Goal: Task Accomplishment & Management: Manage account settings

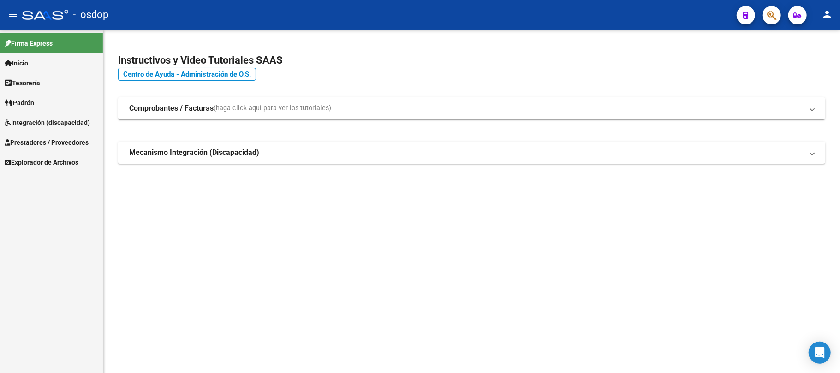
click at [60, 144] on span "Prestadores / Proveedores" at bounding box center [47, 142] width 84 height 10
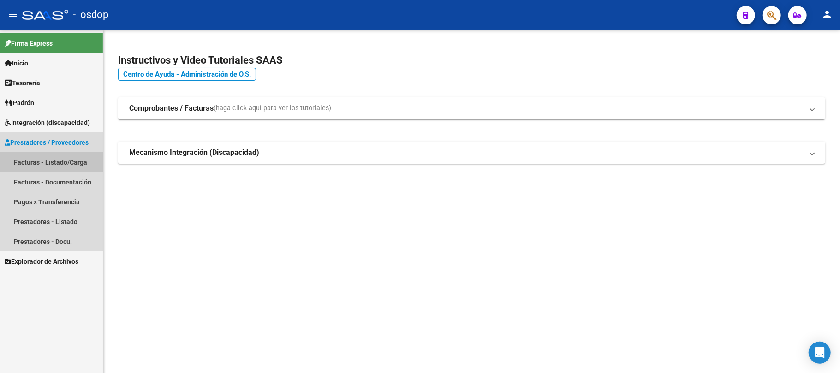
click at [76, 158] on link "Facturas - Listado/Carga" at bounding box center [51, 162] width 103 height 20
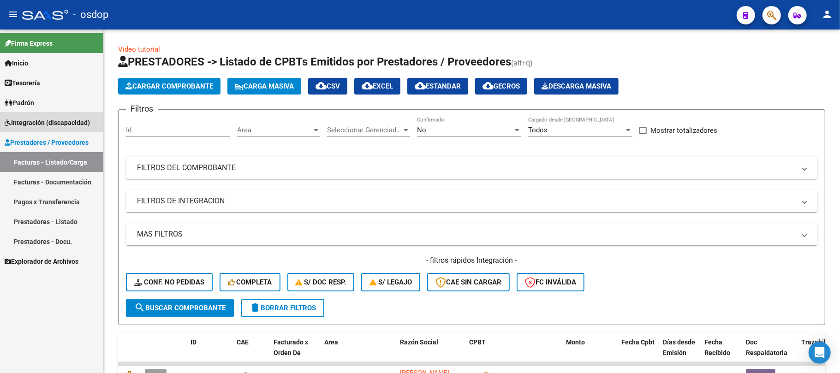
click at [32, 119] on span "Integración (discapacidad)" at bounding box center [47, 123] width 85 height 10
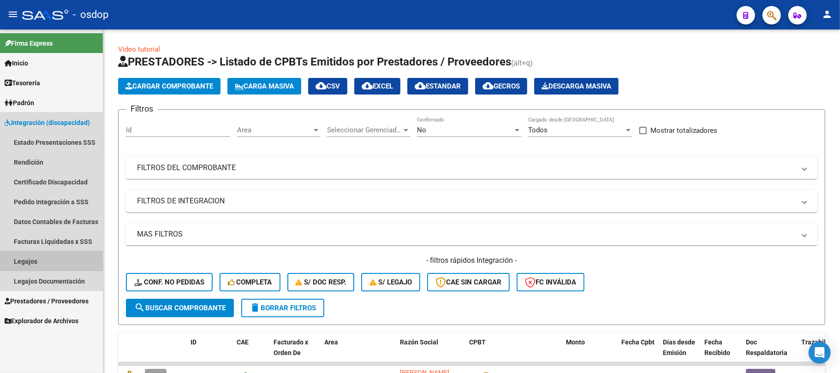
click at [28, 257] on link "Legajos" at bounding box center [51, 261] width 103 height 20
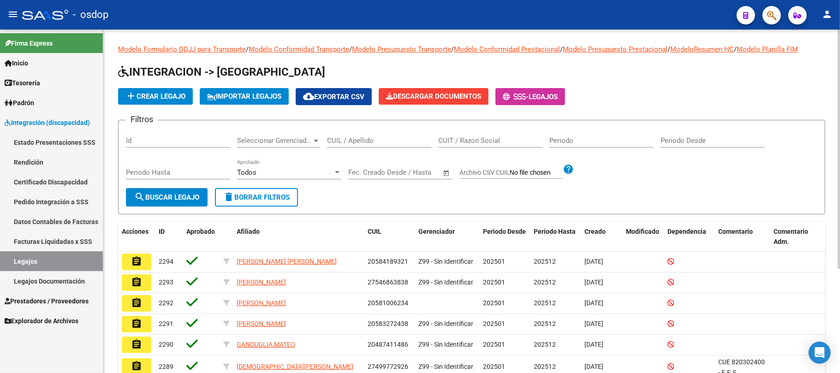
click at [355, 143] on input "CUIL / Apellido" at bounding box center [379, 141] width 104 height 8
paste input "27557909074"
type input "27557909074"
click at [163, 200] on span "search Buscar Legajo" at bounding box center [166, 197] width 65 height 8
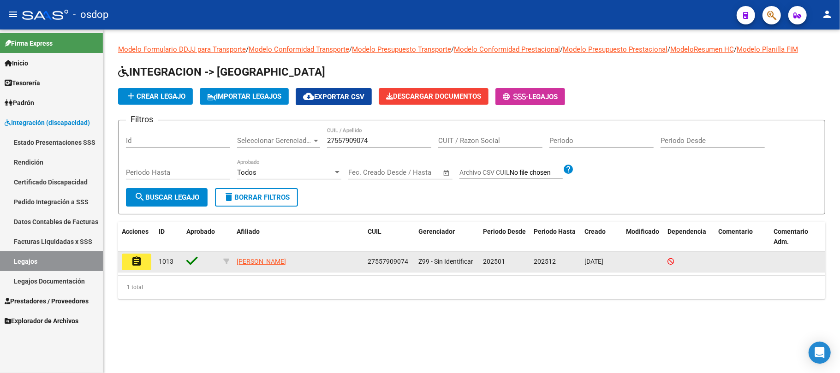
click at [137, 263] on mat-icon "assignment" at bounding box center [136, 261] width 11 height 11
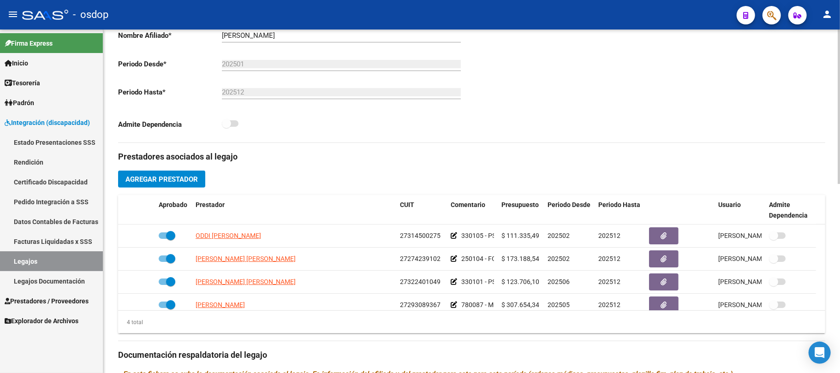
scroll to position [246, 0]
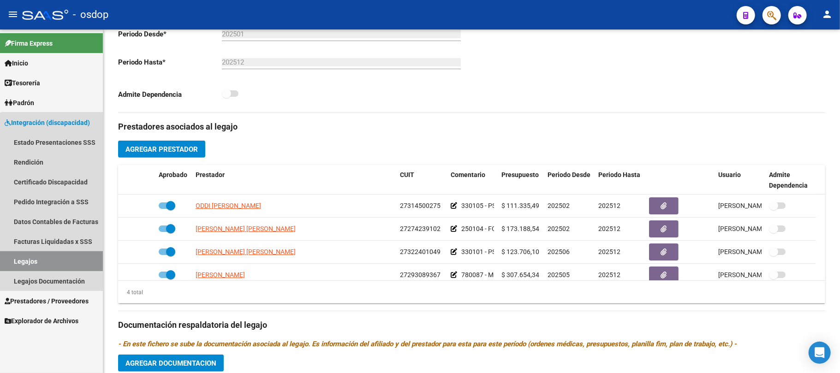
click at [56, 255] on link "Legajos" at bounding box center [51, 261] width 103 height 20
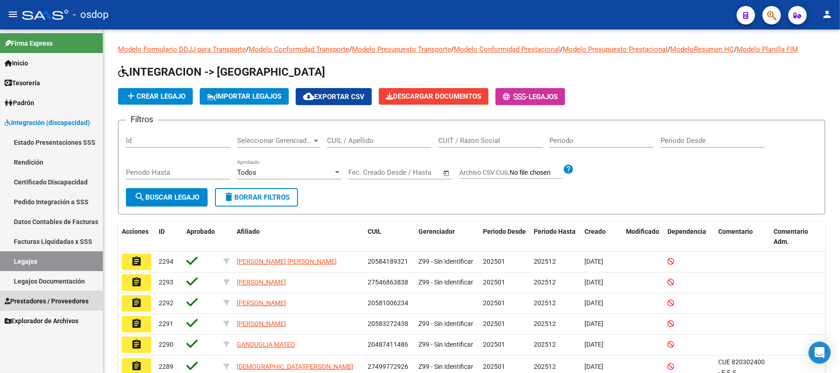
click at [52, 300] on span "Prestadores / Proveedores" at bounding box center [47, 301] width 84 height 10
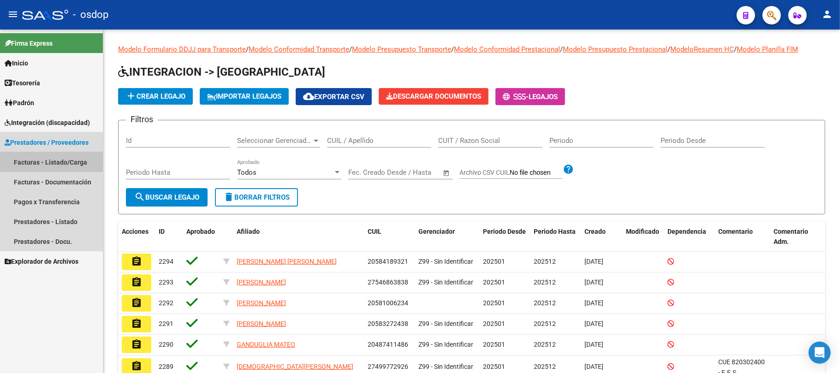
click at [61, 163] on link "Facturas - Listado/Carga" at bounding box center [51, 162] width 103 height 20
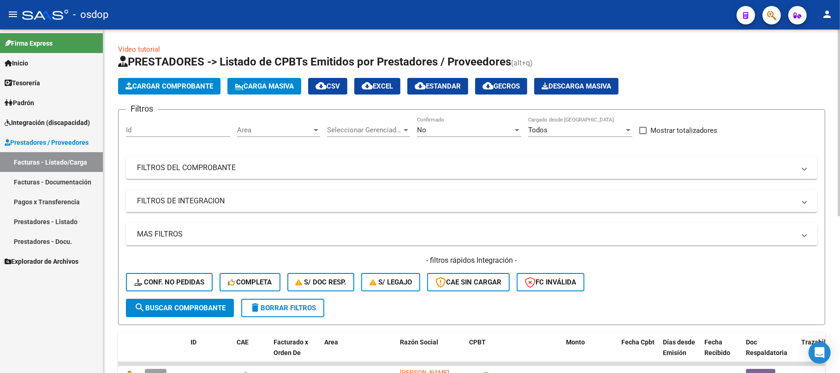
click at [153, 131] on input "Id" at bounding box center [178, 130] width 104 height 8
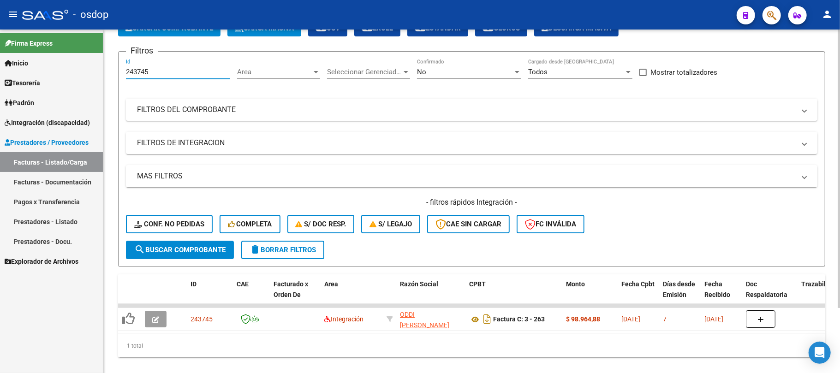
scroll to position [80, 0]
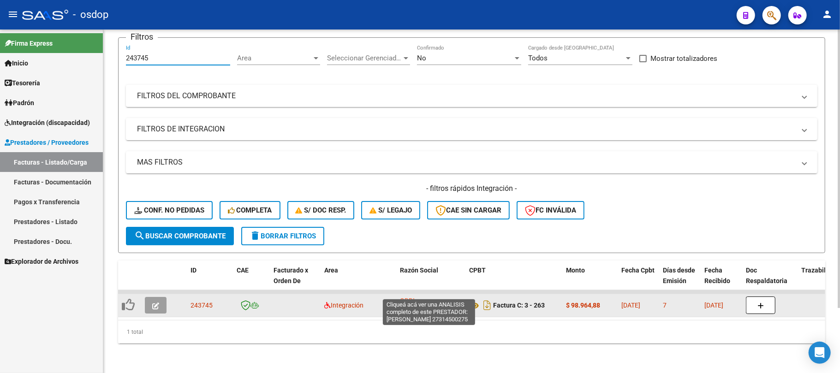
type input "243745"
click at [441, 297] on span "ODDI [PERSON_NAME]" at bounding box center [424, 306] width 49 height 18
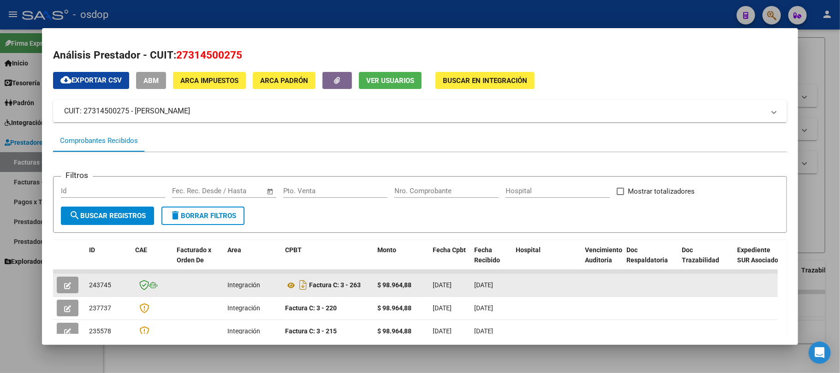
click at [69, 286] on icon "button" at bounding box center [67, 285] width 7 height 7
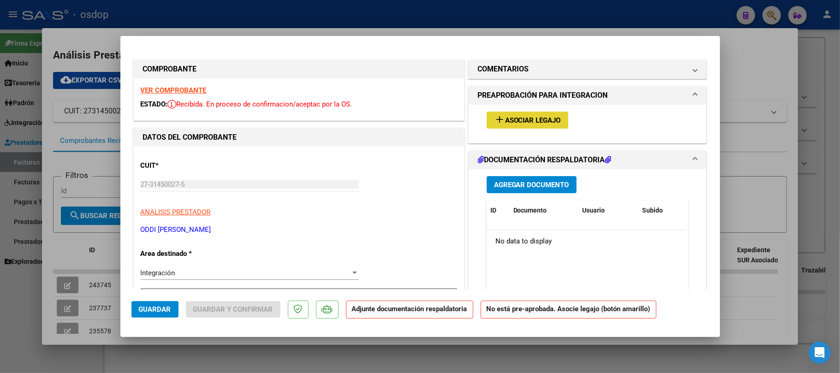
click at [534, 124] on span "Asociar Legajo" at bounding box center [533, 120] width 56 height 8
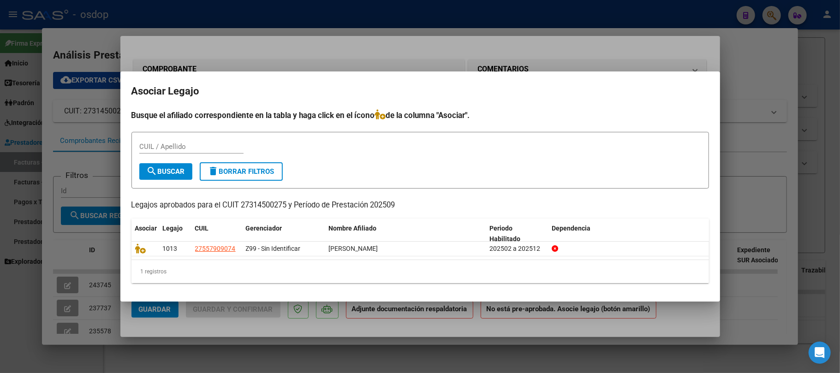
click at [287, 333] on div at bounding box center [420, 186] width 840 height 373
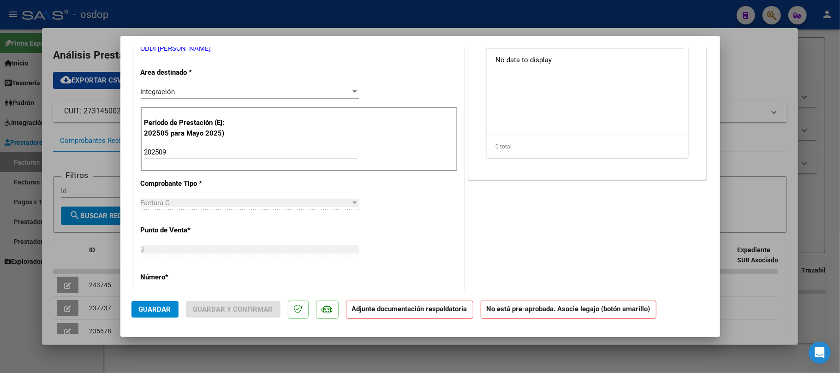
scroll to position [61, 0]
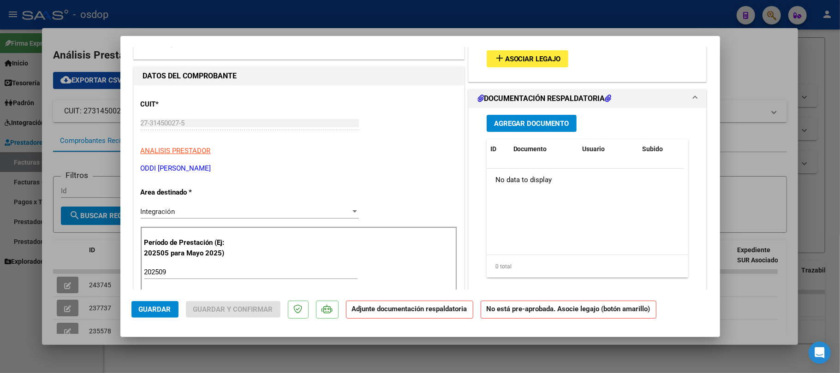
click at [523, 63] on button "add Asociar Legajo" at bounding box center [528, 58] width 82 height 17
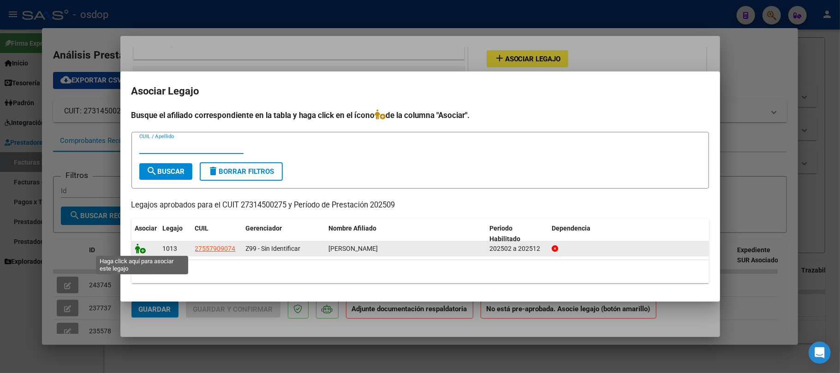
click at [139, 250] on icon at bounding box center [140, 249] width 11 height 10
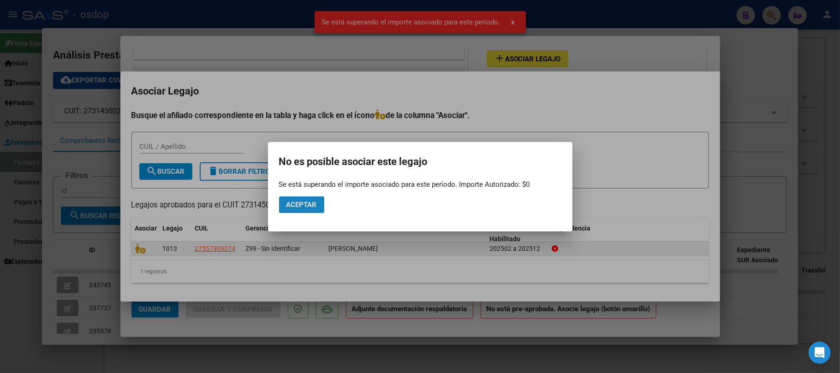
drag, startPoint x: 310, startPoint y: 205, endPoint x: 316, endPoint y: 249, distance: 44.6
click at [309, 205] on span "Aceptar" at bounding box center [301, 205] width 30 height 8
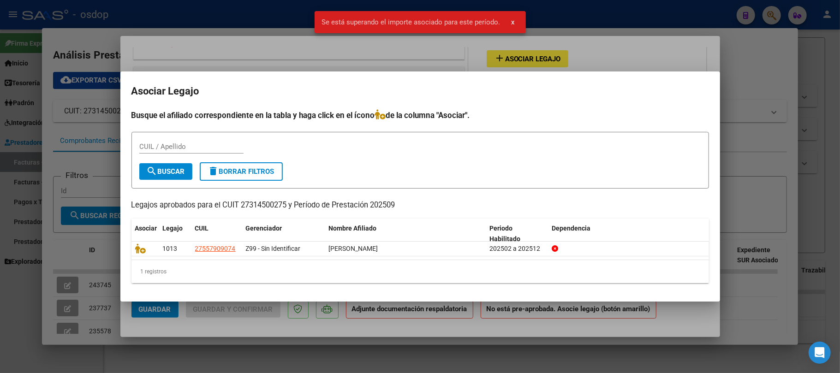
click at [322, 330] on div at bounding box center [420, 186] width 840 height 373
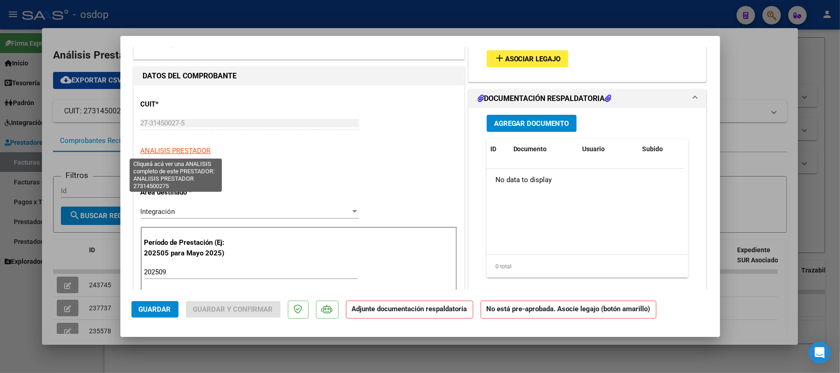
click at [192, 154] on span "ANALISIS PRESTADOR" at bounding box center [176, 151] width 70 height 8
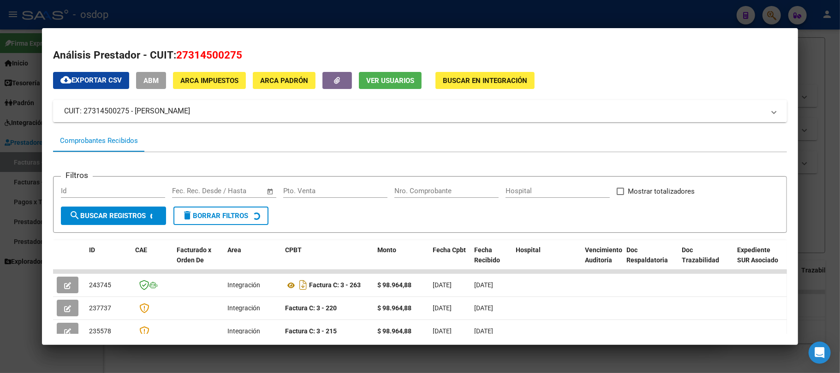
drag, startPoint x: 211, startPoint y: 108, endPoint x: 60, endPoint y: 113, distance: 151.4
click at [60, 113] on mat-expansion-panel-header "CUIT: 27314500275 - [PERSON_NAME]" at bounding box center [420, 111] width 734 height 22
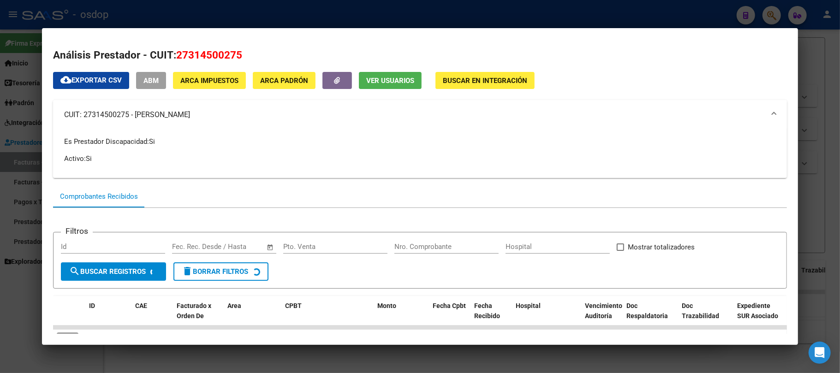
copy mat-panel-title "CUIT: 27314500275 - [PERSON_NAME]"
click at [336, 368] on div at bounding box center [420, 186] width 840 height 373
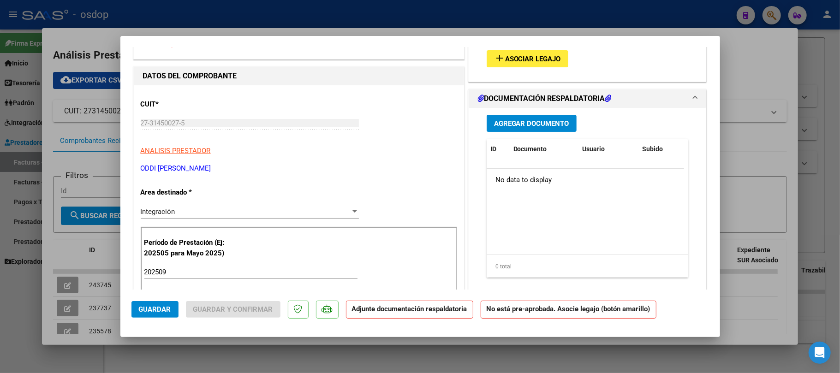
click at [286, 357] on div at bounding box center [420, 186] width 840 height 373
type input "$ 0,00"
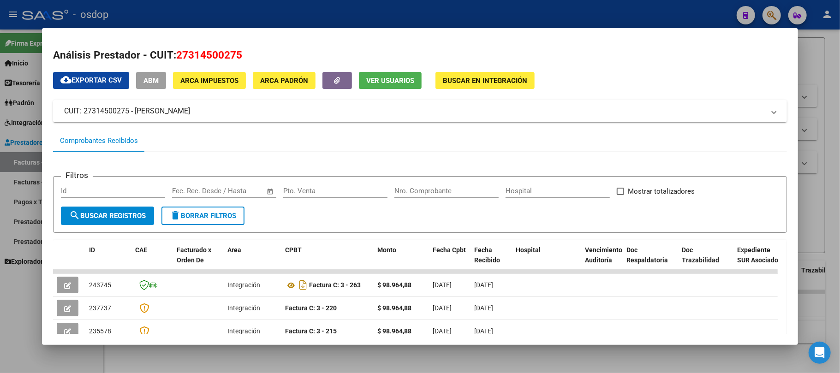
click at [286, 354] on div at bounding box center [420, 186] width 840 height 373
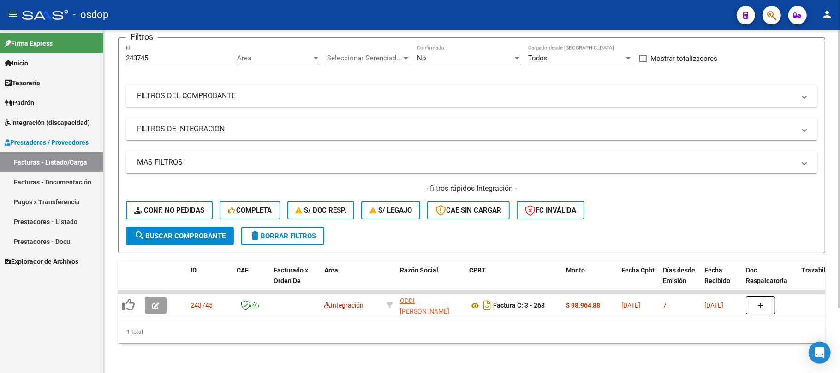
click at [284, 232] on span "delete Borrar Filtros" at bounding box center [283, 236] width 66 height 8
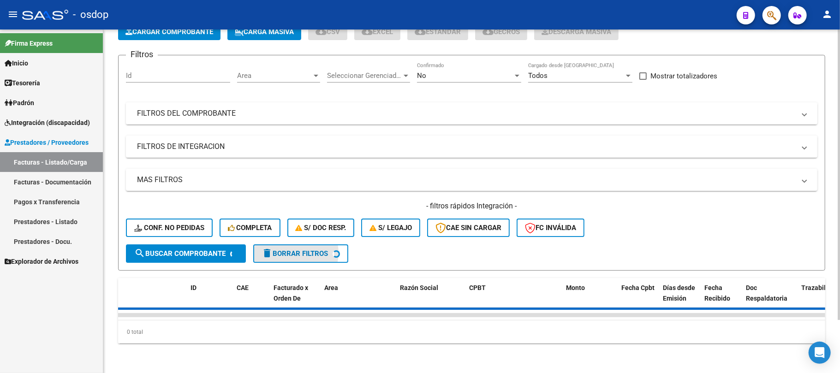
scroll to position [63, 0]
click at [161, 67] on div "Filtros Id Area Area Seleccionar Gerenciador Seleccionar Gerenciador No Confirm…" at bounding box center [472, 154] width 692 height 182
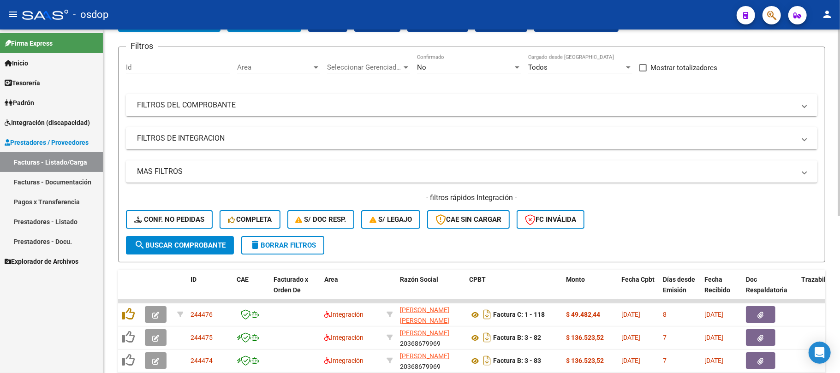
scroll to position [80, 0]
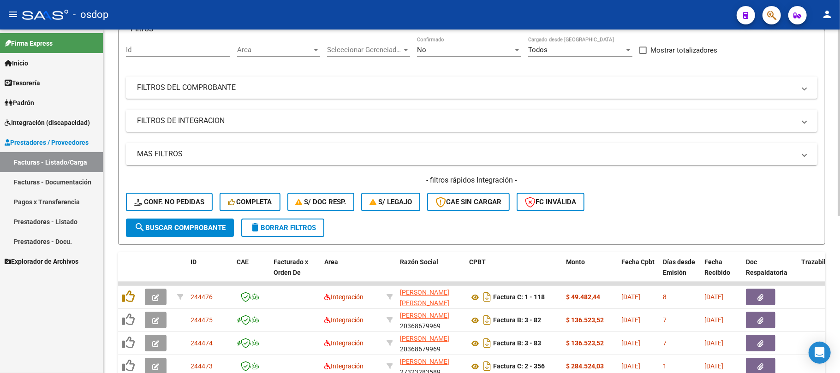
click at [186, 54] on input "Id" at bounding box center [178, 50] width 104 height 8
type input "242931"
click at [215, 224] on span "search Buscar Comprobante" at bounding box center [179, 228] width 91 height 8
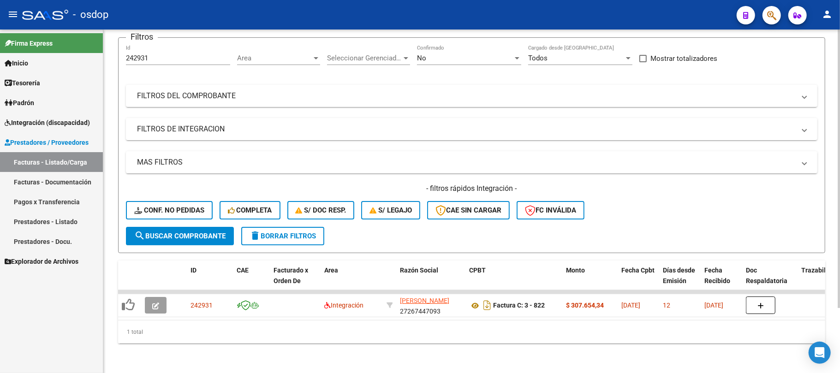
drag, startPoint x: 310, startPoint y: 310, endPoint x: 436, endPoint y: 318, distance: 125.8
click at [582, 316] on datatable-body "242931 Integración [PERSON_NAME] SOL 27267447093 Factura C: 3 - 822 $ 307.654,3…" at bounding box center [471, 305] width 707 height 30
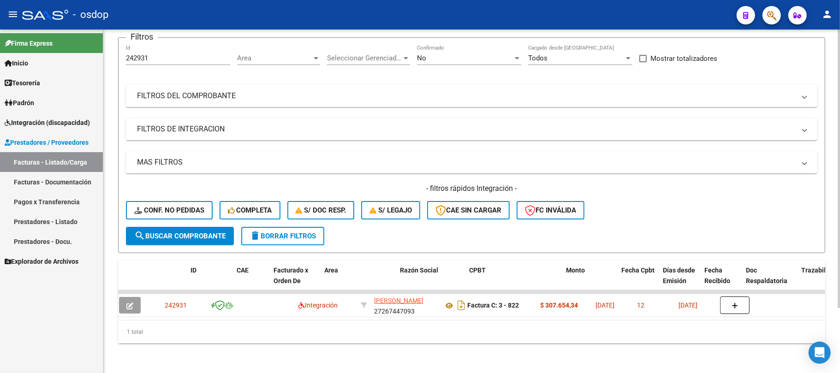
scroll to position [0, 0]
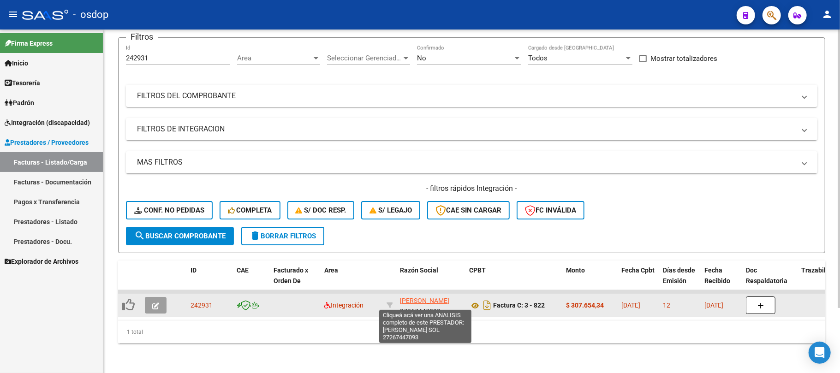
click at [429, 297] on span "[PERSON_NAME]" at bounding box center [424, 300] width 49 height 7
type textarea "27267447093"
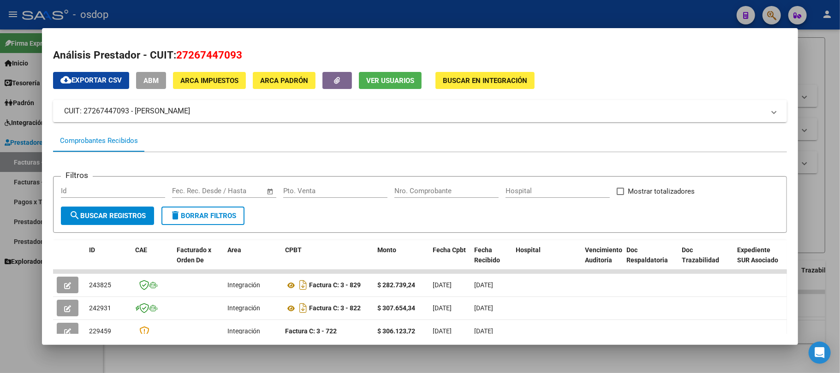
scroll to position [61, 0]
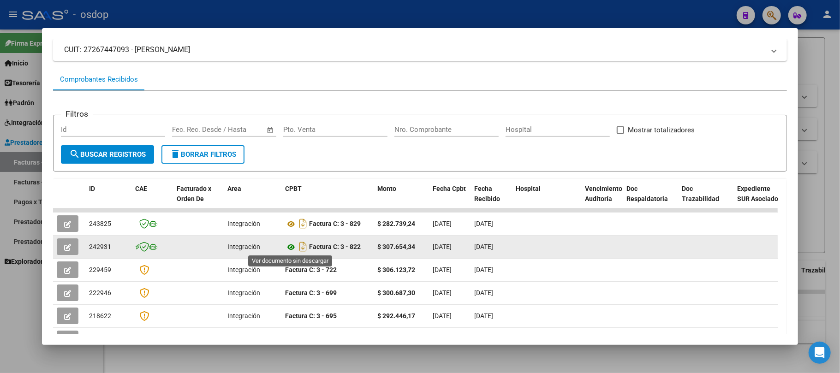
click at [291, 247] on icon at bounding box center [291, 247] width 12 height 11
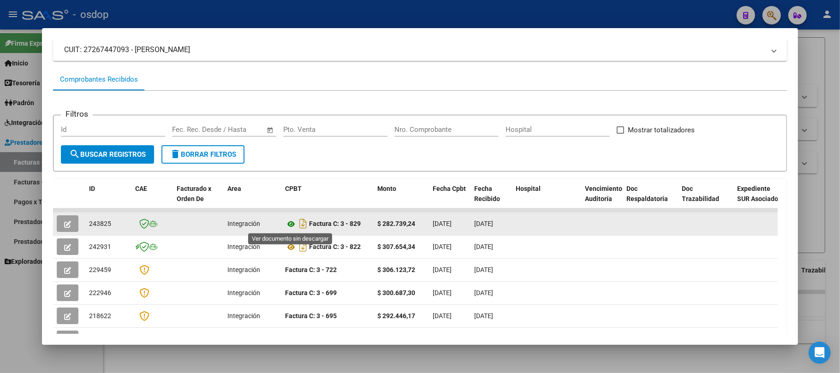
click at [288, 220] on icon at bounding box center [291, 224] width 12 height 11
click at [67, 225] on icon "button" at bounding box center [67, 224] width 7 height 7
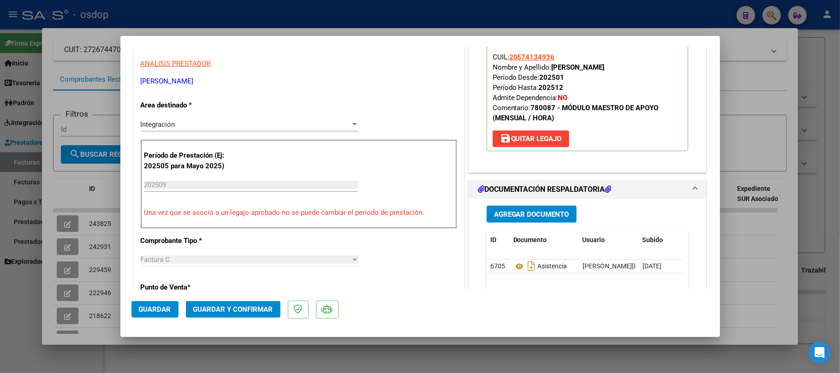
scroll to position [0, 0]
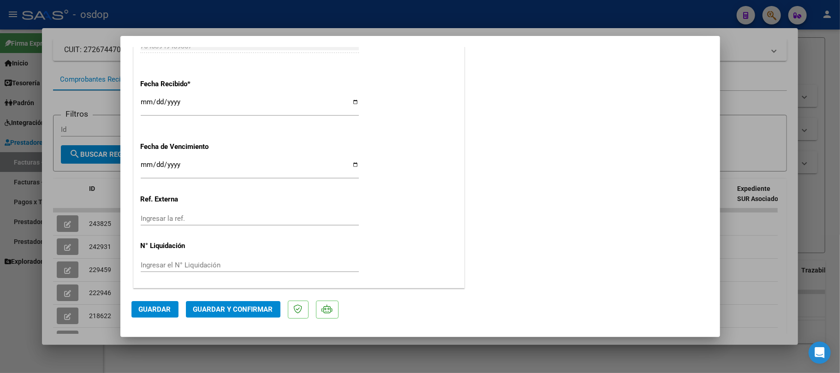
click at [301, 366] on div at bounding box center [420, 186] width 840 height 373
type input "$ 0,00"
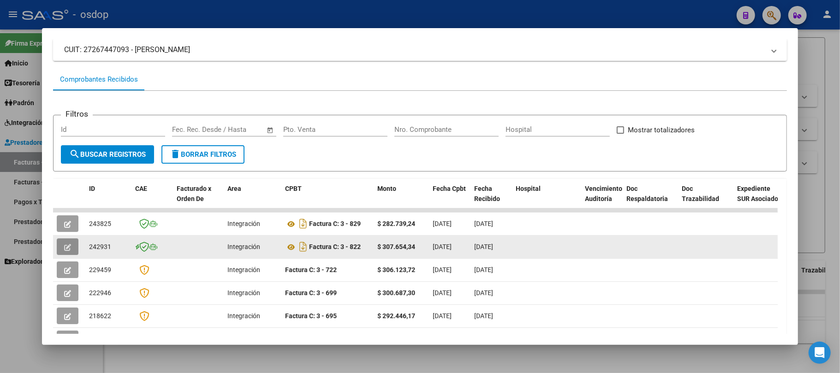
click at [66, 245] on icon "button" at bounding box center [67, 247] width 7 height 7
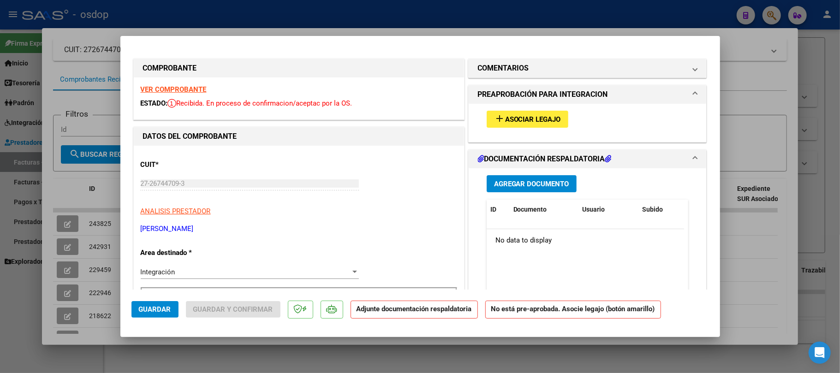
scroll to position [0, 0]
click at [366, 359] on div at bounding box center [420, 186] width 840 height 373
type input "$ 0,00"
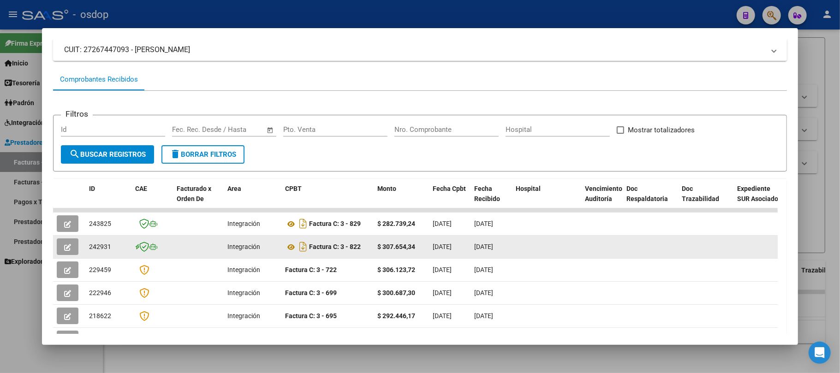
click at [61, 245] on button "button" at bounding box center [68, 247] width 22 height 17
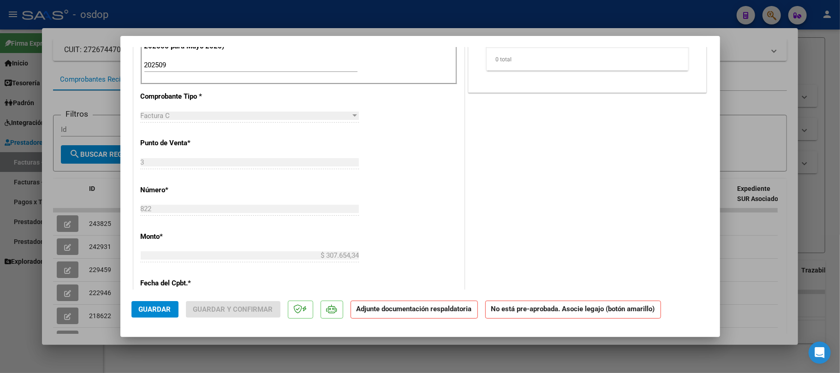
scroll to position [307, 0]
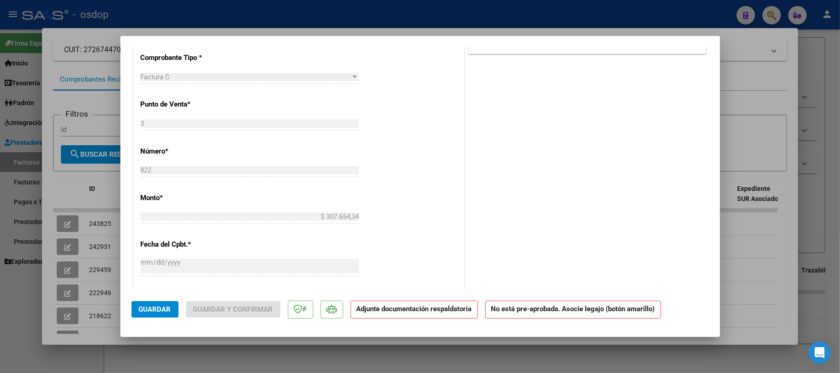
click at [385, 357] on div at bounding box center [420, 186] width 840 height 373
type input "$ 0,00"
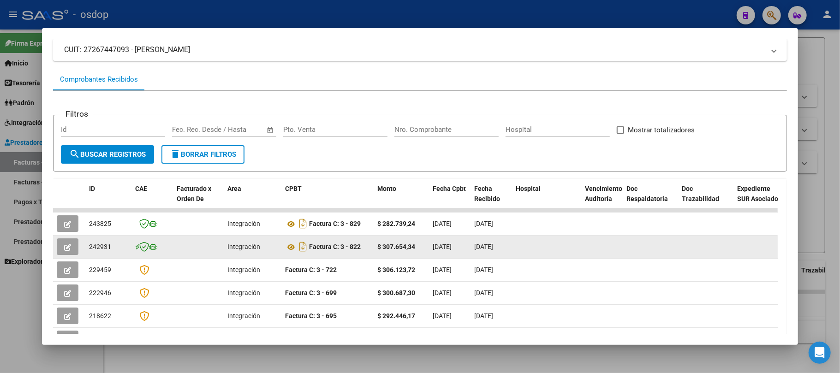
click at [72, 247] on button "button" at bounding box center [68, 247] width 22 height 17
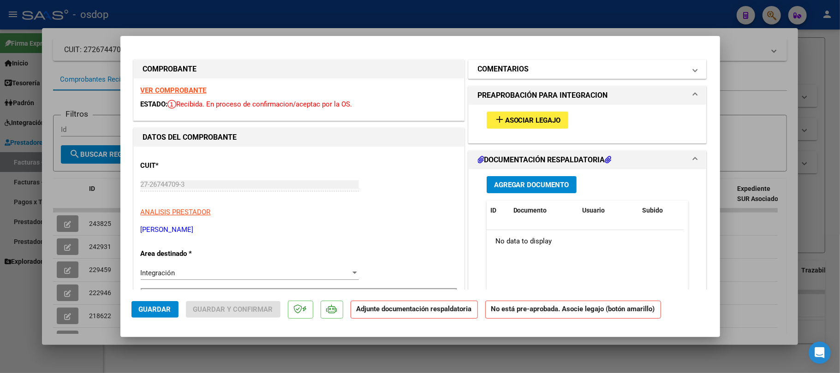
click at [536, 71] on mat-panel-title "COMENTARIOS" at bounding box center [582, 69] width 209 height 11
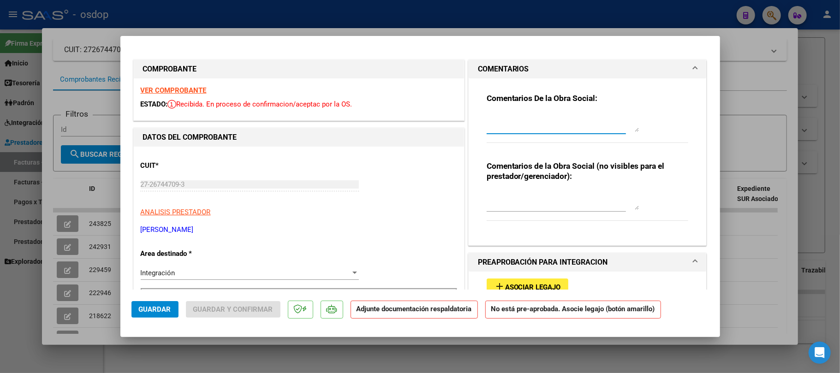
click at [516, 122] on textarea at bounding box center [563, 122] width 152 height 18
type textarea "F"
click at [532, 110] on div "Comentarios De la Obra Social:" at bounding box center [588, 123] width 202 height 60
click at [521, 114] on textarea at bounding box center [563, 122] width 152 height 18
type textarea "Comprobante reemplazado por el"
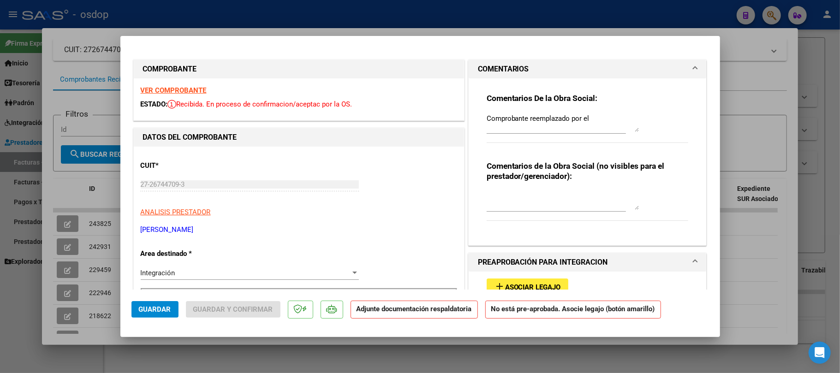
click at [303, 362] on div at bounding box center [420, 186] width 840 height 373
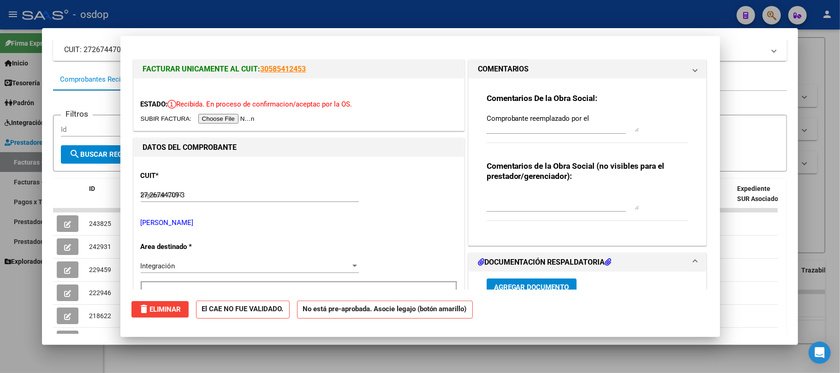
type input "$ 0,00"
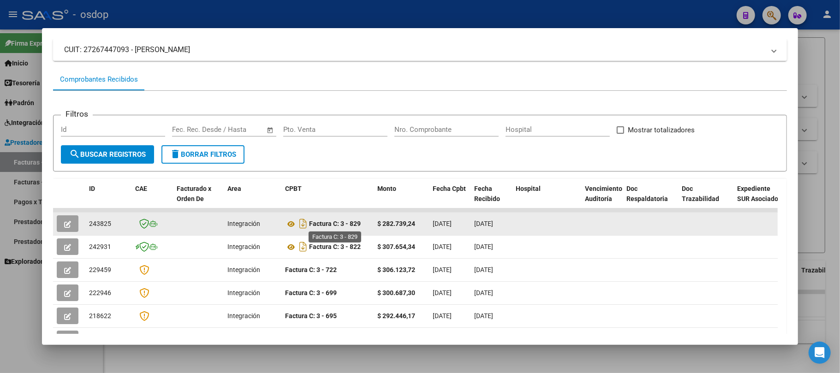
drag, startPoint x: 364, startPoint y: 224, endPoint x: 312, endPoint y: 224, distance: 52.1
click at [312, 224] on div "Factura C: 3 - 829" at bounding box center [327, 223] width 85 height 15
copy strong "Factura C: 3 - 829"
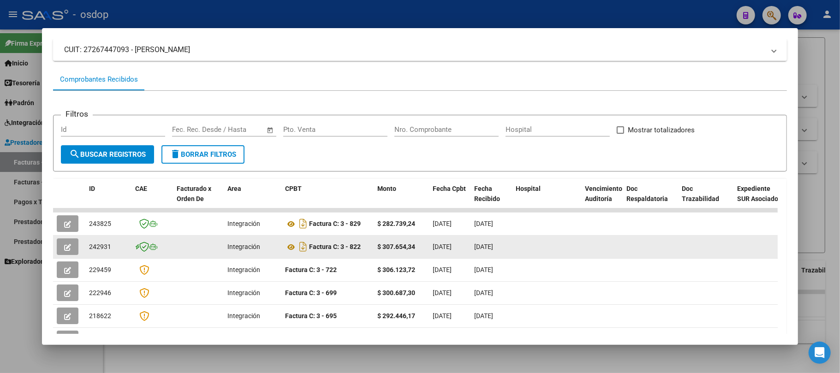
click at [69, 247] on icon "button" at bounding box center [67, 247] width 7 height 7
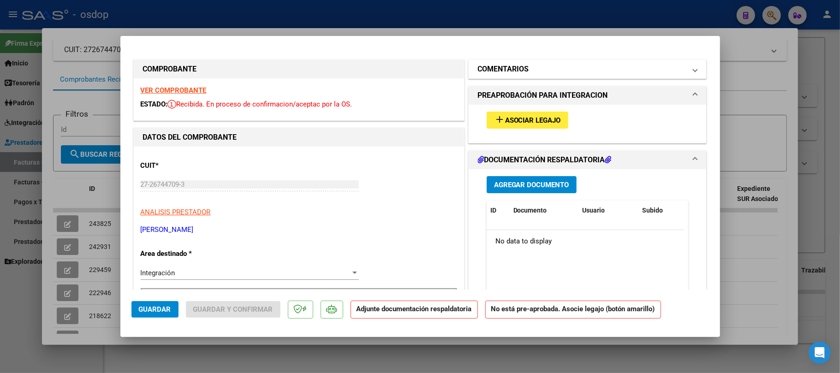
click at [560, 71] on mat-panel-title "COMENTARIOS" at bounding box center [582, 69] width 209 height 11
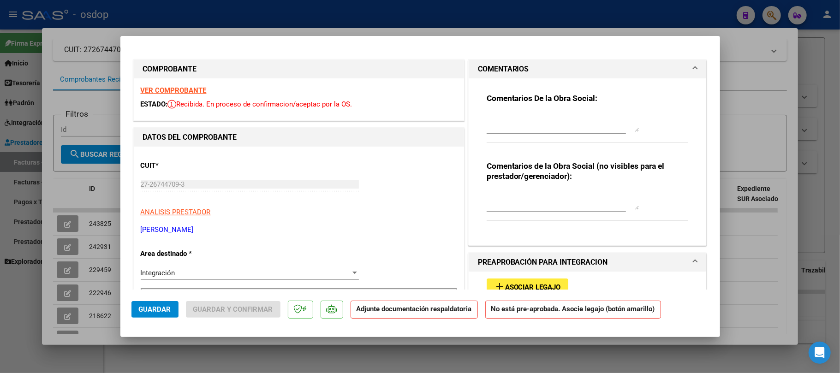
click at [508, 125] on textarea at bounding box center [563, 122] width 152 height 18
paste textarea "Factura C: 3 - 829"
click at [487, 120] on textarea "Factura C: 3 - 829" at bounding box center [563, 122] width 152 height 18
click at [495, 127] on textarea "Comprobante reemplazado por la Factura C: 3 - 829" at bounding box center [563, 122] width 152 height 18
type textarea "Comprobante reemplazado por la Factura C: 3 - 829."
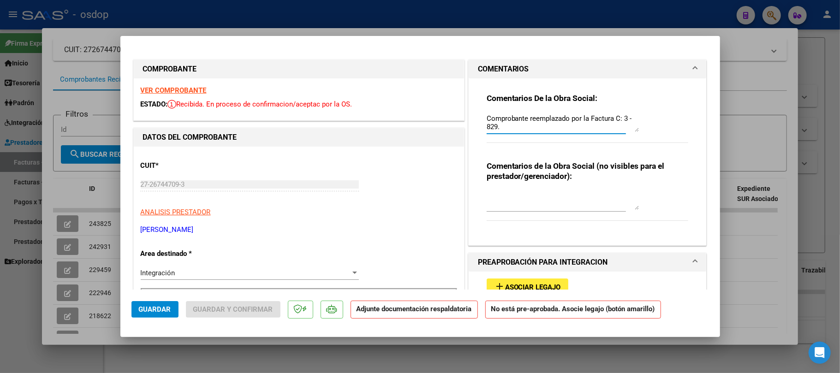
click at [143, 310] on span "Guardar" at bounding box center [155, 309] width 32 height 8
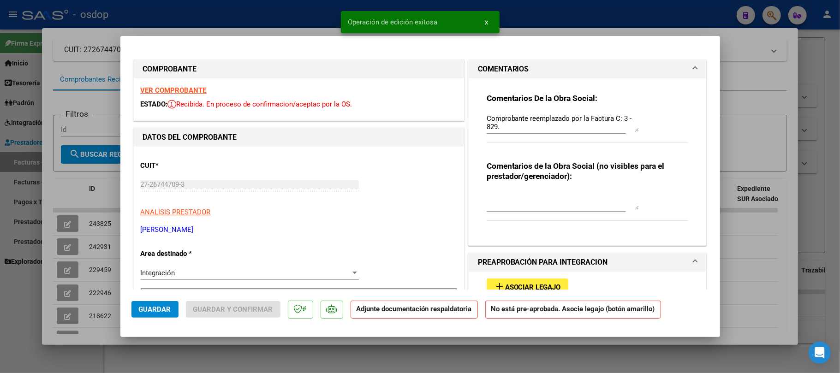
click at [322, 353] on div at bounding box center [420, 186] width 840 height 373
type input "$ 0,00"
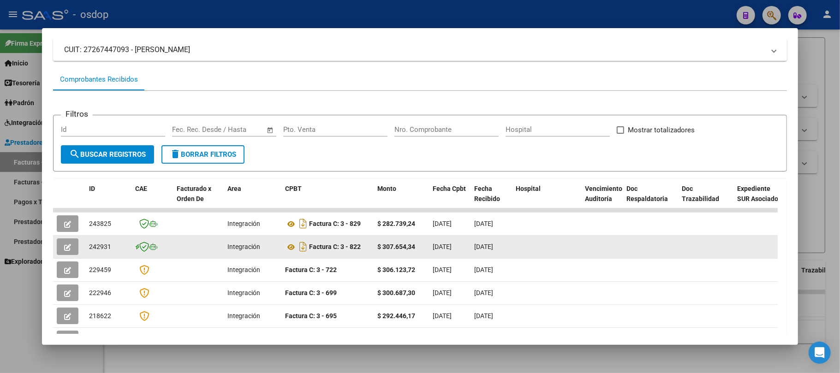
click at [67, 249] on icon "button" at bounding box center [67, 247] width 7 height 7
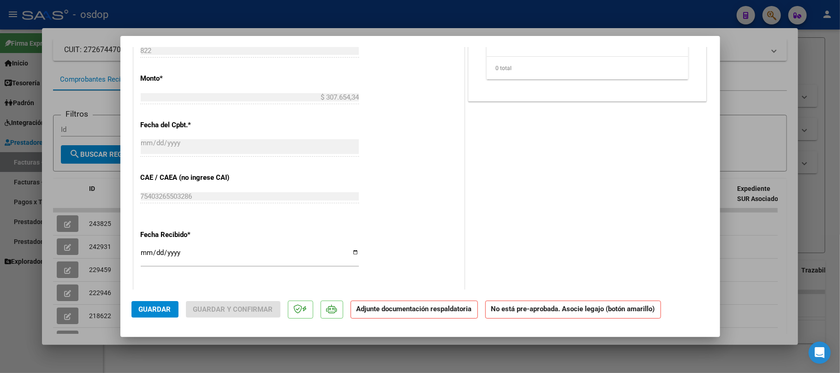
scroll to position [492, 0]
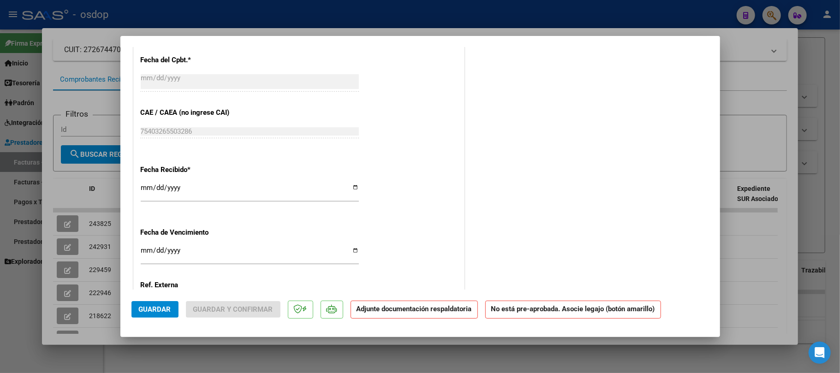
click at [157, 315] on button "Guardar" at bounding box center [154, 309] width 47 height 17
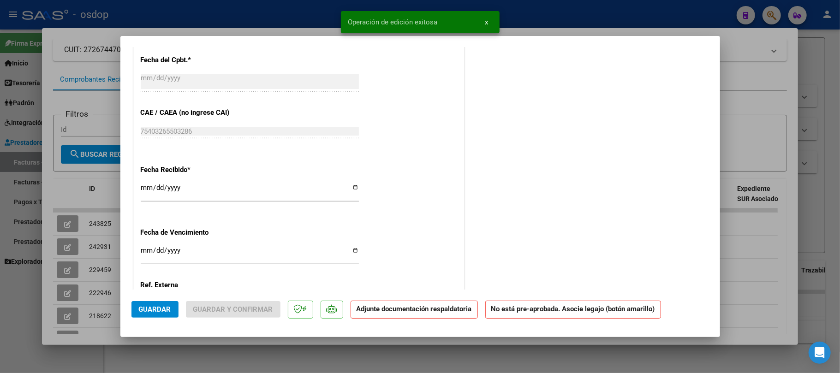
click at [516, 371] on div at bounding box center [420, 186] width 840 height 373
type input "$ 0,00"
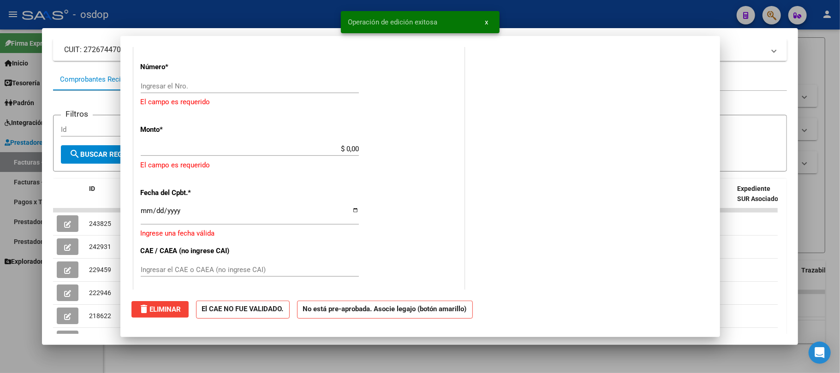
scroll to position [0, 0]
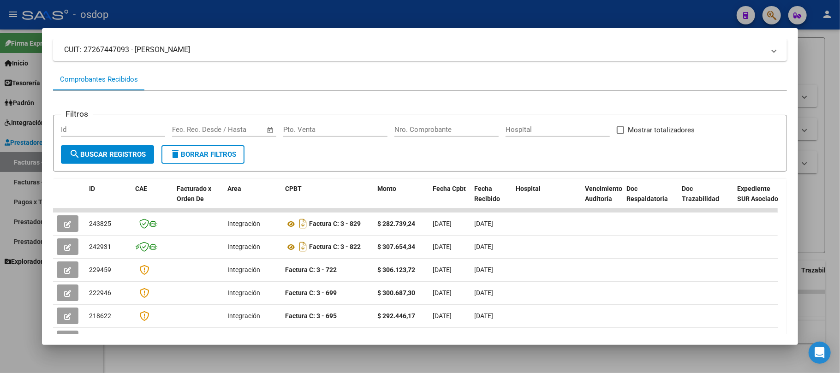
click at [233, 364] on div at bounding box center [420, 186] width 840 height 373
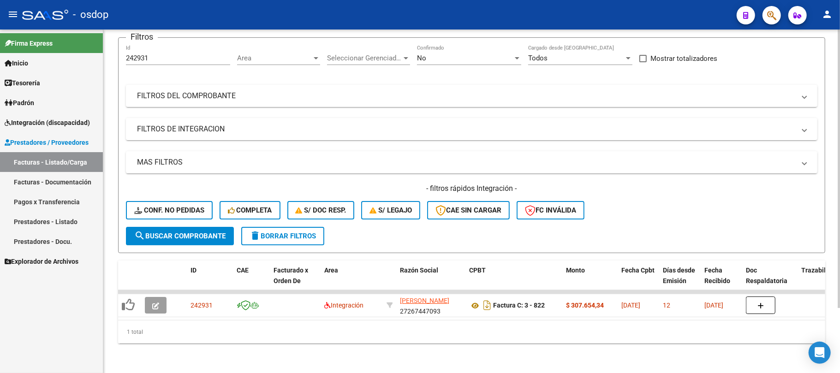
scroll to position [19, 0]
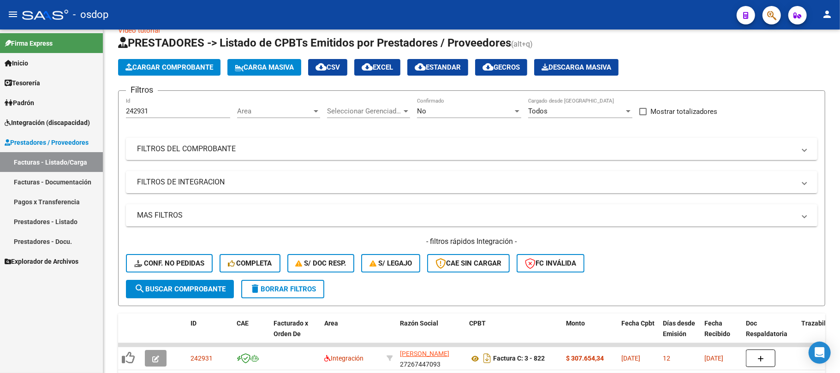
click at [59, 122] on span "Integración (discapacidad)" at bounding box center [47, 123] width 85 height 10
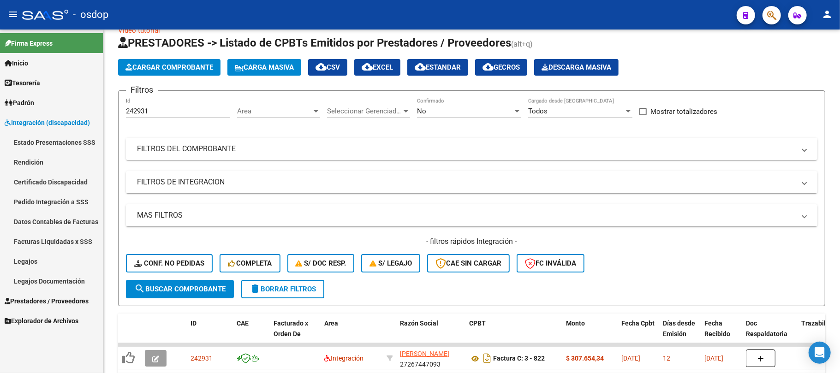
click at [30, 259] on link "Legajos" at bounding box center [51, 261] width 103 height 20
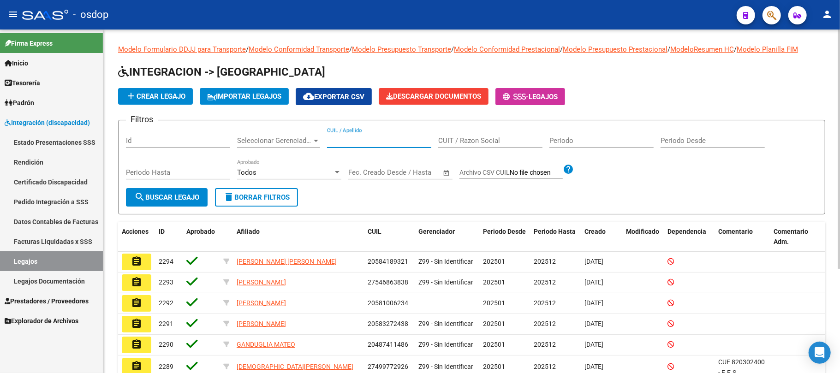
click at [349, 140] on input "CUIL / Apellido" at bounding box center [379, 141] width 104 height 8
type input "2"
click at [330, 141] on input "CUIL / Apellido" at bounding box center [379, 141] width 104 height 8
paste input "20465101963"
type input "20465101963"
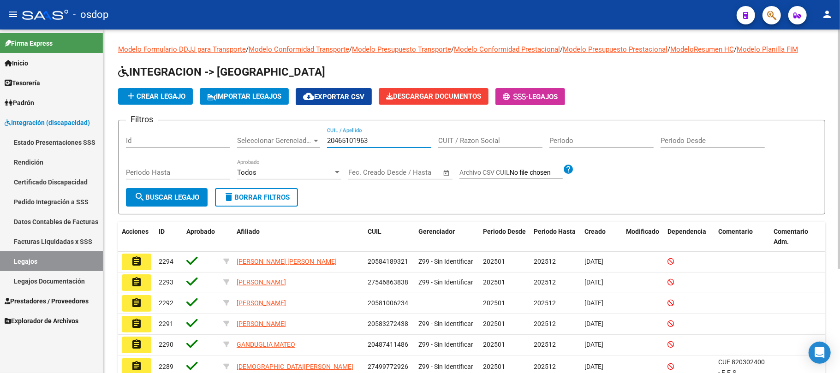
click at [183, 197] on span "search Buscar Legajo" at bounding box center [166, 197] width 65 height 8
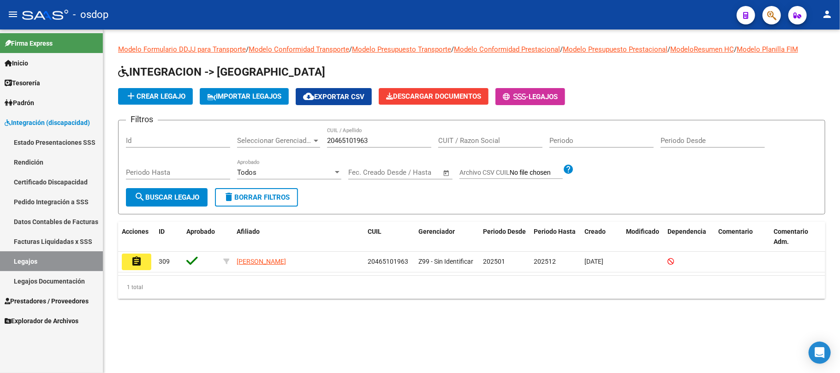
click at [141, 261] on mat-icon "assignment" at bounding box center [136, 261] width 11 height 11
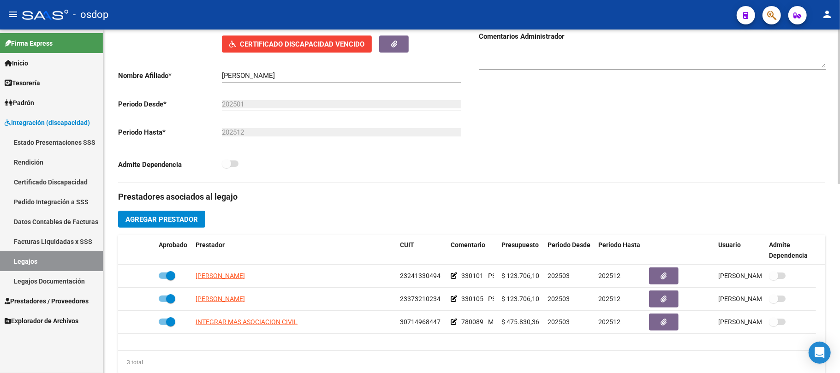
scroll to position [185, 0]
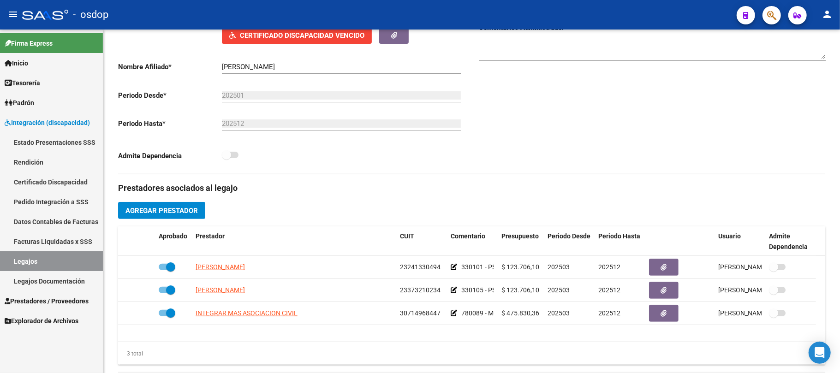
drag, startPoint x: 43, startPoint y: 303, endPoint x: 54, endPoint y: 299, distance: 11.1
click at [43, 303] on span "Prestadores / Proveedores" at bounding box center [47, 301] width 84 height 10
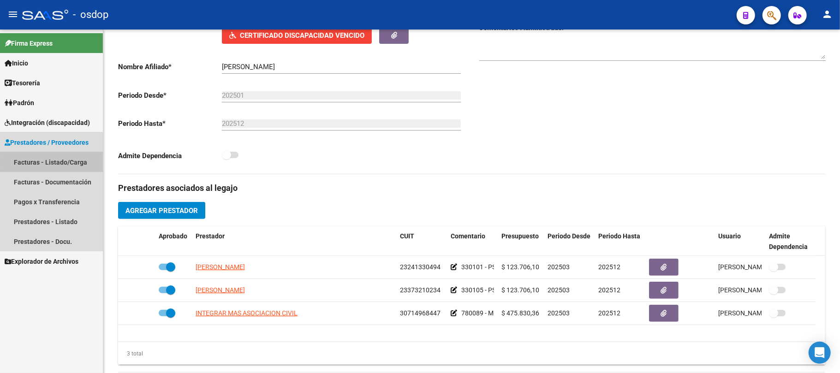
click at [54, 162] on link "Facturas - Listado/Carga" at bounding box center [51, 162] width 103 height 20
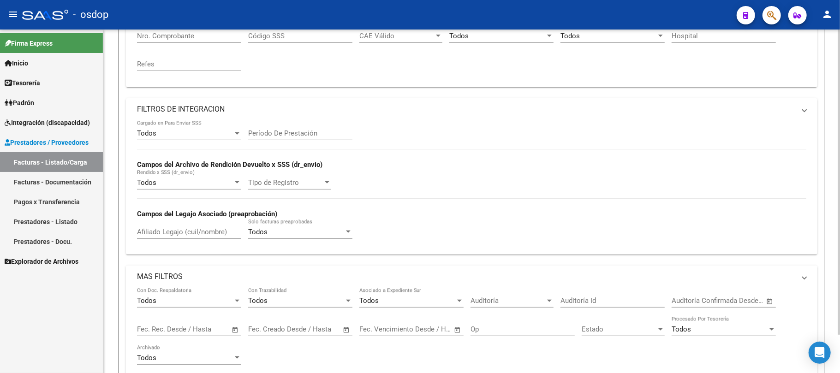
scroll to position [43, 0]
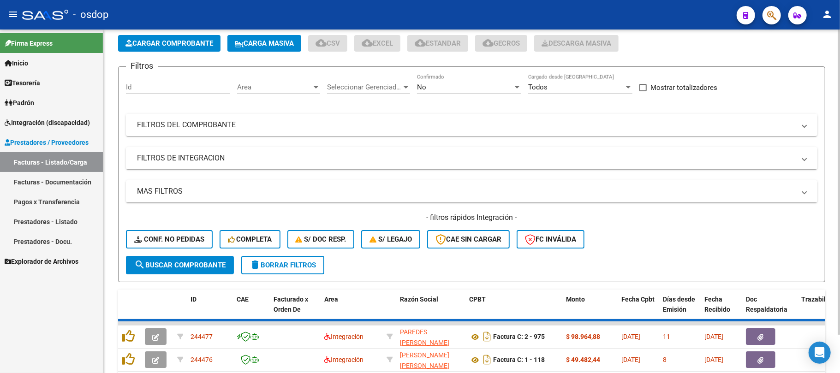
click at [162, 213] on div "- filtros rápidos Integración - Conf. no pedidas Completa S/ Doc Resp. S/ legaj…" at bounding box center [472, 234] width 692 height 43
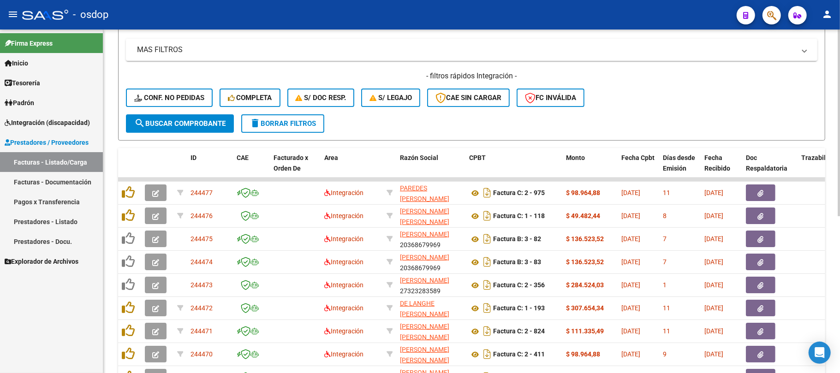
scroll to position [0, 0]
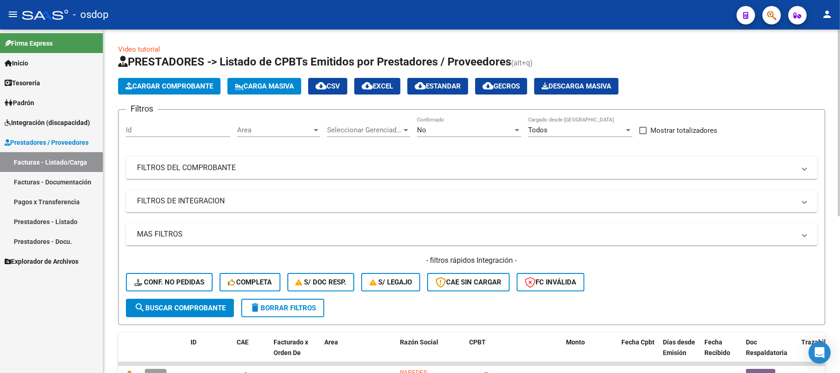
drag, startPoint x: 154, startPoint y: 128, endPoint x: 158, endPoint y: 125, distance: 5.6
click at [156, 127] on input "Id" at bounding box center [178, 130] width 104 height 8
type input "244235"
click at [185, 305] on span "search Buscar Comprobante" at bounding box center [179, 308] width 91 height 8
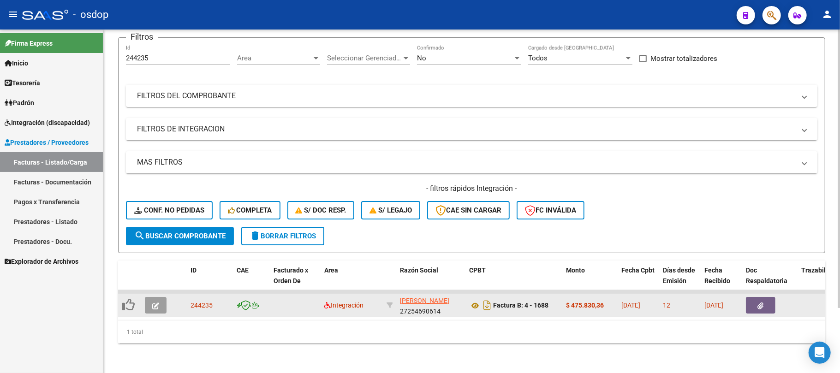
click at [153, 303] on icon "button" at bounding box center [155, 306] width 7 height 7
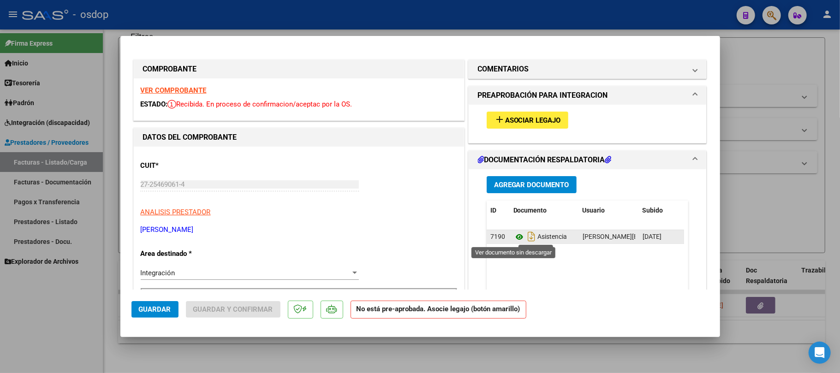
click at [516, 239] on icon at bounding box center [519, 237] width 12 height 11
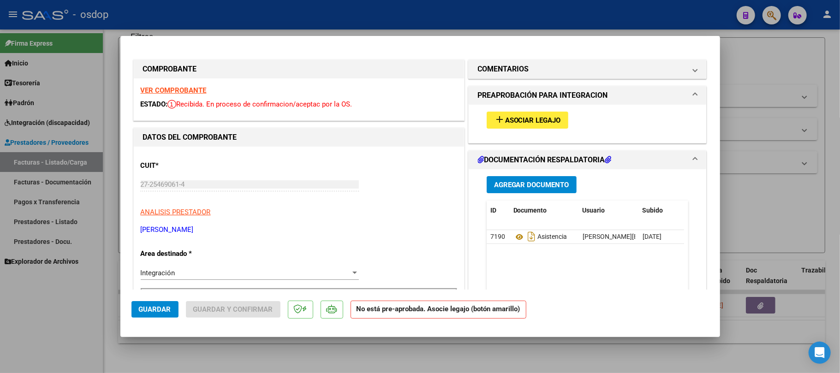
click at [310, 357] on div at bounding box center [420, 186] width 840 height 373
type input "$ 0,00"
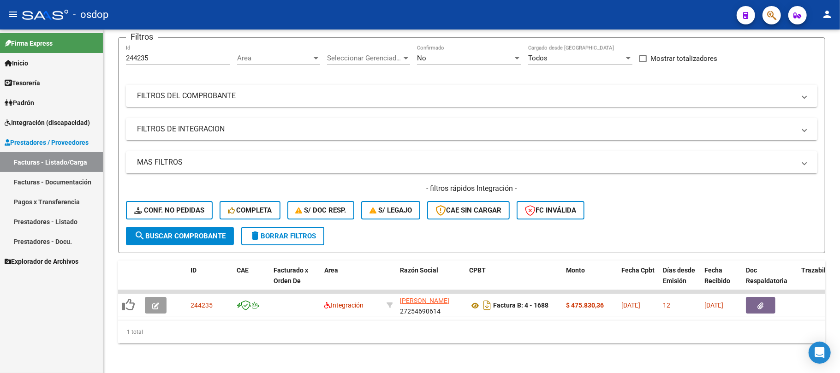
click at [41, 118] on span "Integración (discapacidad)" at bounding box center [47, 123] width 85 height 10
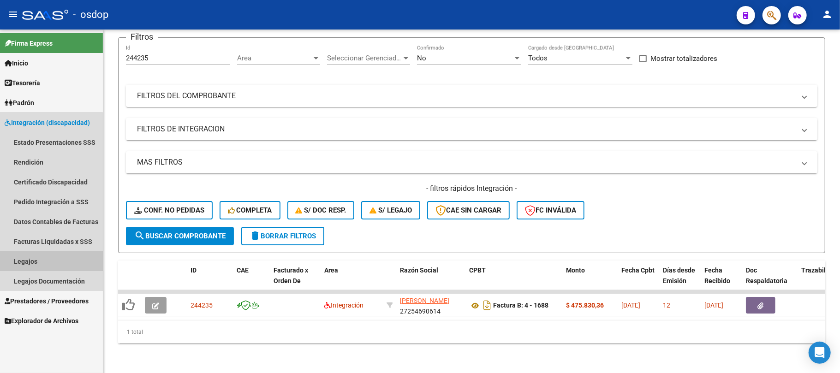
click at [47, 259] on link "Legajos" at bounding box center [51, 261] width 103 height 20
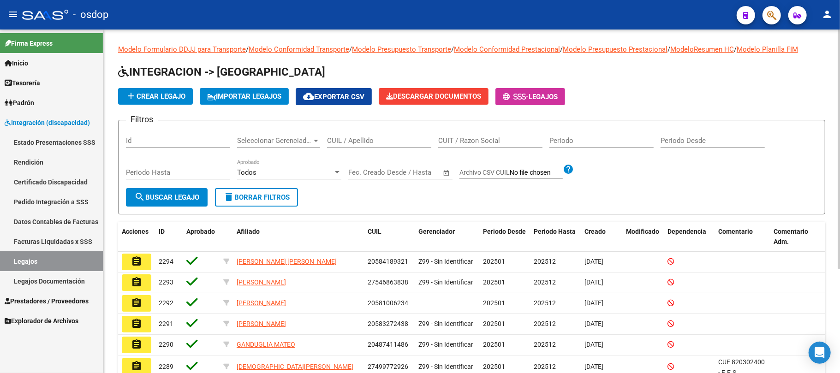
click at [343, 137] on input "CUIL / Apellido" at bounding box center [379, 141] width 104 height 8
paste input "20465101963"
type input "20465101963"
click at [169, 197] on span "search Buscar Legajo" at bounding box center [166, 197] width 65 height 8
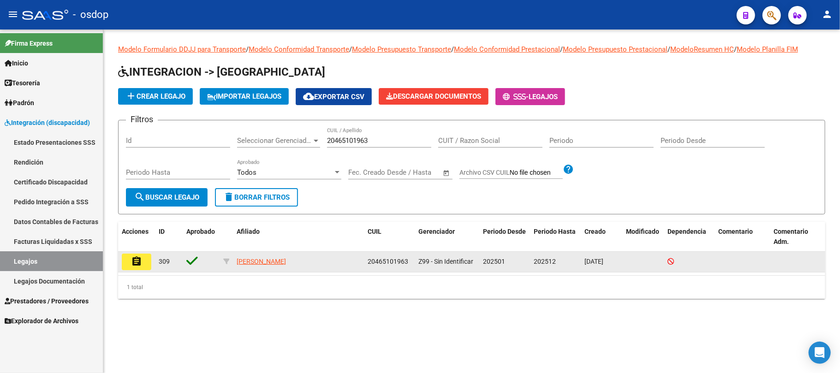
click at [132, 262] on mat-icon "assignment" at bounding box center [136, 261] width 11 height 11
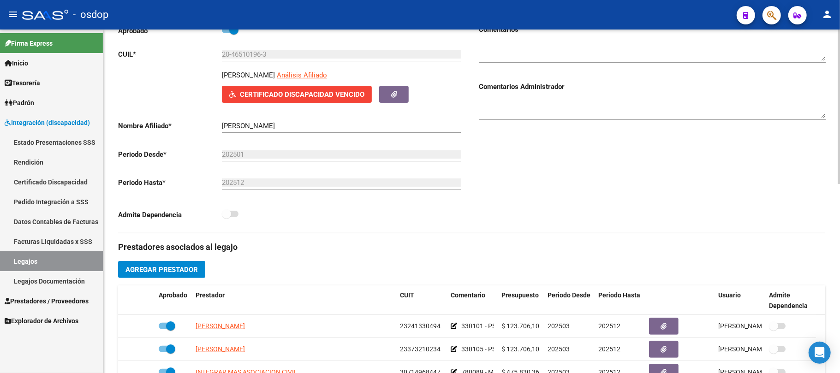
scroll to position [185, 0]
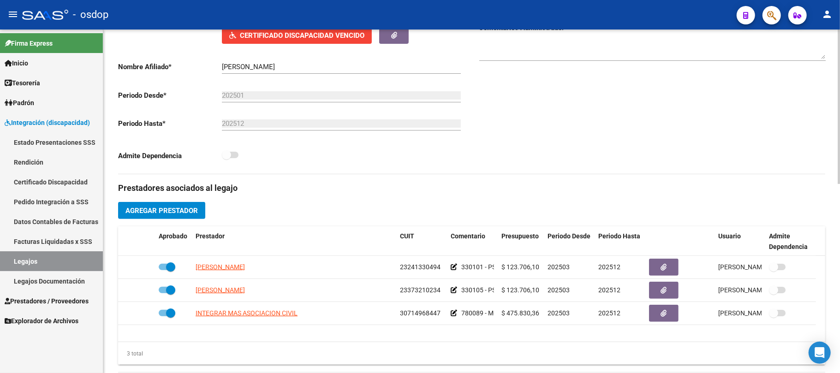
click at [181, 210] on span "Agregar Prestador" at bounding box center [161, 211] width 72 height 8
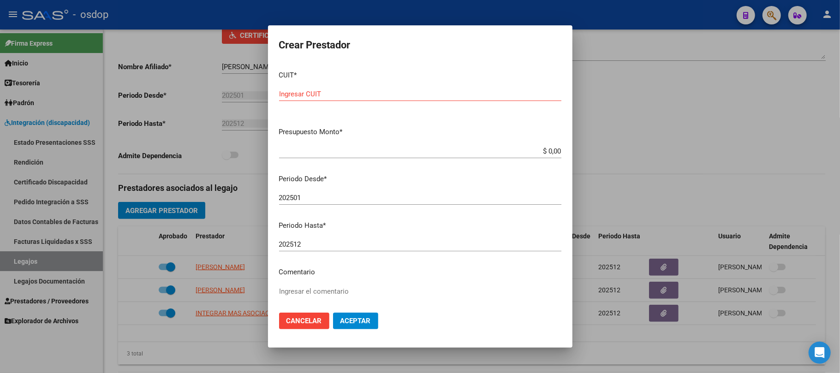
click at [329, 95] on input "Ingresar CUIT" at bounding box center [420, 94] width 282 height 8
type input "27-25469061-4"
click at [543, 148] on input "$ 0,00" at bounding box center [420, 151] width 282 height 8
paste input "475.830,36"
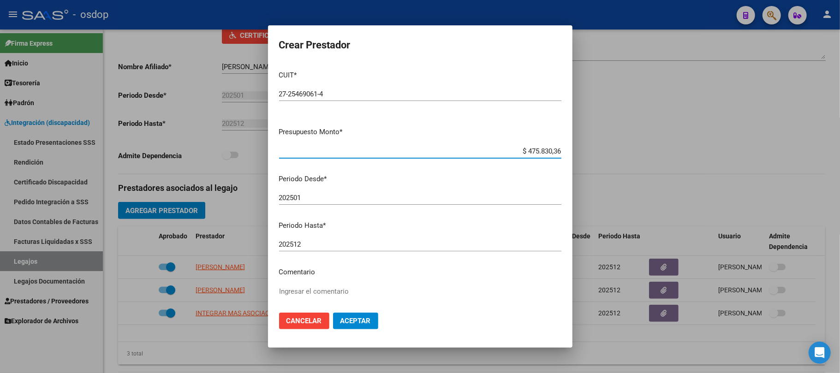
type input "$ 475.830,36"
click at [318, 199] on input "202501" at bounding box center [420, 198] width 282 height 8
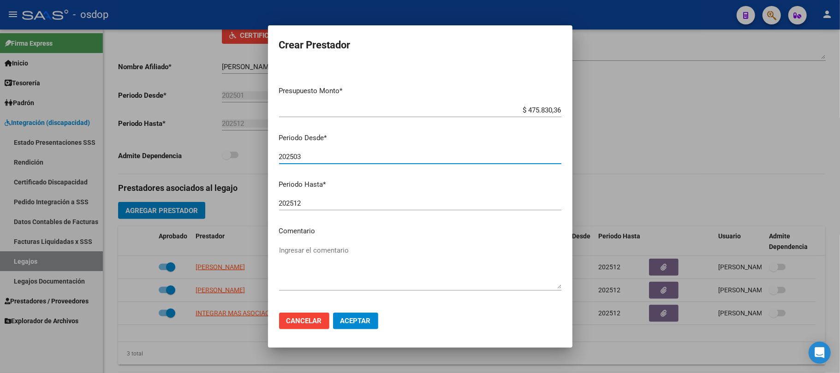
scroll to position [73, 0]
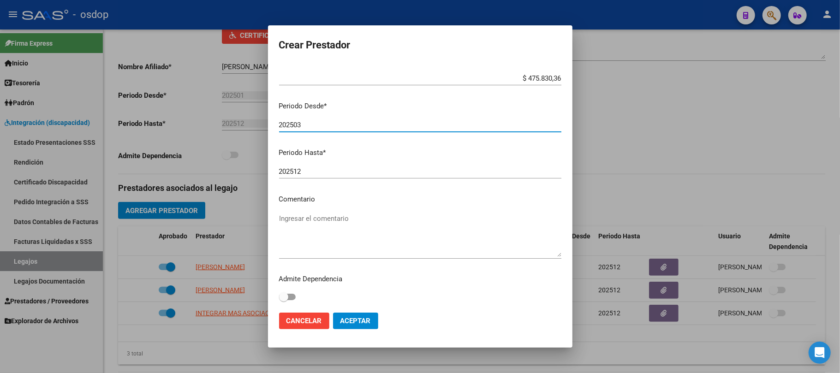
type input "202503"
click at [340, 216] on textarea "Ingresar el comentario" at bounding box center [420, 235] width 282 height 43
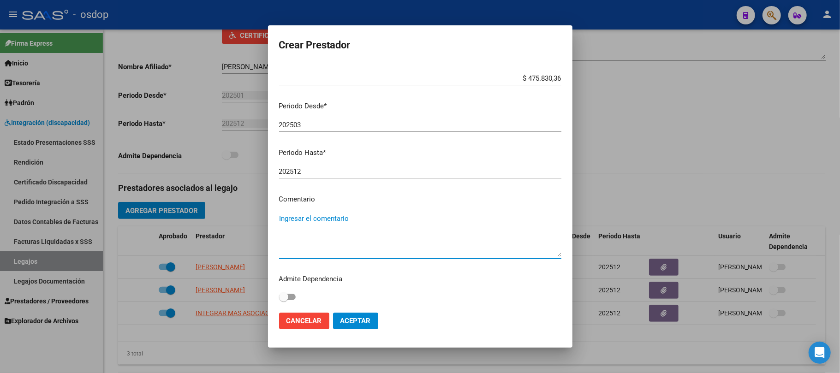
click at [330, 214] on textarea "Ingresar el comentario" at bounding box center [420, 235] width 282 height 43
paste textarea "780089 - MÓDULO DE APOYO A LA INTEGRACIÓN ESCOLAR"
type textarea "780089 - MÓDULO DE APOYO A LA INTEGRACIÓN ESCOLAR"
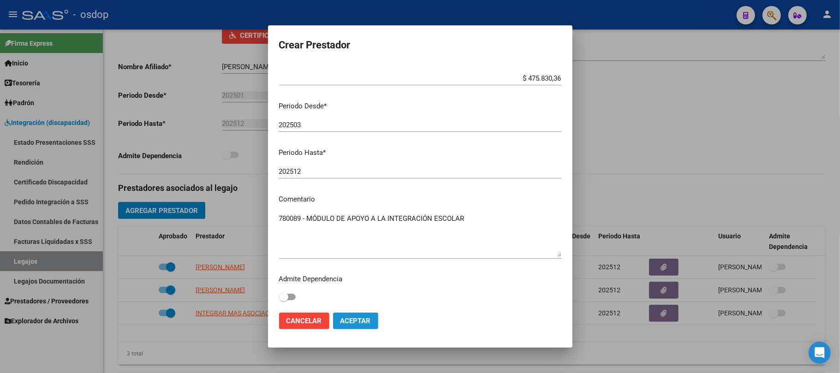
click at [365, 322] on span "Aceptar" at bounding box center [355, 321] width 30 height 8
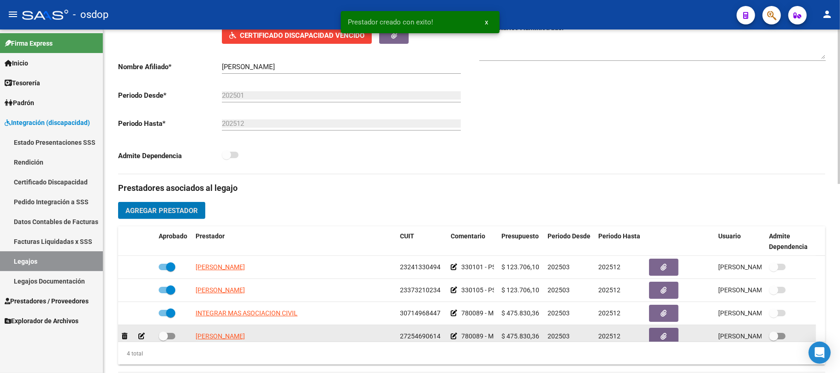
scroll to position [9, 0]
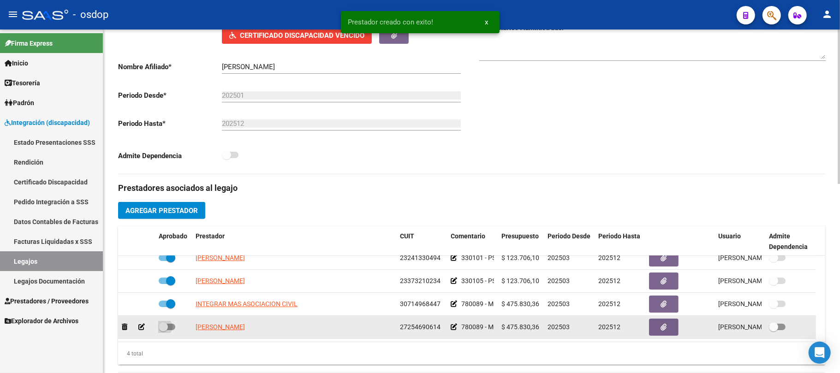
click at [168, 325] on span at bounding box center [167, 327] width 17 height 6
click at [163, 330] on input "checkbox" at bounding box center [163, 330] width 0 height 0
checkbox input "true"
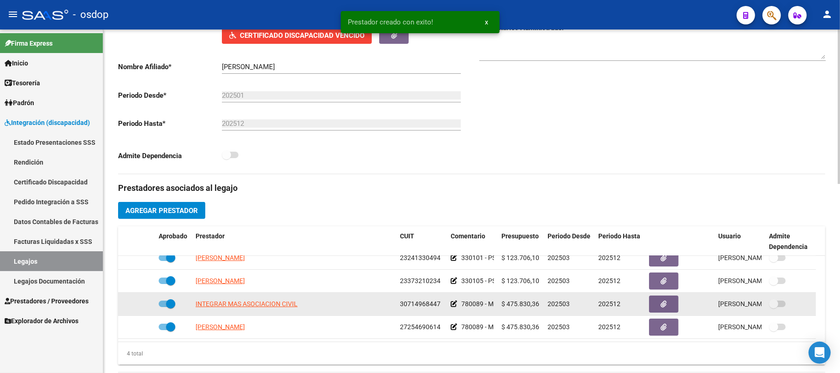
click at [162, 305] on span at bounding box center [167, 304] width 17 height 6
click at [163, 307] on input "checkbox" at bounding box center [163, 307] width 0 height 0
checkbox input "false"
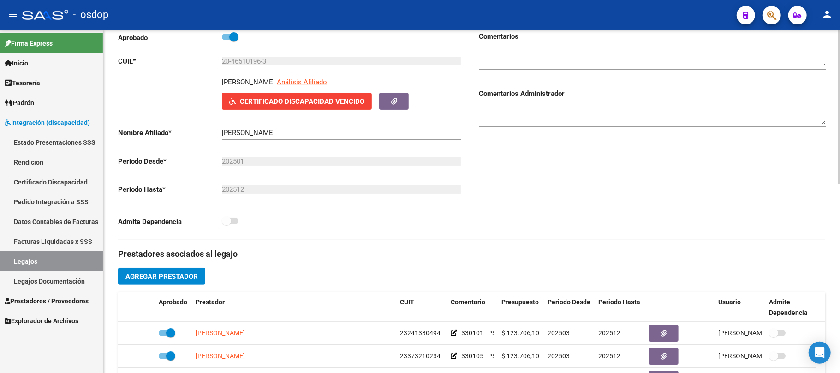
scroll to position [0, 0]
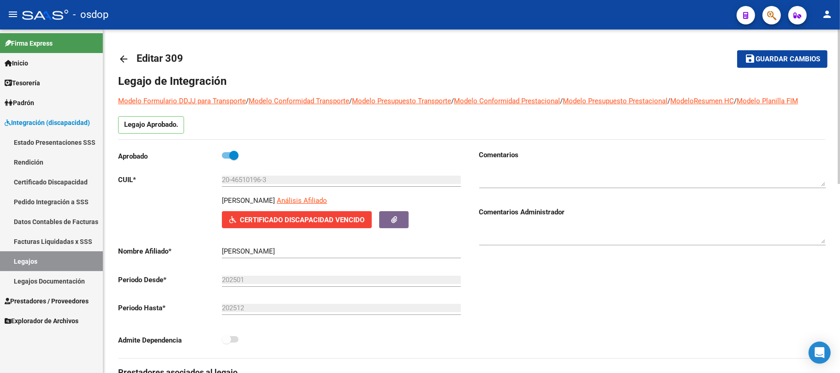
click at [781, 63] on span "Guardar cambios" at bounding box center [788, 59] width 65 height 8
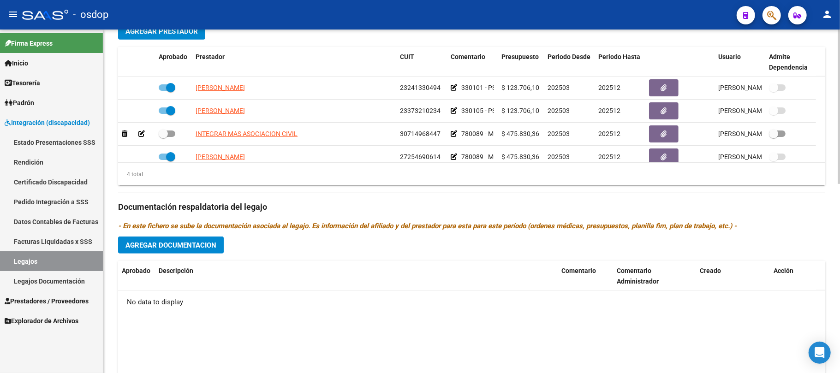
scroll to position [421, 0]
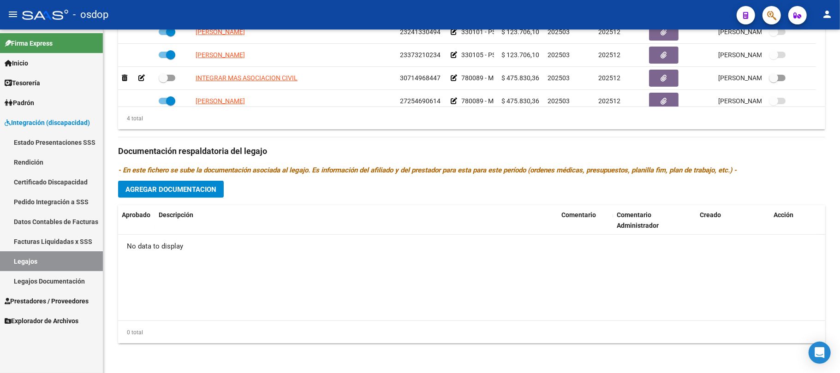
click at [42, 298] on span "Prestadores / Proveedores" at bounding box center [47, 301] width 84 height 10
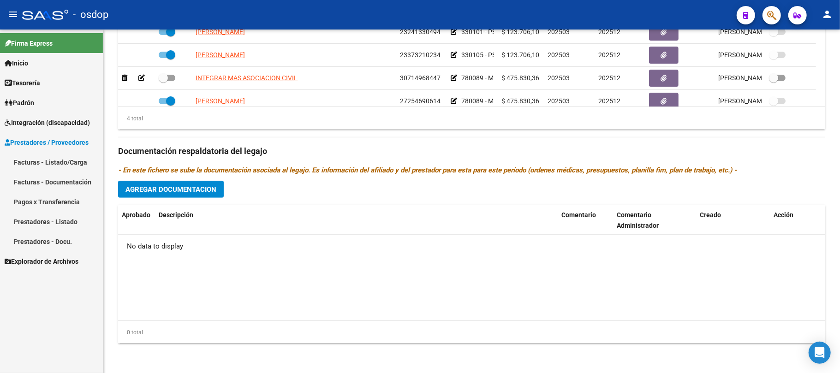
click at [55, 155] on link "Facturas - Listado/Carga" at bounding box center [51, 162] width 103 height 20
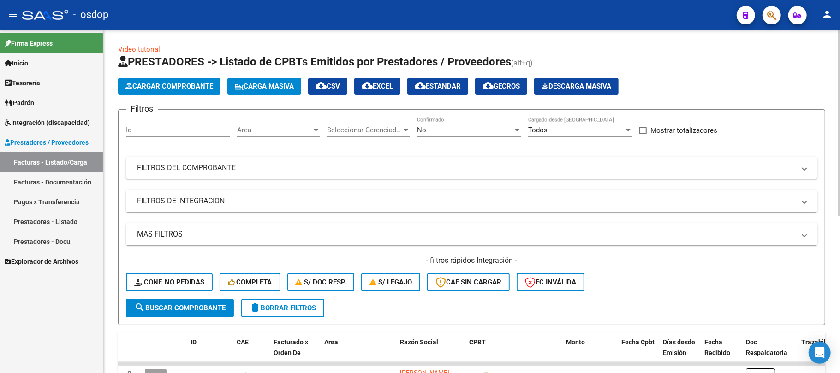
click at [163, 129] on input "Id" at bounding box center [178, 130] width 104 height 8
type input "244235"
click at [197, 312] on button "search Buscar Comprobante" at bounding box center [180, 308] width 108 height 18
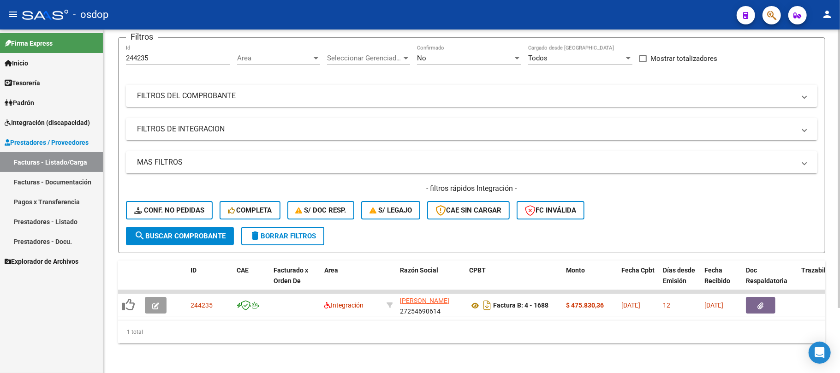
scroll to position [80, 0]
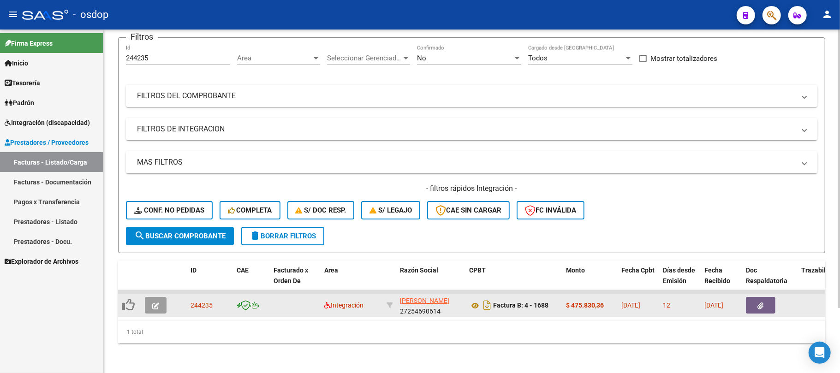
click at [157, 303] on button "button" at bounding box center [156, 305] width 22 height 17
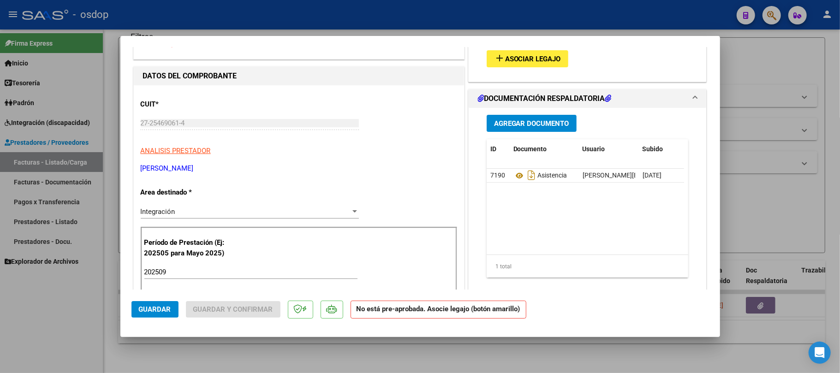
scroll to position [0, 0]
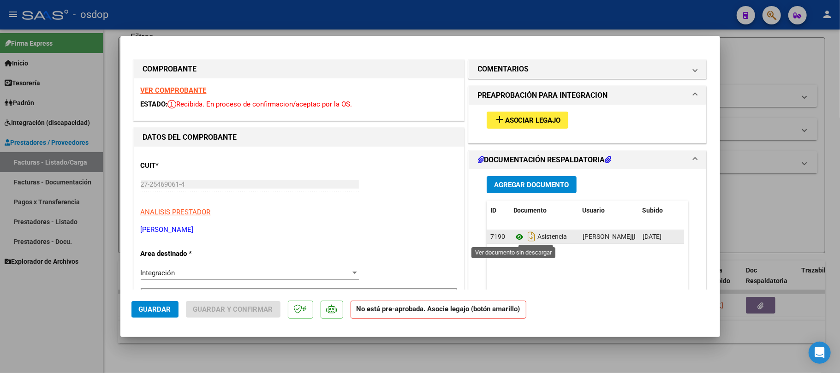
click at [513, 238] on icon at bounding box center [519, 237] width 12 height 11
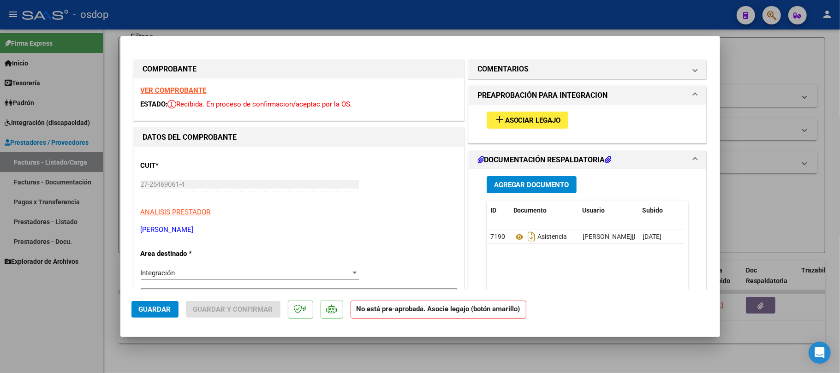
click at [527, 119] on span "Asociar Legajo" at bounding box center [533, 120] width 56 height 8
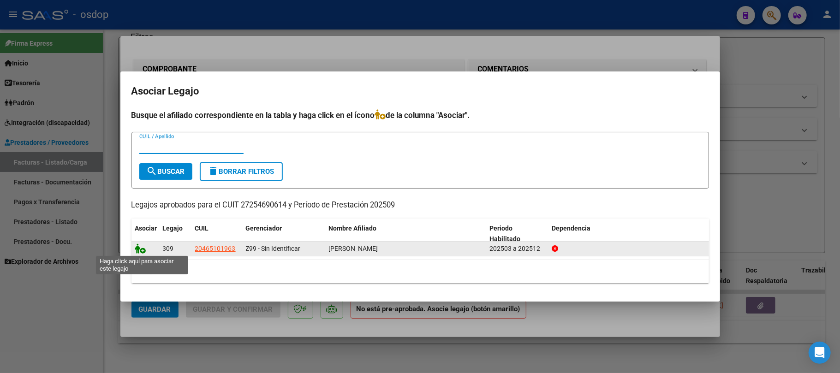
click at [138, 248] on icon at bounding box center [140, 249] width 11 height 10
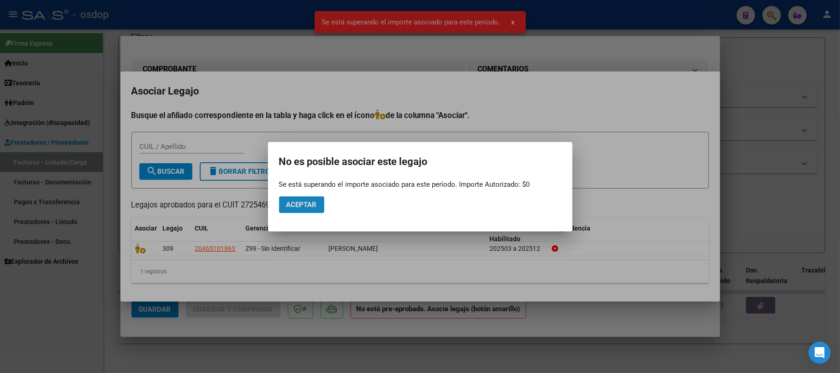
click at [313, 207] on span "Aceptar" at bounding box center [301, 205] width 30 height 8
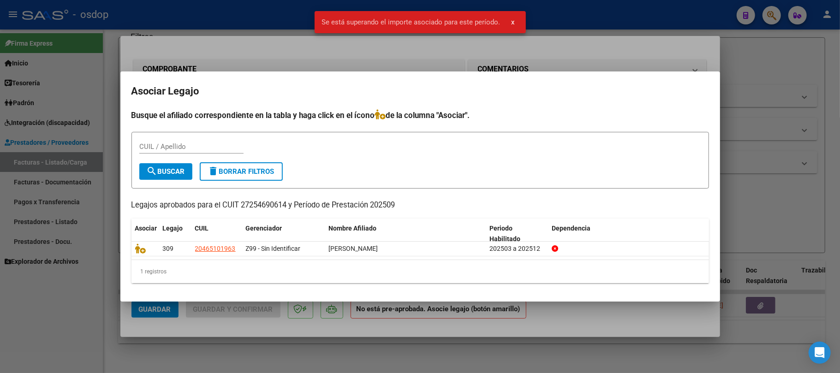
click at [391, 352] on div at bounding box center [420, 186] width 840 height 373
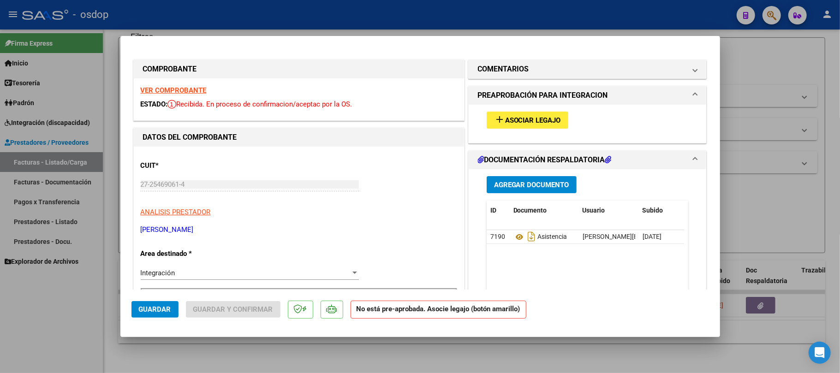
click at [185, 89] on strong "VER COMPROBANTE" at bounding box center [174, 90] width 66 height 8
click at [324, 353] on div at bounding box center [420, 186] width 840 height 373
type input "$ 0,00"
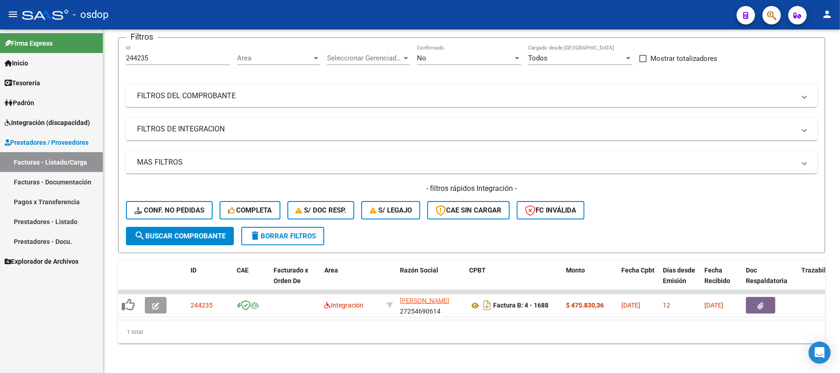
click at [56, 118] on span "Integración (discapacidad)" at bounding box center [47, 123] width 85 height 10
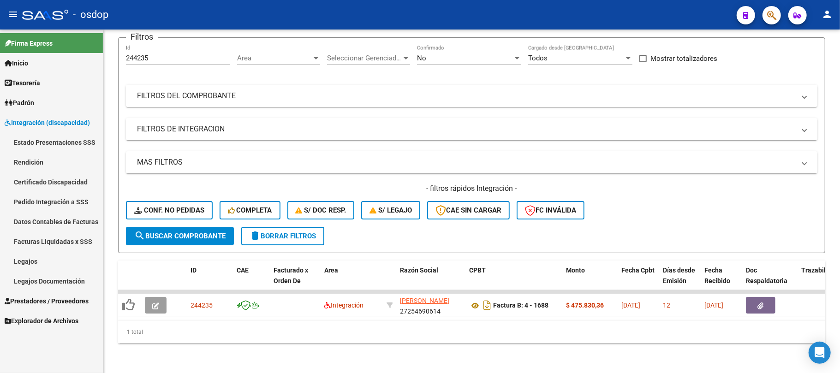
click at [43, 264] on link "Legajos" at bounding box center [51, 261] width 103 height 20
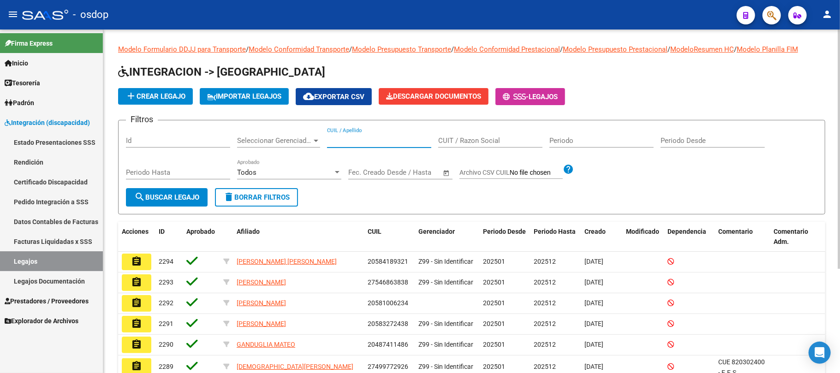
click at [388, 143] on input "CUIL / Apellido" at bounding box center [379, 141] width 104 height 8
paste input "27484551680"
type input "27484551680"
click at [181, 200] on span "search Buscar Legajo" at bounding box center [166, 197] width 65 height 8
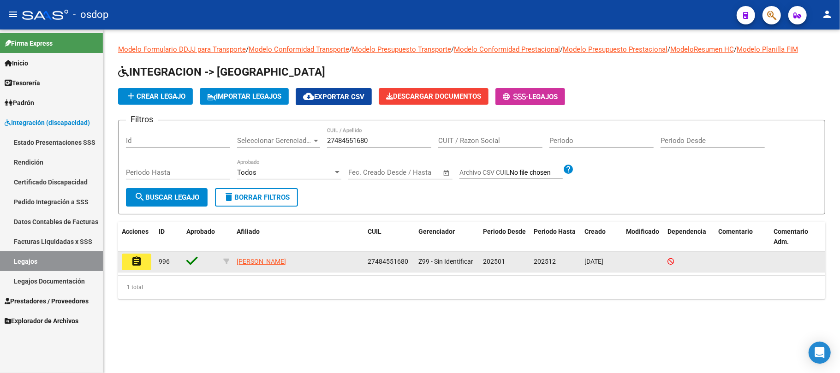
click at [139, 263] on mat-icon "assignment" at bounding box center [136, 261] width 11 height 11
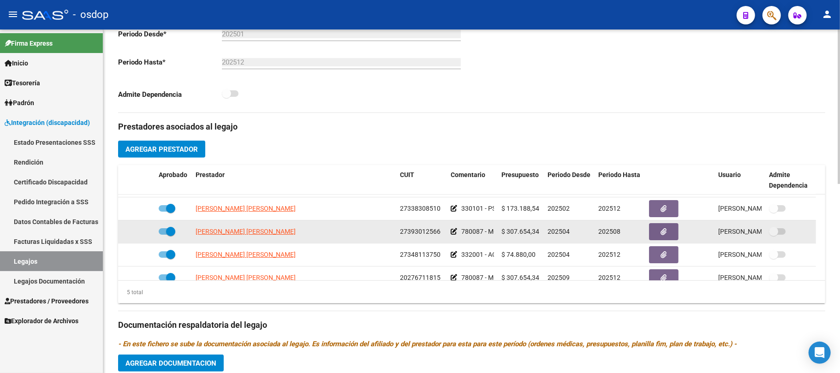
scroll to position [32, 0]
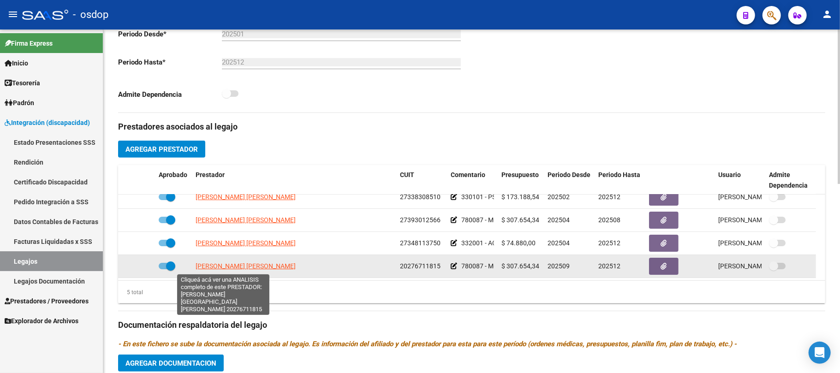
click at [213, 267] on span "[PERSON_NAME] [PERSON_NAME]" at bounding box center [246, 265] width 100 height 7
type textarea "20276711815"
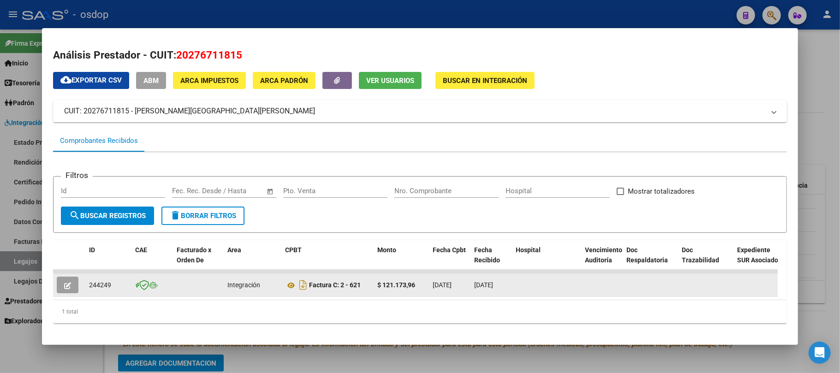
click at [71, 282] on icon "button" at bounding box center [67, 285] width 7 height 7
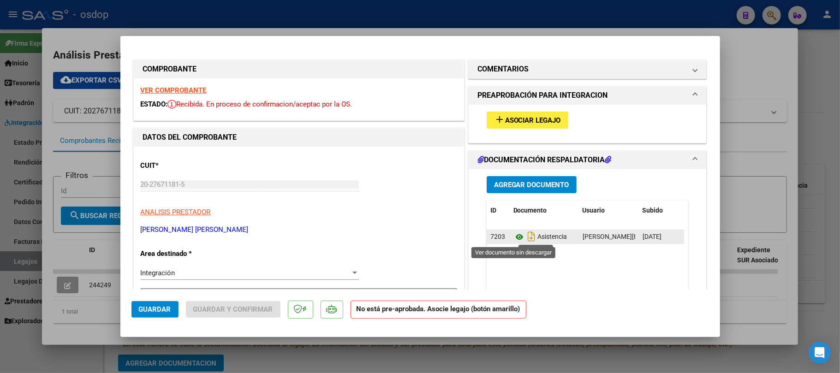
click at [513, 237] on icon at bounding box center [519, 237] width 12 height 11
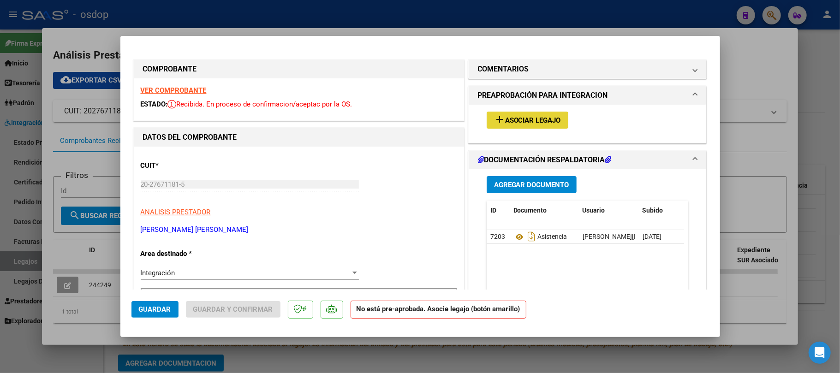
click at [512, 118] on span "Asociar Legajo" at bounding box center [533, 120] width 56 height 8
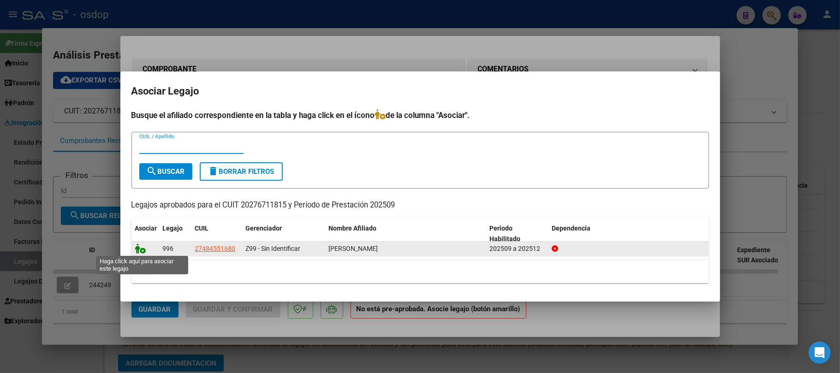
click at [141, 248] on icon at bounding box center [140, 249] width 11 height 10
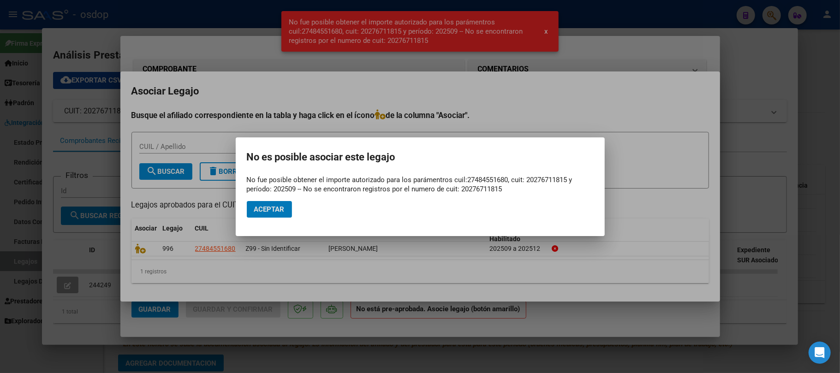
click at [275, 214] on button "Aceptar" at bounding box center [269, 209] width 45 height 17
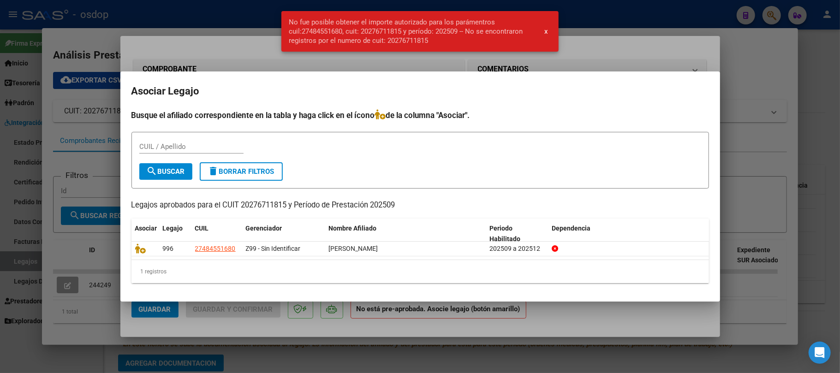
click at [650, 333] on div at bounding box center [420, 186] width 840 height 373
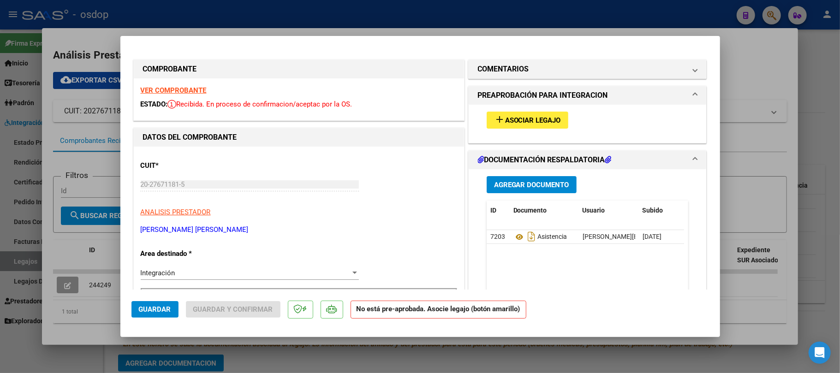
click at [372, 360] on div at bounding box center [420, 186] width 840 height 373
type input "$ 0,00"
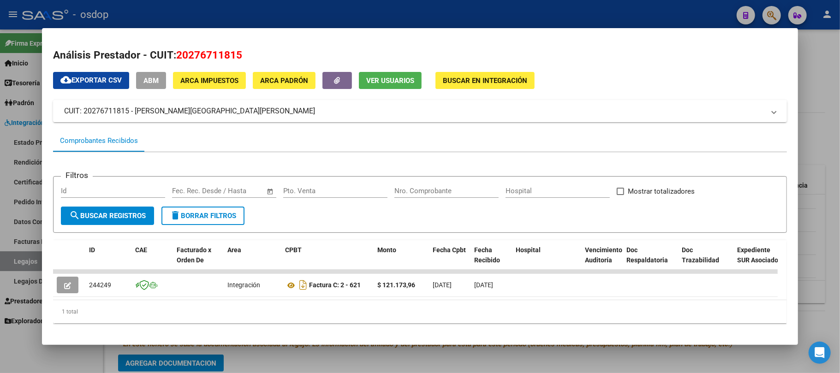
click at [335, 370] on div at bounding box center [420, 186] width 840 height 373
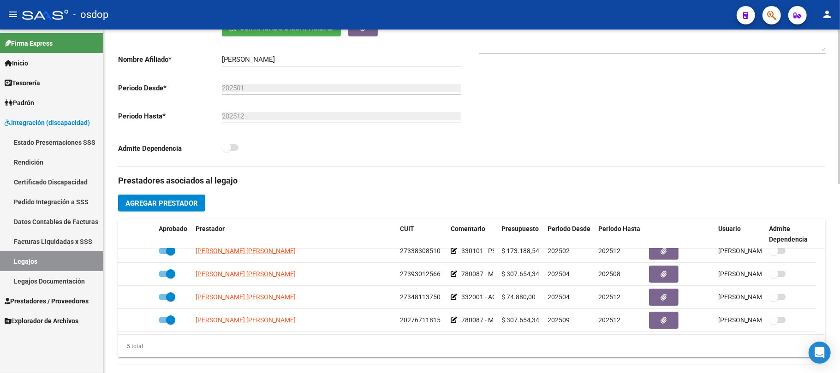
scroll to position [0, 0]
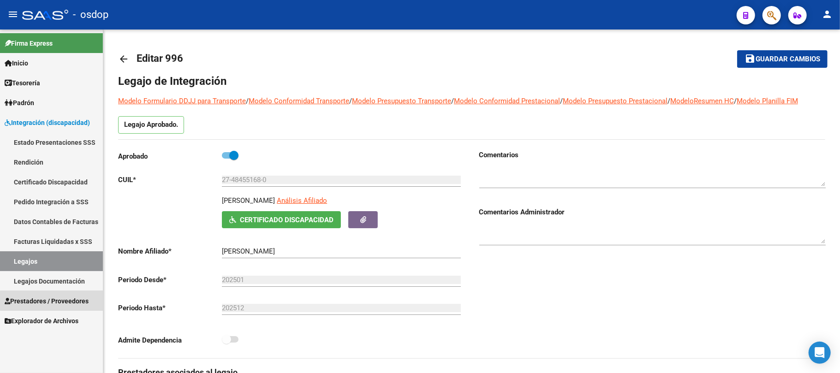
click at [54, 301] on span "Prestadores / Proveedores" at bounding box center [47, 301] width 84 height 10
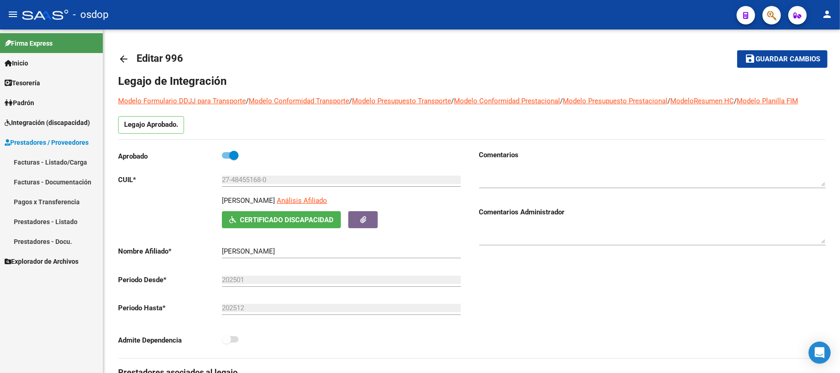
click at [56, 158] on link "Facturas - Listado/Carga" at bounding box center [51, 162] width 103 height 20
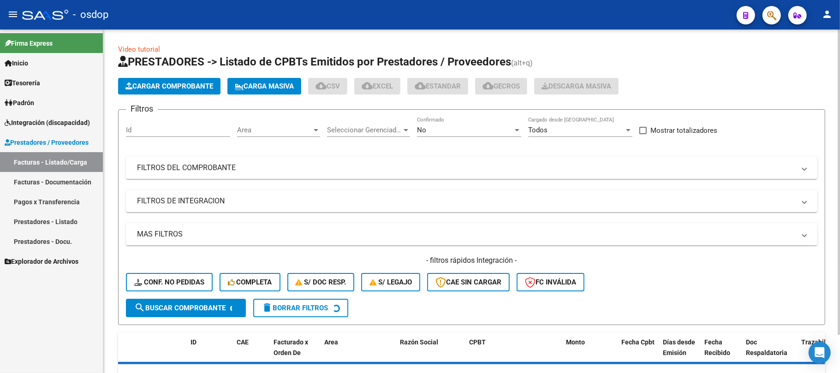
click at [184, 133] on input "Id" at bounding box center [178, 130] width 104 height 8
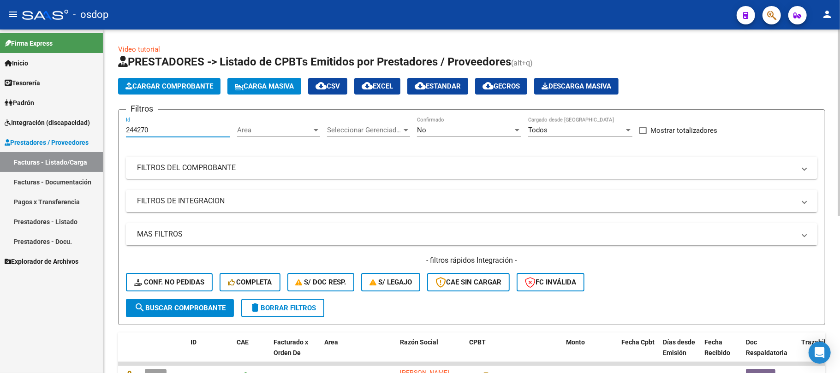
type input "244270"
click at [209, 312] on button "search Buscar Comprobante" at bounding box center [180, 308] width 108 height 18
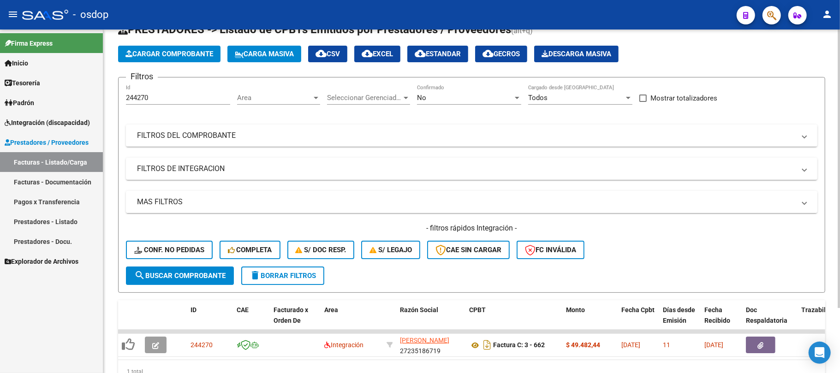
scroll to position [80, 0]
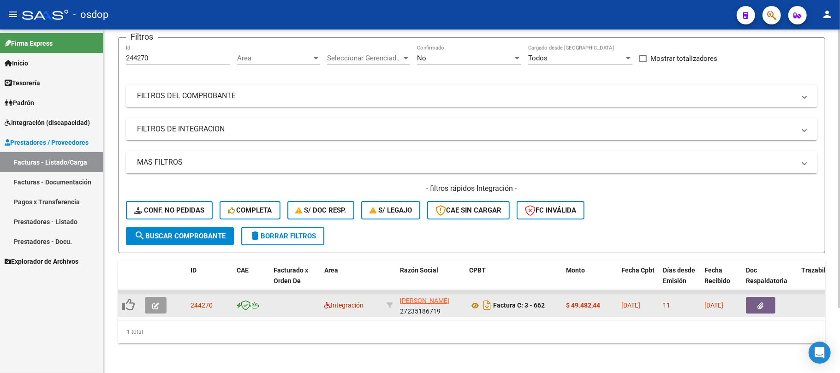
click at [153, 303] on icon "button" at bounding box center [155, 306] width 7 height 7
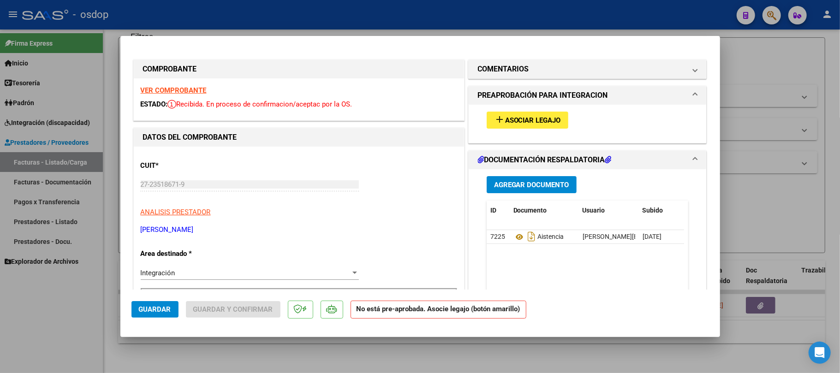
click at [176, 230] on p "[PERSON_NAME]" at bounding box center [299, 230] width 316 height 11
click at [189, 211] on span "ANALISIS PRESTADOR" at bounding box center [176, 212] width 70 height 8
type textarea "27235186719"
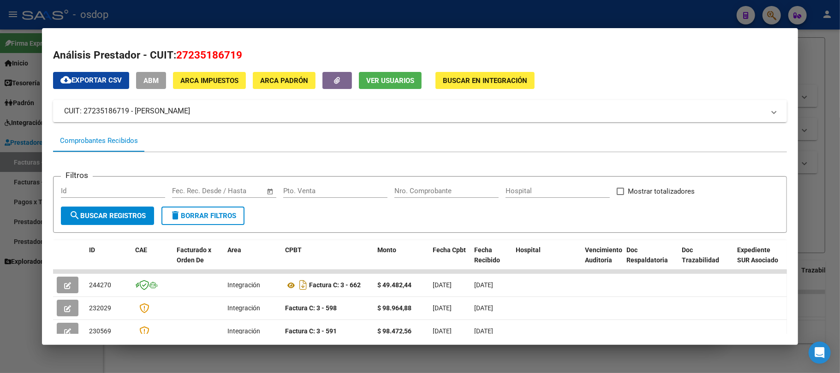
scroll to position [56, 0]
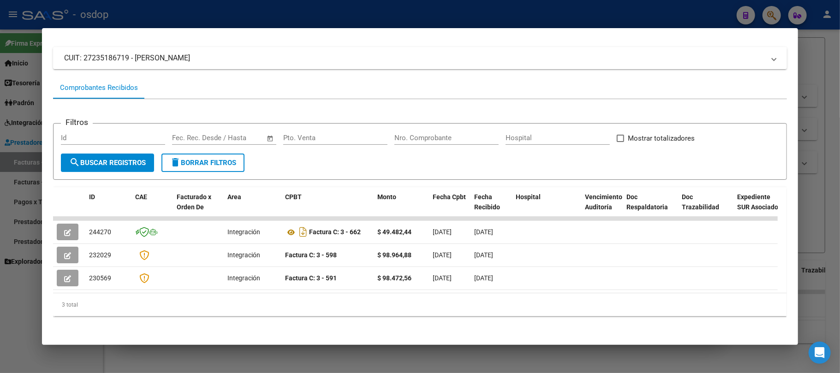
click at [300, 361] on div at bounding box center [420, 186] width 840 height 373
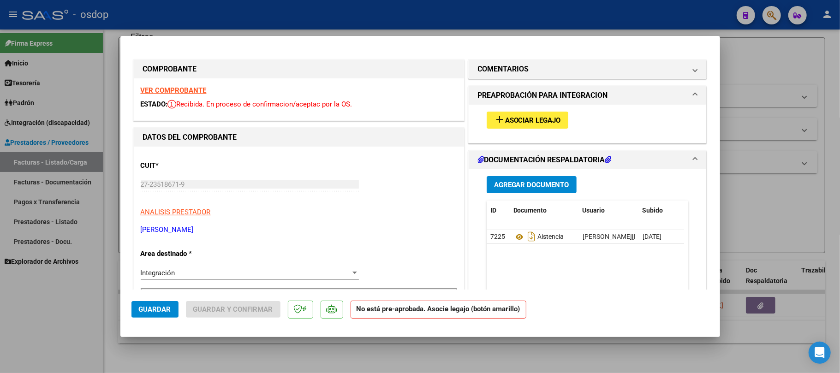
click at [517, 119] on span "Asociar Legajo" at bounding box center [533, 120] width 56 height 8
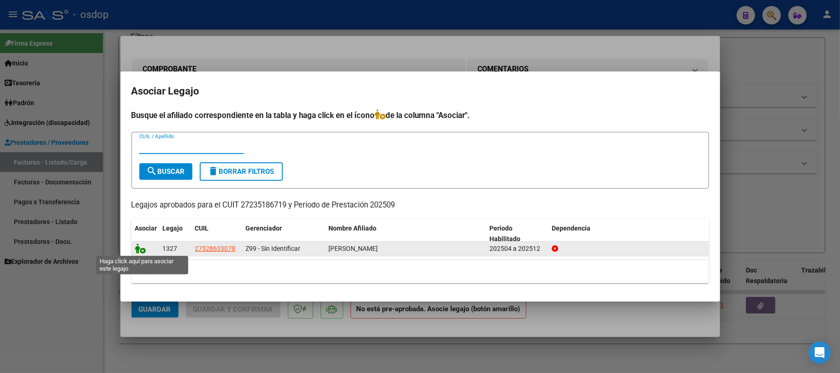
click at [140, 250] on icon at bounding box center [140, 249] width 11 height 10
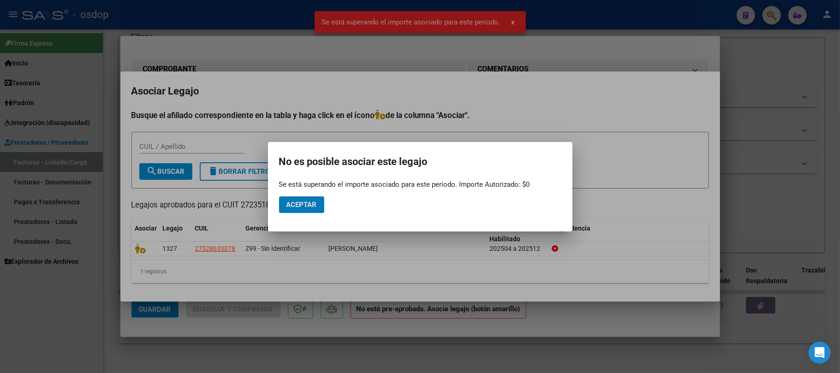
click at [488, 340] on div at bounding box center [420, 186] width 840 height 373
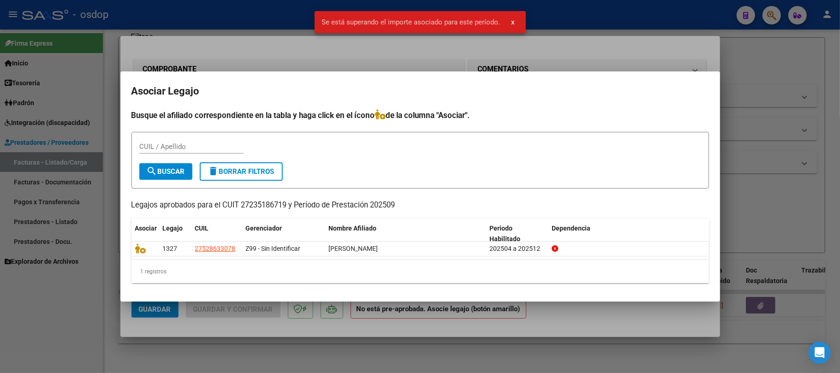
click at [483, 341] on div at bounding box center [420, 186] width 840 height 373
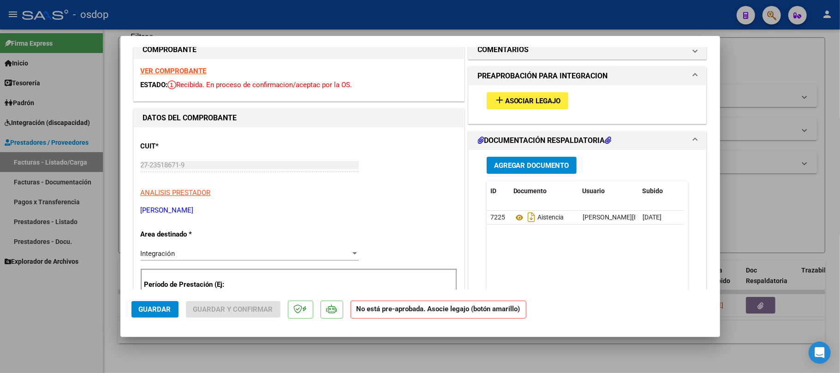
scroll to position [0, 0]
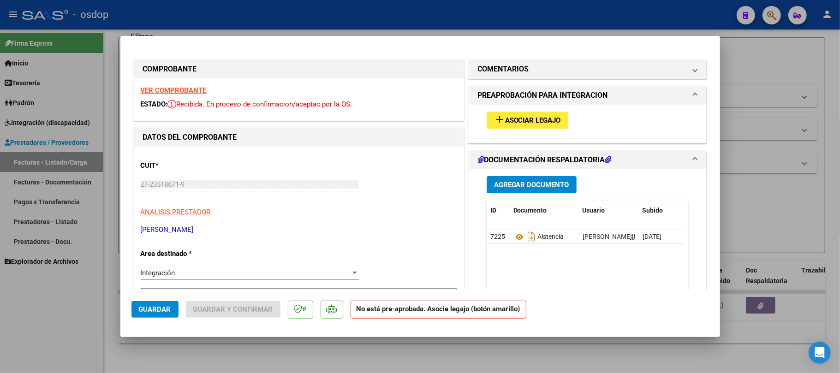
click at [379, 356] on div at bounding box center [420, 186] width 840 height 373
type input "$ 0,00"
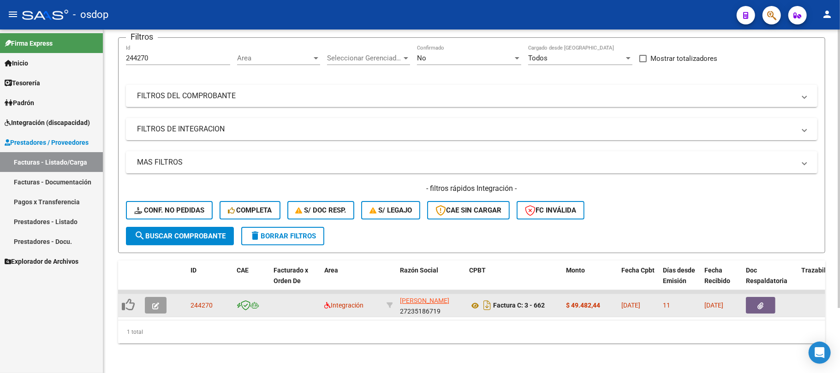
scroll to position [12, 0]
drag, startPoint x: 396, startPoint y: 290, endPoint x: 448, endPoint y: 305, distance: 54.9
click at [448, 305] on datatable-body-cell "[PERSON_NAME] 27235186719" at bounding box center [430, 305] width 69 height 23
copy div "[PERSON_NAME] 27235186719"
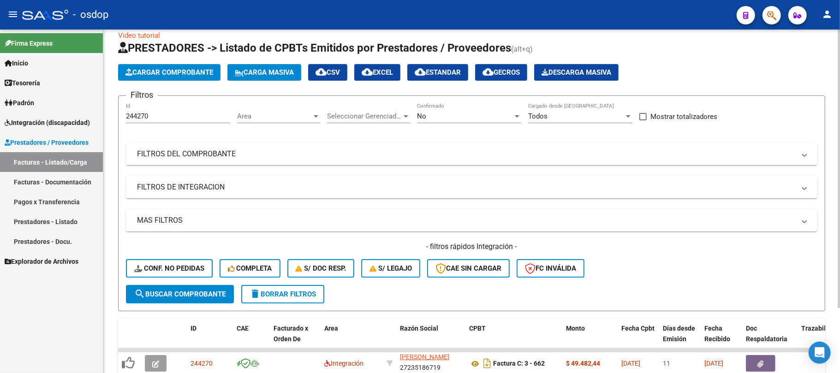
scroll to position [0, 0]
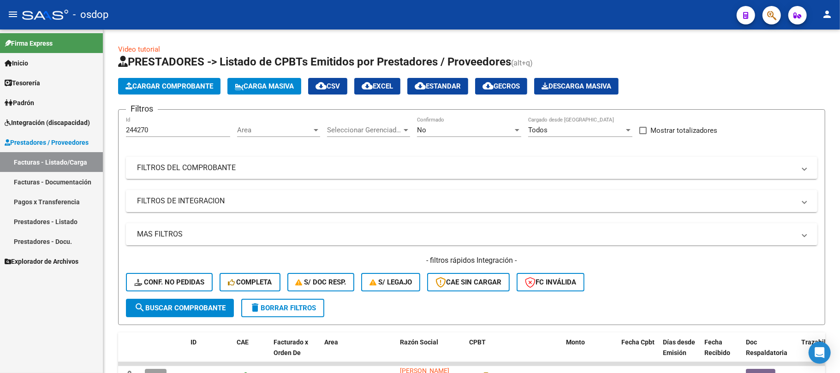
drag, startPoint x: 165, startPoint y: 126, endPoint x: 74, endPoint y: 147, distance: 93.2
click at [74, 147] on mat-sidenav-container "Firma Express Inicio Calendario SSS Instructivos Contacto OS Tesorería Extracto…" at bounding box center [420, 202] width 840 height 344
click at [165, 132] on input "244270" at bounding box center [178, 130] width 104 height 8
drag, startPoint x: 165, startPoint y: 132, endPoint x: 125, endPoint y: 128, distance: 40.3
click at [125, 128] on form "Filtros 244270 Id Area Area Seleccionar Gerenciador Seleccionar Gerenciador No …" at bounding box center [471, 217] width 707 height 216
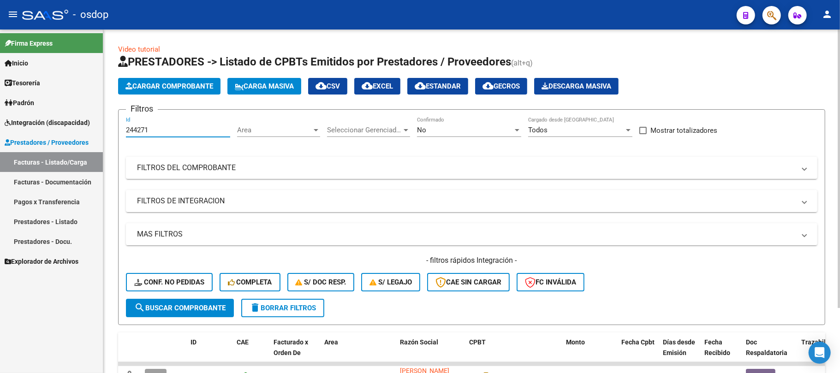
type input "244271"
click at [211, 311] on span "search Buscar Comprobante" at bounding box center [179, 308] width 91 height 8
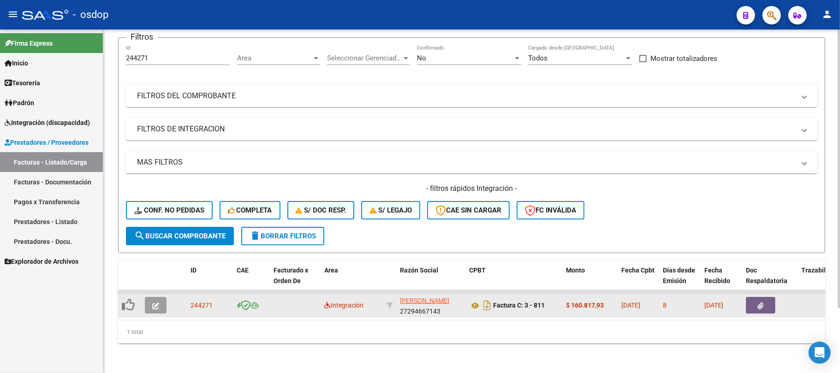
click at [156, 303] on icon "button" at bounding box center [155, 306] width 7 height 7
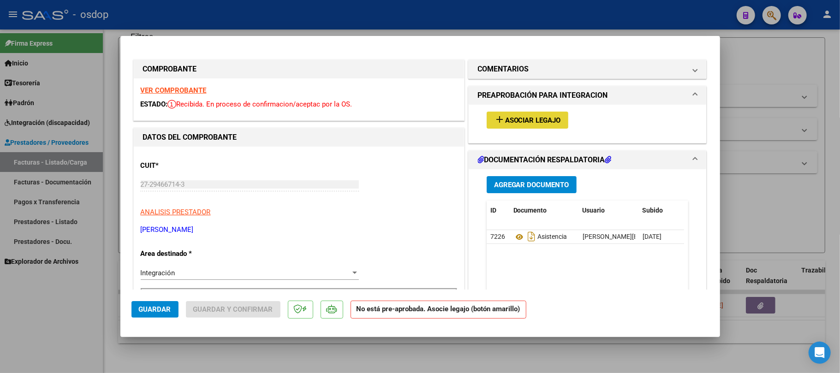
click at [528, 118] on span "Asociar Legajo" at bounding box center [533, 120] width 56 height 8
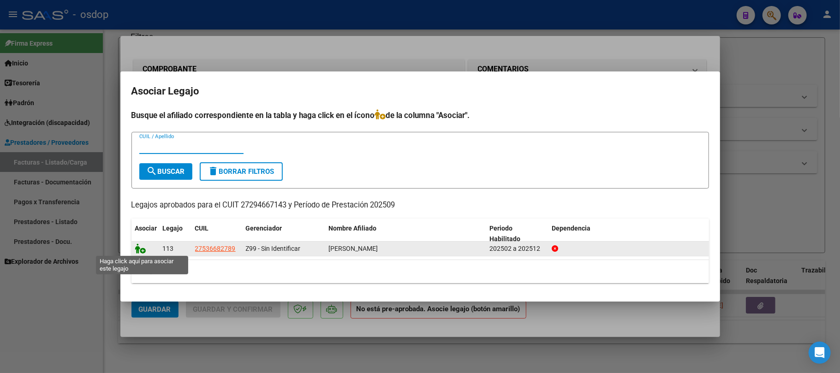
click at [140, 250] on icon at bounding box center [140, 249] width 11 height 10
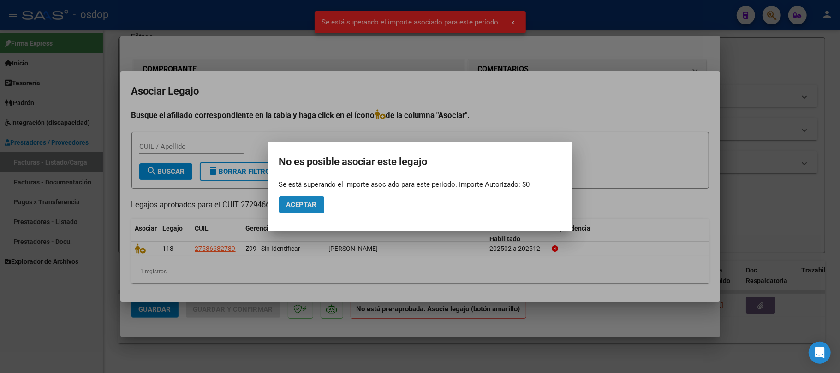
click at [321, 209] on button "Aceptar" at bounding box center [301, 205] width 45 height 17
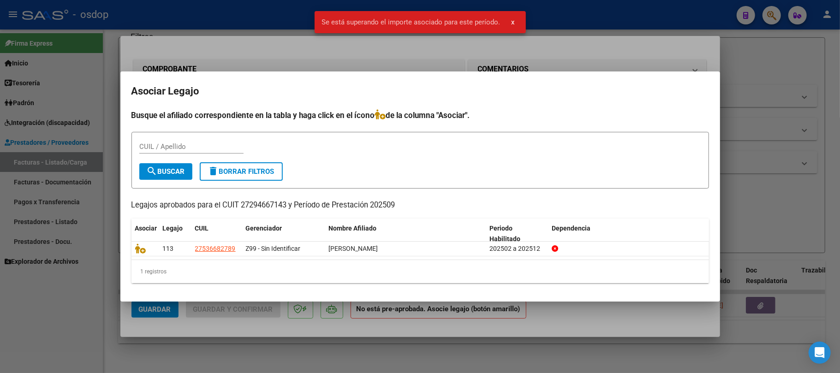
click at [375, 340] on div at bounding box center [420, 186] width 840 height 373
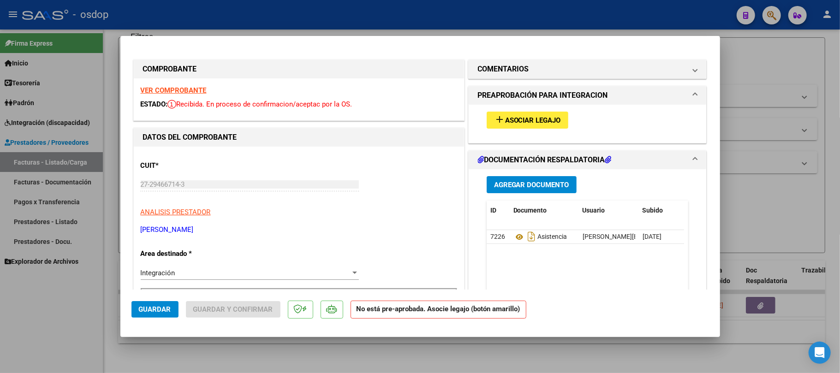
click at [471, 363] on div at bounding box center [420, 186] width 840 height 373
type input "$ 0,00"
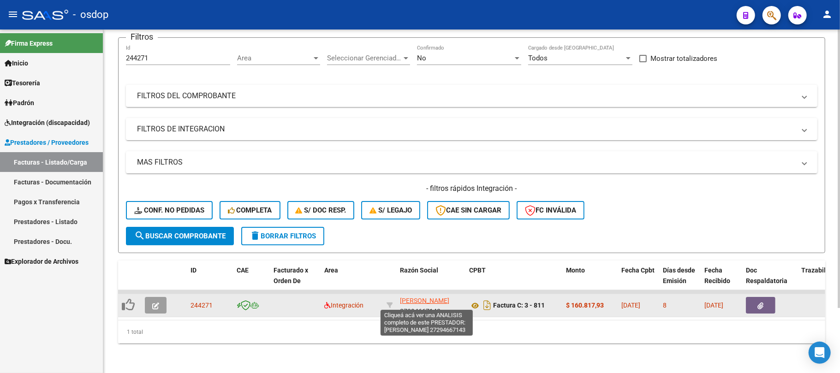
click at [447, 297] on span "[PERSON_NAME]" at bounding box center [424, 300] width 49 height 7
copy span "S"
type textarea "27294667143"
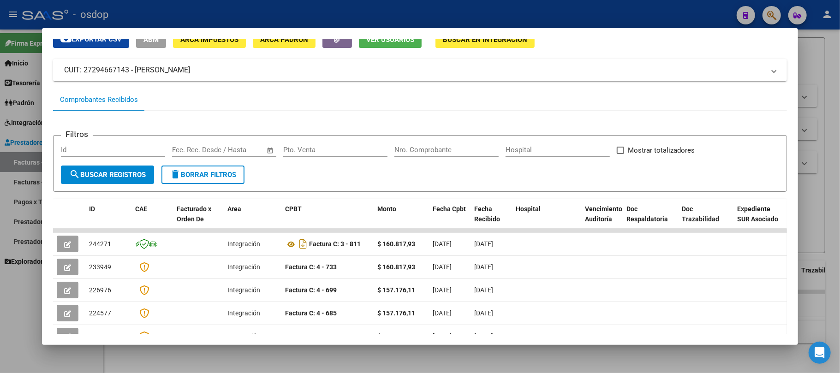
scroll to position [61, 0]
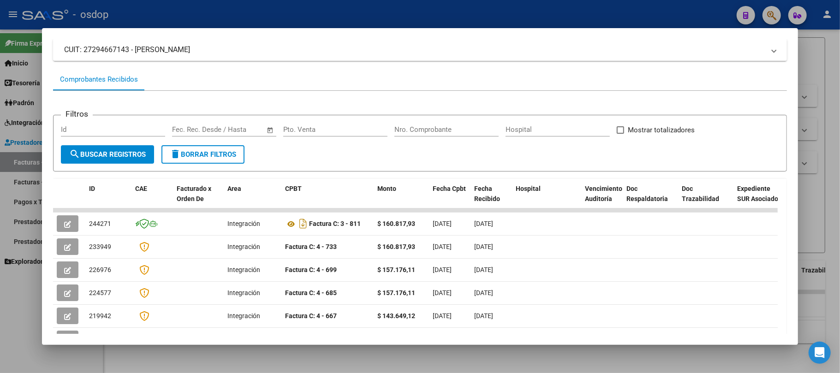
click at [539, 352] on div at bounding box center [420, 186] width 840 height 373
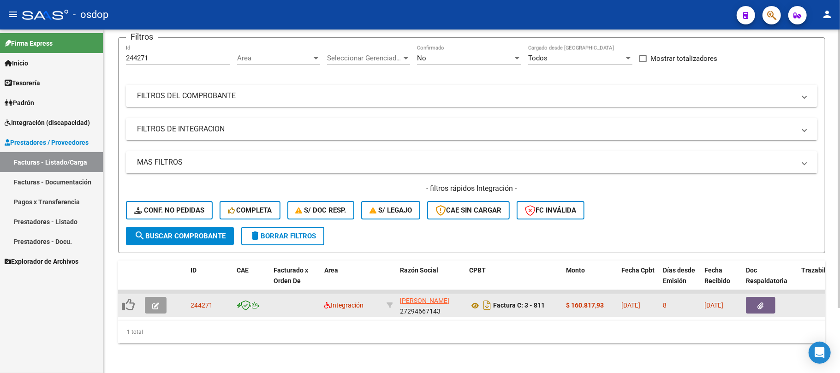
scroll to position [12, 0]
drag, startPoint x: 398, startPoint y: 290, endPoint x: 451, endPoint y: 303, distance: 54.6
click at [451, 303] on datatable-body-cell "[PERSON_NAME] 27294667143" at bounding box center [430, 305] width 69 height 23
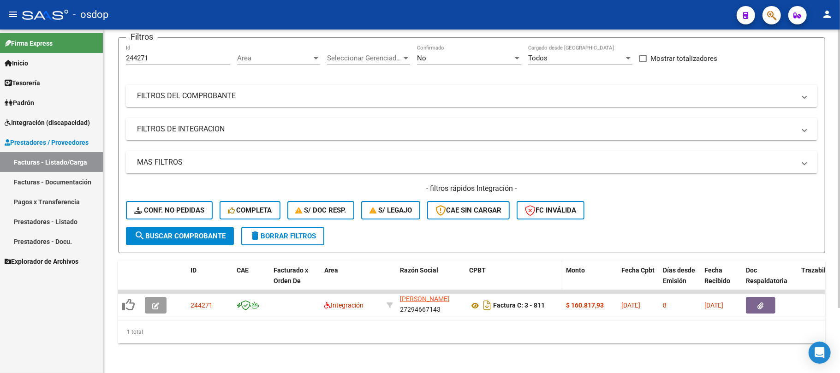
copy div "[PERSON_NAME] 27294667143"
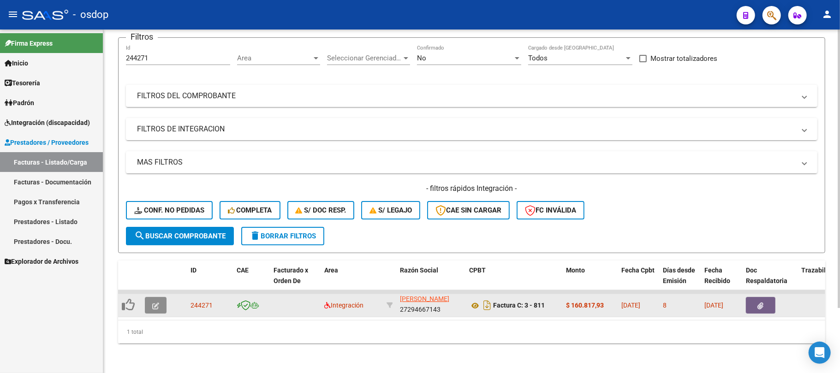
click at [151, 297] on button "button" at bounding box center [156, 305] width 22 height 17
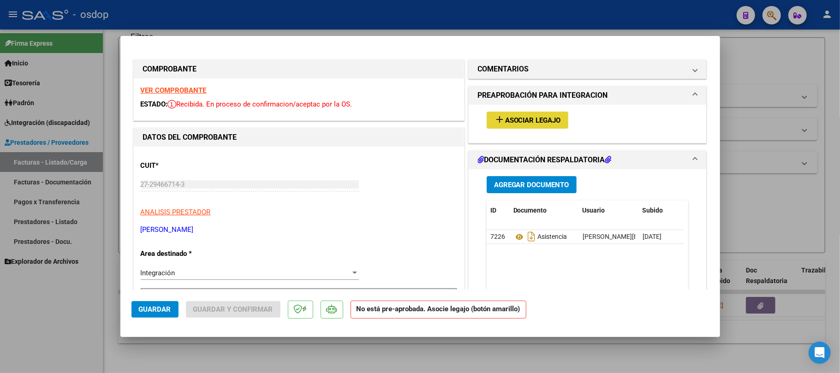
click at [513, 117] on span "Asociar Legajo" at bounding box center [533, 120] width 56 height 8
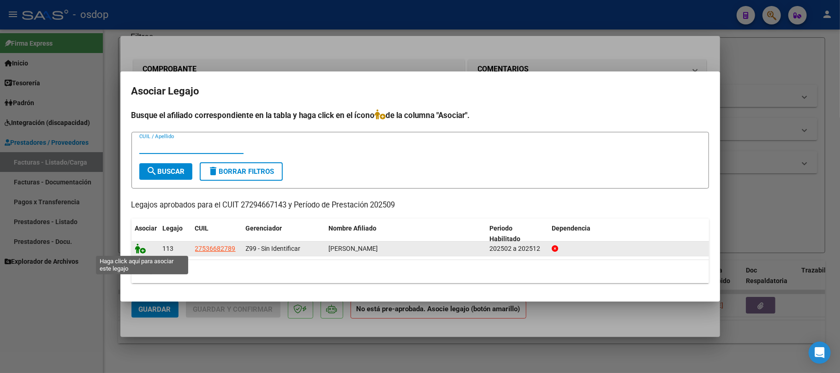
click at [143, 251] on icon at bounding box center [140, 249] width 11 height 10
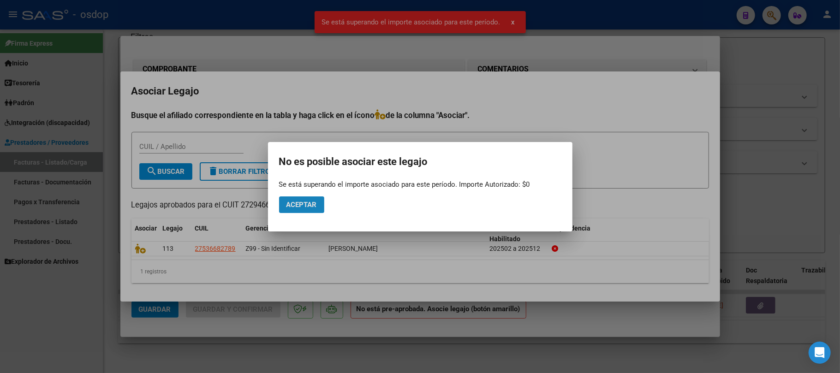
click at [319, 202] on button "Aceptar" at bounding box center [301, 205] width 45 height 17
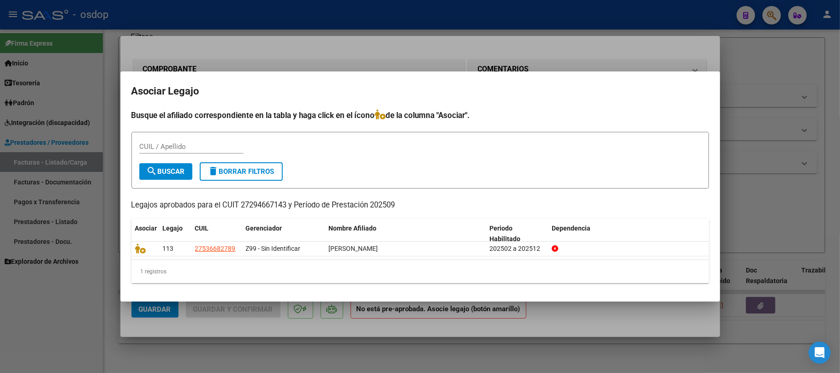
click at [543, 336] on div at bounding box center [420, 186] width 840 height 373
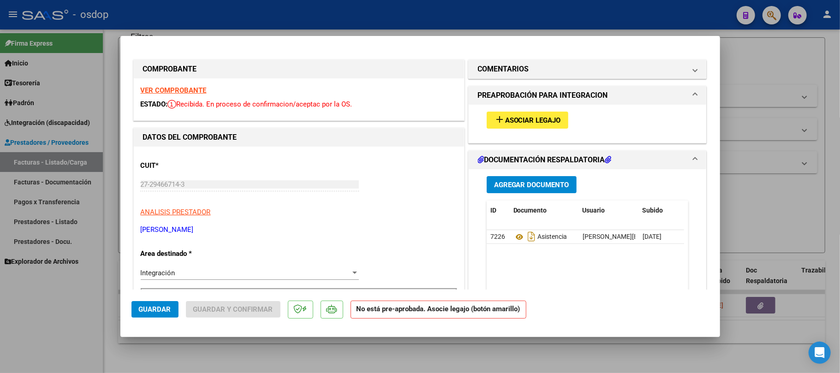
click at [215, 362] on div at bounding box center [420, 186] width 840 height 373
type input "$ 0,00"
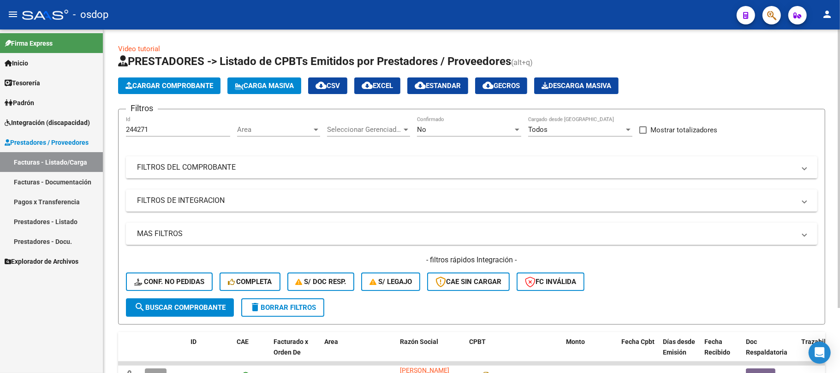
scroll to position [0, 0]
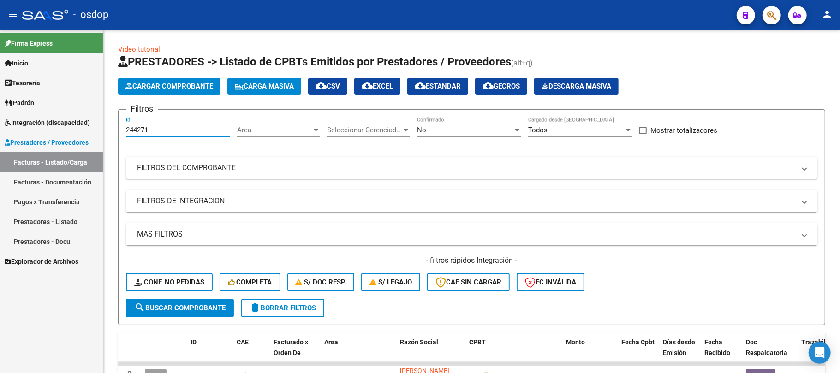
drag, startPoint x: 166, startPoint y: 128, endPoint x: 24, endPoint y: 128, distance: 142.1
click at [24, 128] on mat-sidenav-container "Firma Express Inicio Calendario SSS Instructivos Contacto OS Tesorería Extracto…" at bounding box center [420, 202] width 840 height 344
type input "244284"
click at [199, 309] on span "search Buscar Comprobante" at bounding box center [179, 308] width 91 height 8
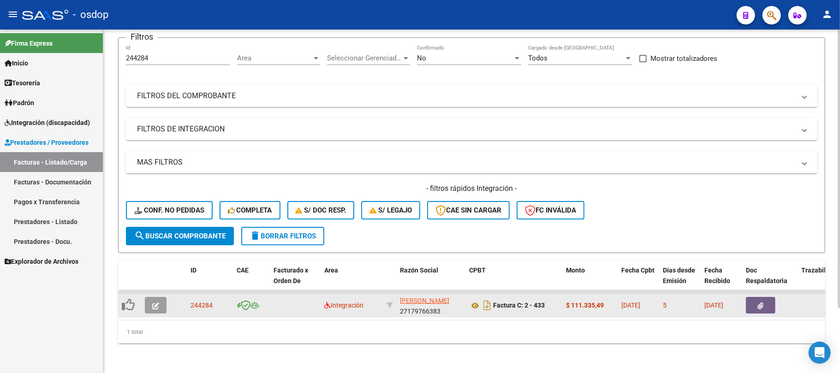
scroll to position [12, 0]
click at [157, 303] on icon "button" at bounding box center [155, 306] width 7 height 7
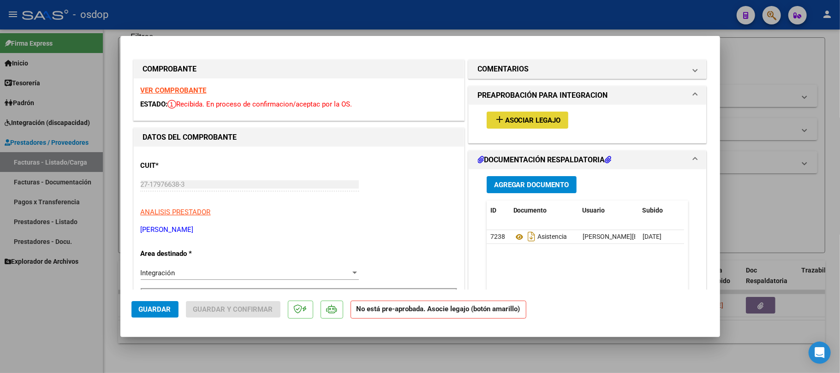
click at [536, 124] on span "Asociar Legajo" at bounding box center [533, 120] width 56 height 8
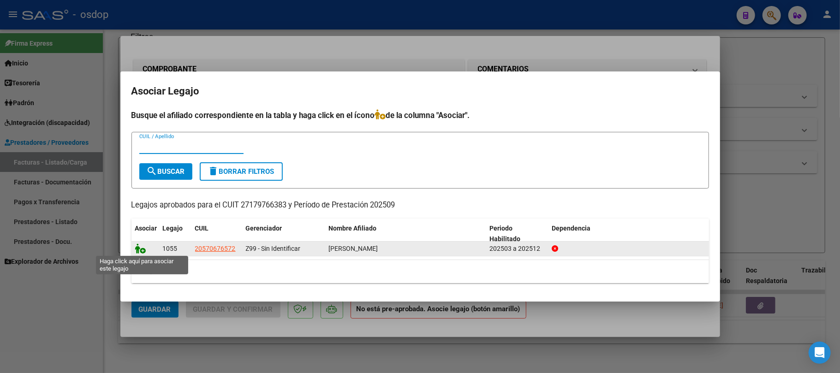
click at [143, 246] on icon at bounding box center [140, 249] width 11 height 10
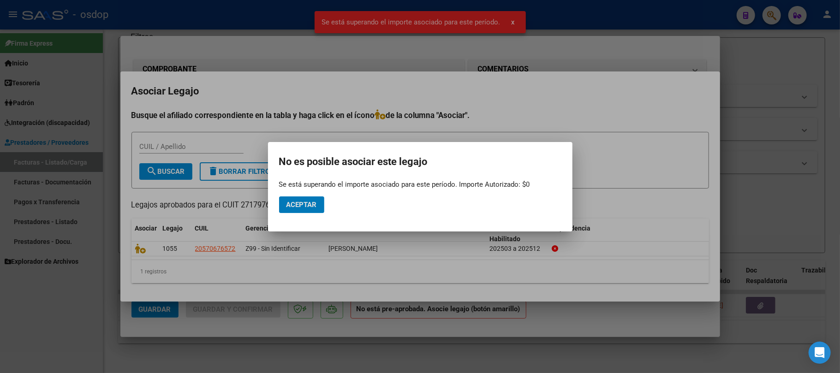
click at [314, 207] on span "Aceptar" at bounding box center [301, 205] width 30 height 8
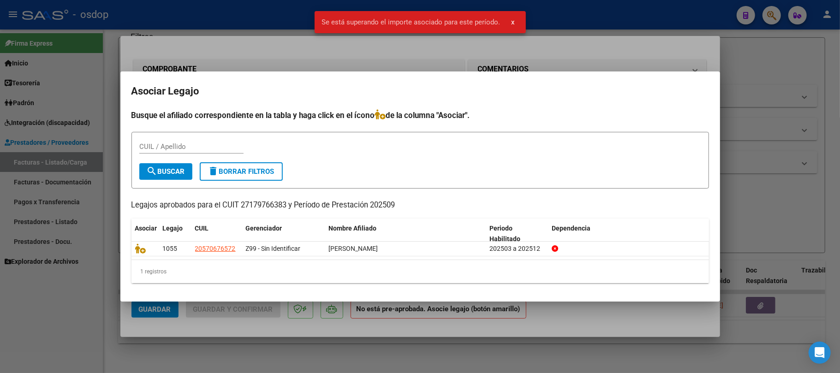
click at [373, 330] on div at bounding box center [420, 186] width 840 height 373
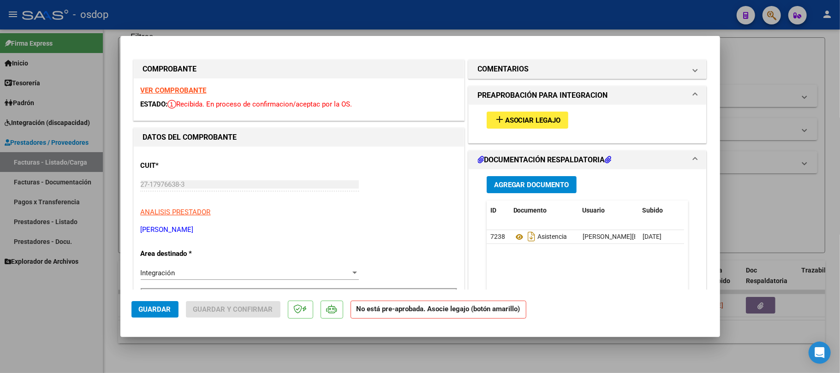
click at [245, 351] on div at bounding box center [420, 186] width 840 height 373
type input "$ 0,00"
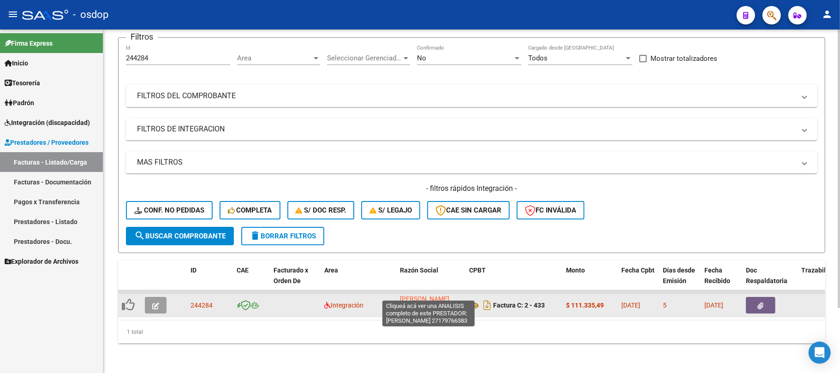
scroll to position [0, 0]
drag, startPoint x: 447, startPoint y: 301, endPoint x: 400, endPoint y: 292, distance: 47.0
click at [400, 296] on div "[PERSON_NAME] 27179766383" at bounding box center [431, 305] width 62 height 19
copy div "[PERSON_NAME] 27179766383"
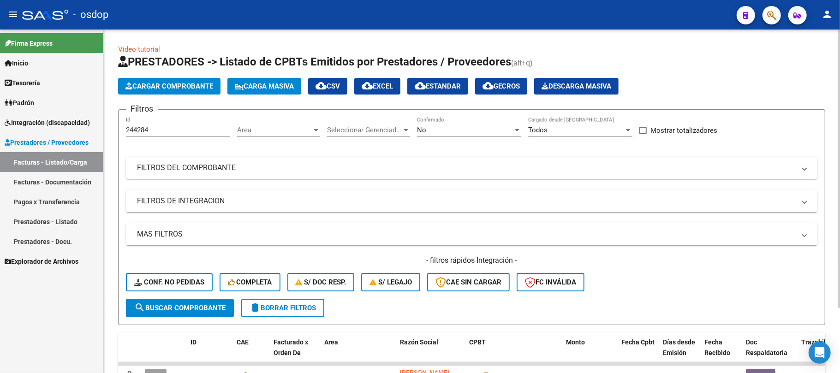
click at [177, 125] on div "244284 Id" at bounding box center [178, 127] width 104 height 20
type input "243745"
click at [214, 304] on span "search Buscar Comprobante" at bounding box center [179, 308] width 91 height 8
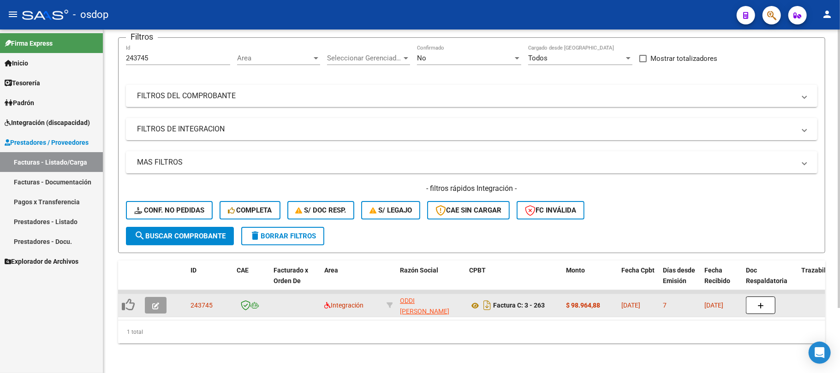
click at [156, 303] on icon "button" at bounding box center [155, 306] width 7 height 7
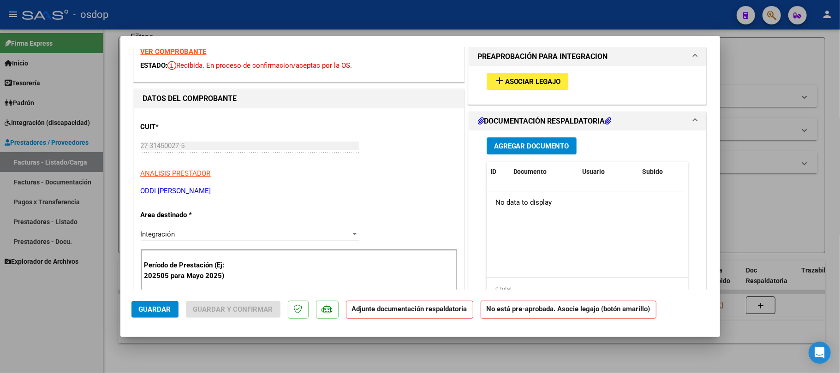
scroll to position [0, 0]
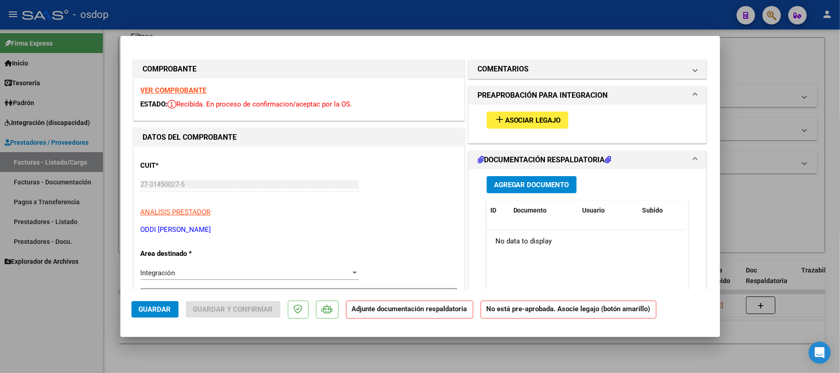
click at [539, 361] on div at bounding box center [420, 186] width 840 height 373
type input "$ 0,00"
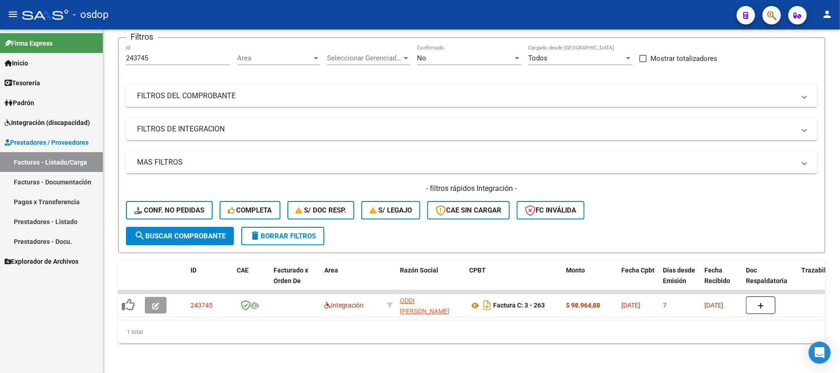
click at [56, 163] on link "Facturas - Listado/Carga" at bounding box center [51, 162] width 103 height 20
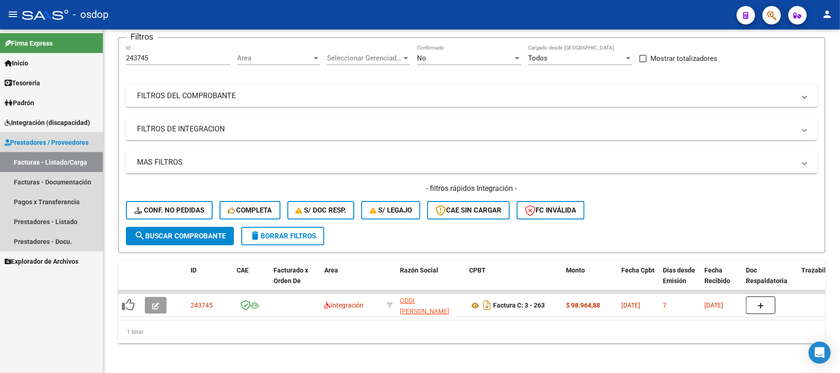
click at [66, 167] on link "Facturas - Listado/Carga" at bounding box center [51, 162] width 103 height 20
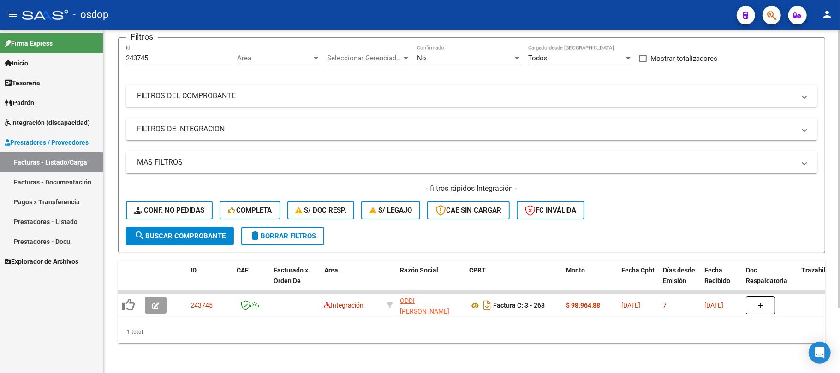
click at [282, 232] on span "delete Borrar Filtros" at bounding box center [283, 236] width 66 height 8
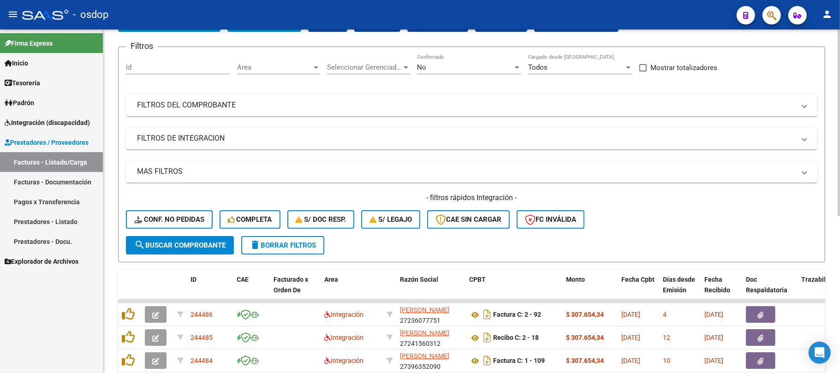
scroll to position [80, 0]
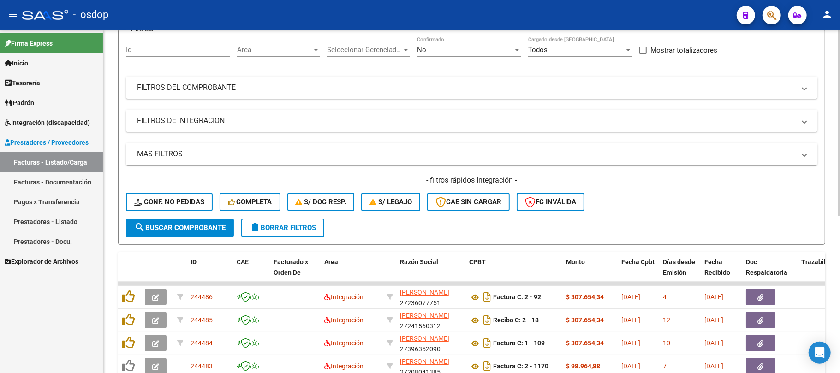
click at [236, 122] on mat-panel-title "FILTROS DE INTEGRACION" at bounding box center [466, 121] width 658 height 10
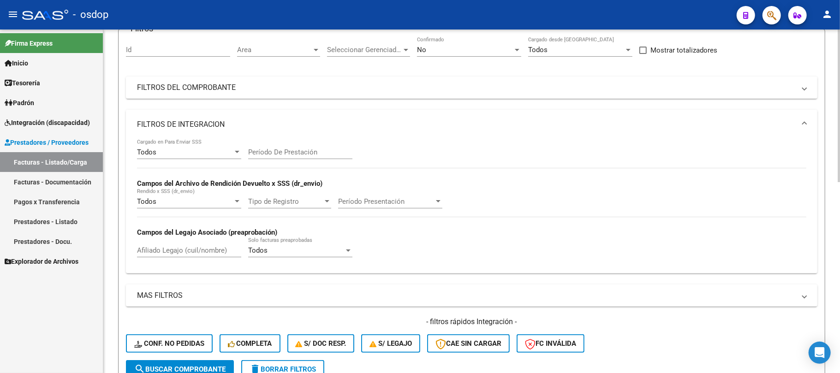
click at [188, 250] on input "Afiliado Legajo (cuil/nombre)" at bounding box center [189, 250] width 104 height 8
paste input "20578505742"
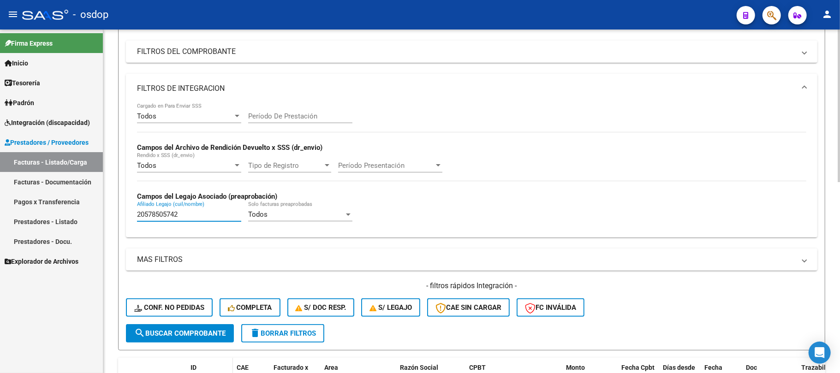
scroll to position [203, 0]
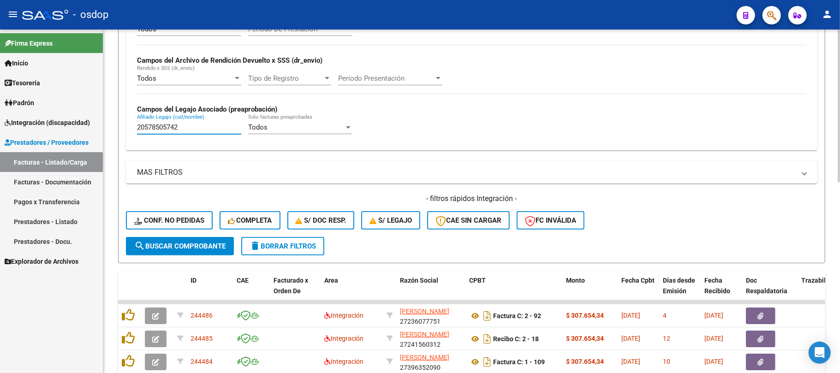
click at [197, 246] on span "search Buscar Comprobante" at bounding box center [179, 246] width 91 height 8
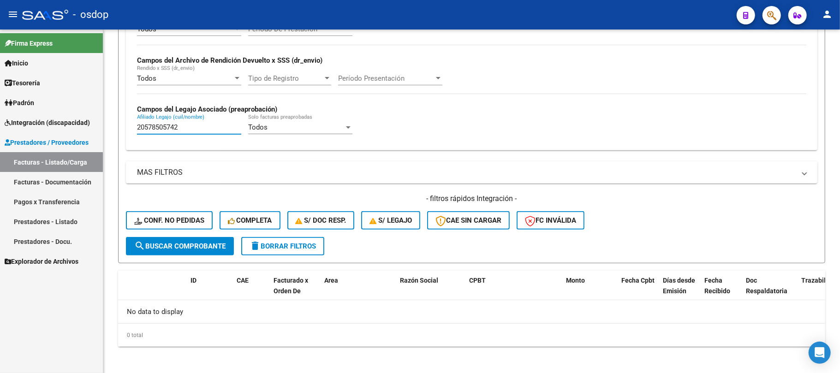
drag, startPoint x: 189, startPoint y: 125, endPoint x: 66, endPoint y: 173, distance: 131.3
click at [52, 139] on mat-sidenav-container "Firma Express Inicio Calendario SSS Instructivos Contacto OS Tesorería Extracto…" at bounding box center [420, 202] width 840 height 344
paste input "7544861080"
type input "27544861080"
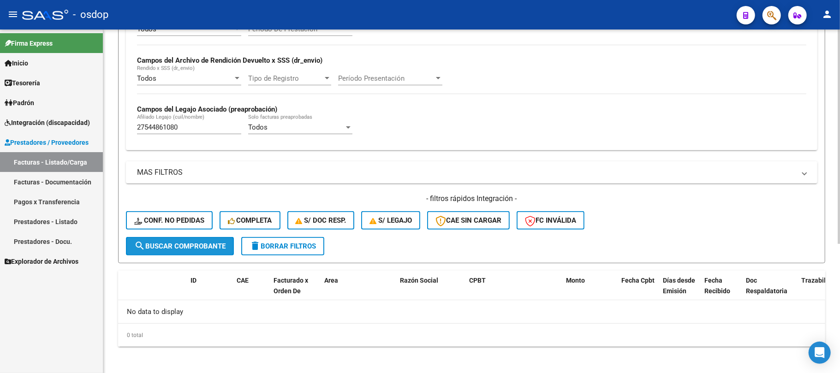
click at [185, 245] on span "search Buscar Comprobante" at bounding box center [179, 246] width 91 height 8
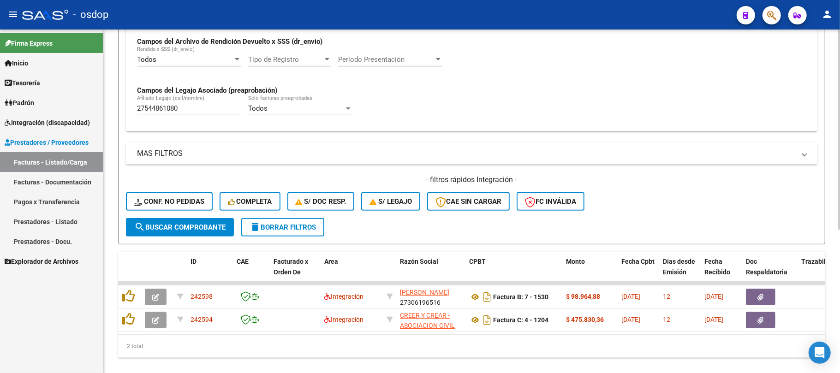
scroll to position [246, 0]
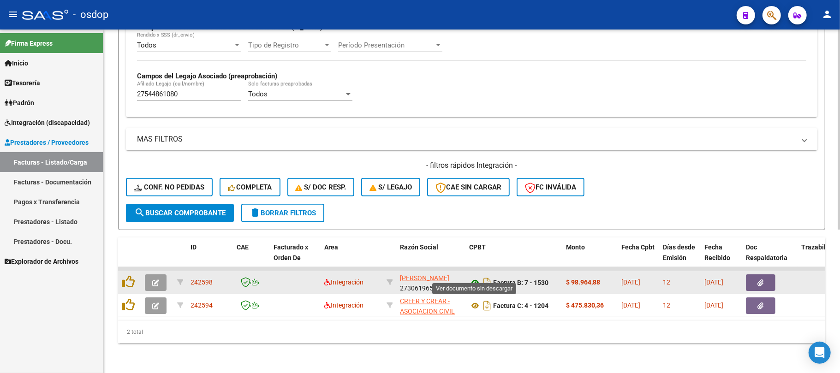
click at [475, 277] on icon at bounding box center [475, 282] width 12 height 11
click at [159, 280] on icon "button" at bounding box center [155, 283] width 7 height 7
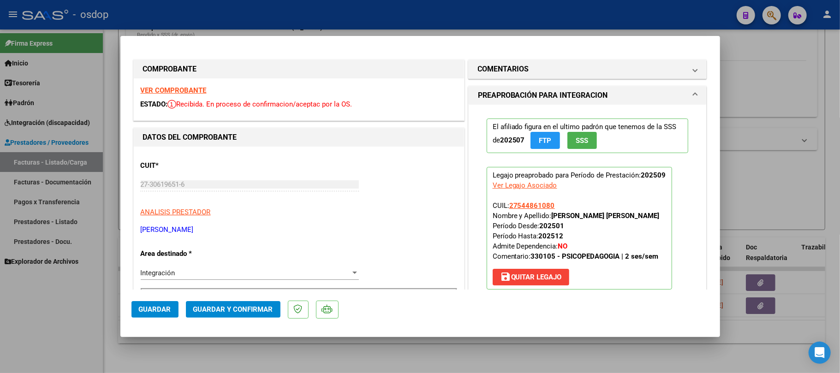
click at [506, 366] on div at bounding box center [420, 186] width 840 height 373
type input "$ 0,00"
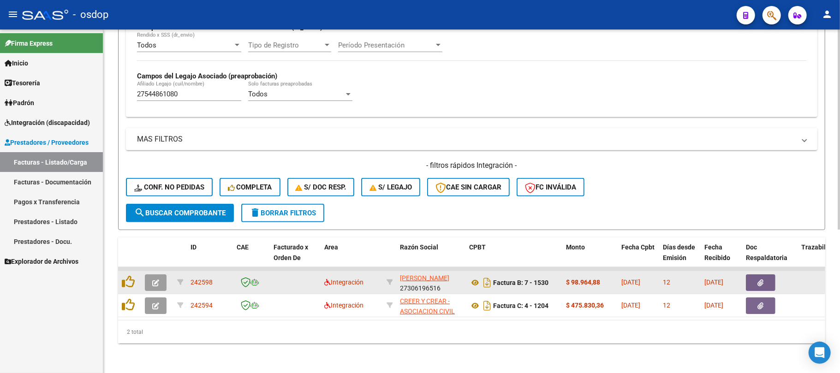
click at [760, 280] on icon "button" at bounding box center [761, 283] width 6 height 7
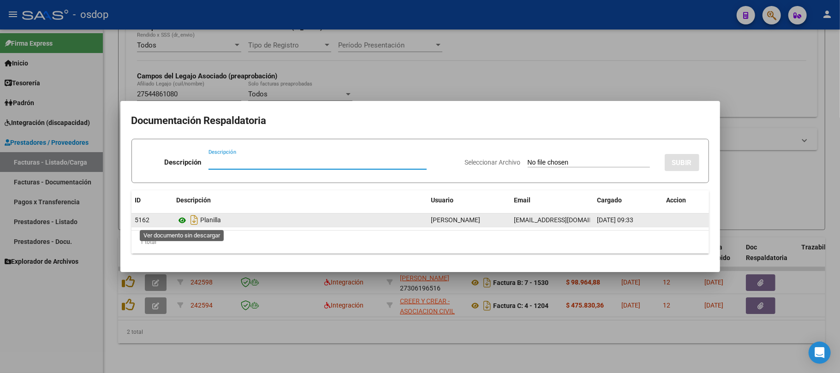
click at [184, 220] on icon at bounding box center [183, 220] width 12 height 11
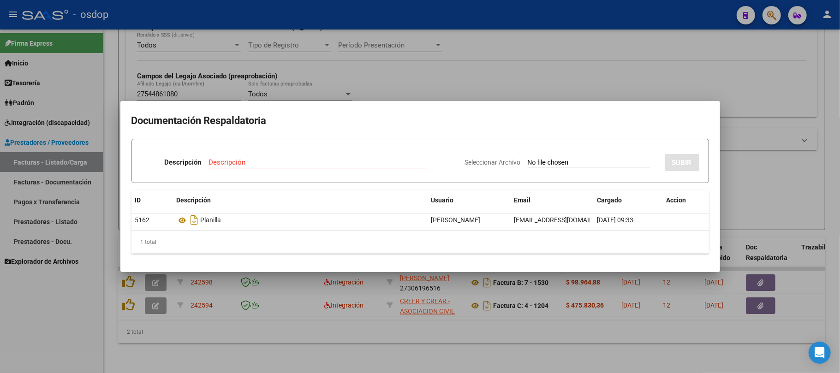
click at [332, 341] on div at bounding box center [420, 186] width 840 height 373
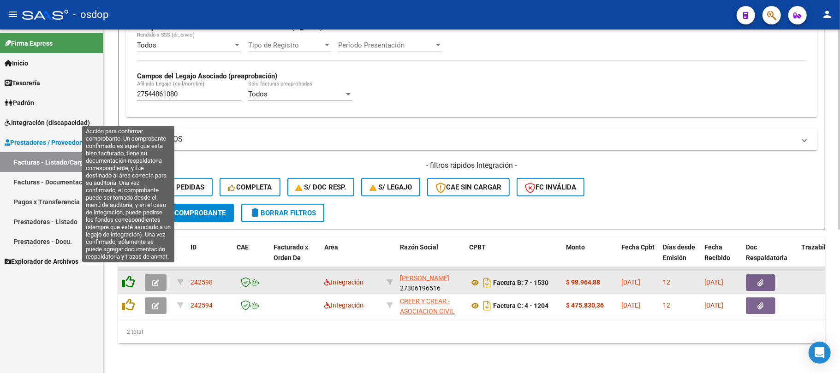
click at [132, 275] on icon at bounding box center [128, 281] width 13 height 13
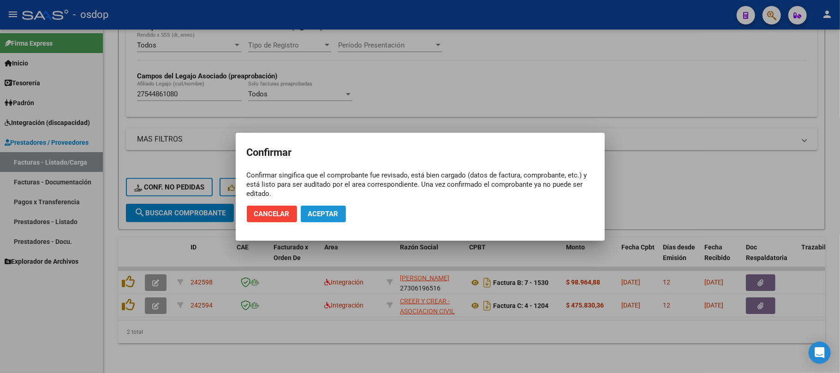
click at [319, 218] on button "Aceptar" at bounding box center [323, 214] width 45 height 17
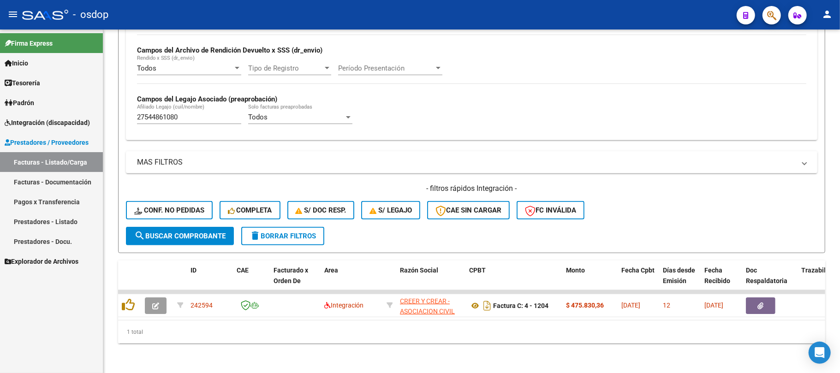
scroll to position [222, 0]
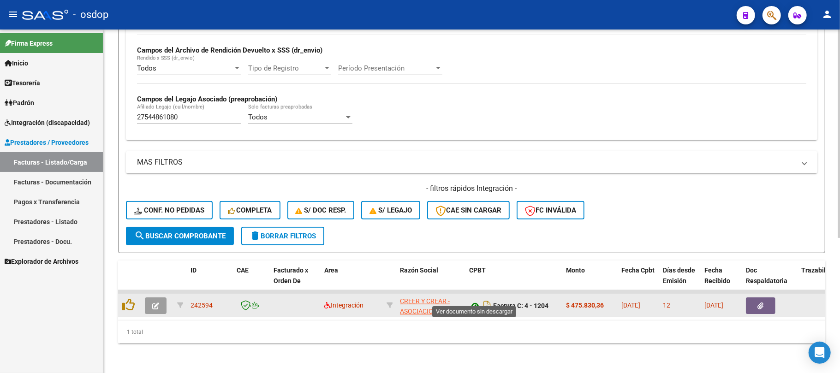
click at [477, 300] on icon at bounding box center [475, 305] width 12 height 11
click at [753, 299] on button "button" at bounding box center [761, 306] width 30 height 17
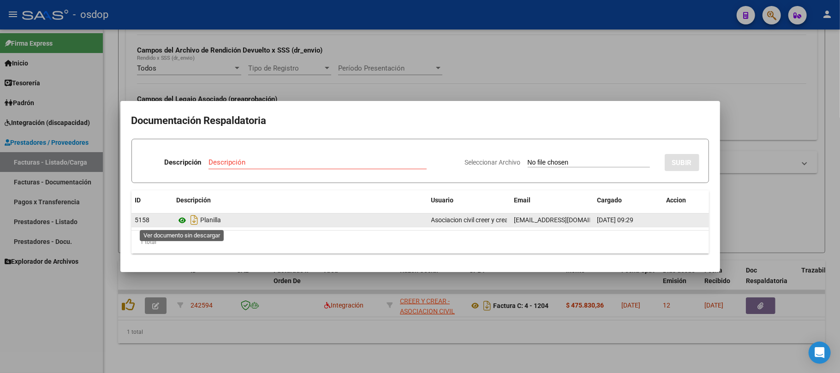
click at [181, 221] on icon at bounding box center [183, 220] width 12 height 11
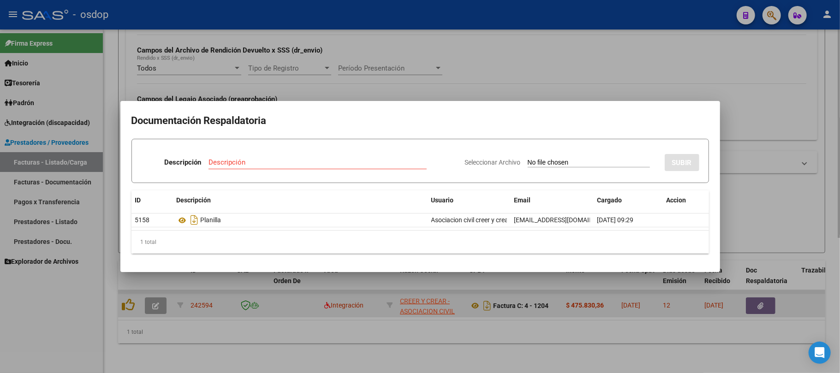
drag, startPoint x: 305, startPoint y: 365, endPoint x: 160, endPoint y: 301, distance: 159.4
click at [304, 365] on div at bounding box center [420, 186] width 840 height 373
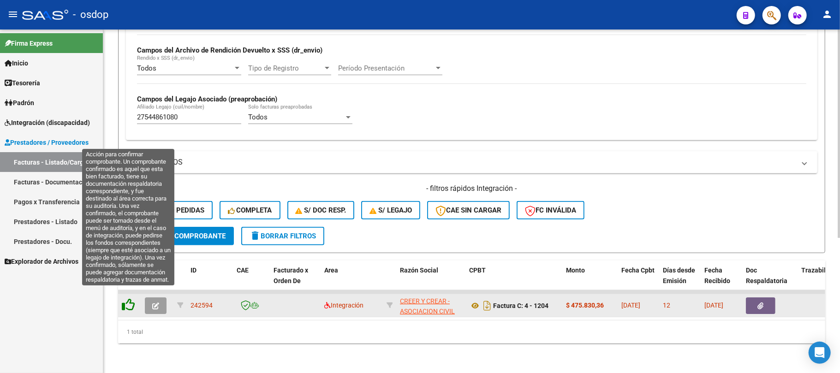
click at [129, 298] on icon at bounding box center [128, 304] width 13 height 13
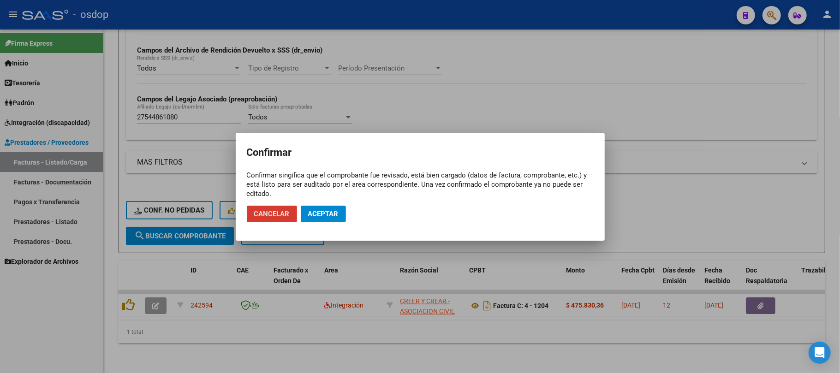
click at [324, 211] on span "Aceptar" at bounding box center [323, 214] width 30 height 8
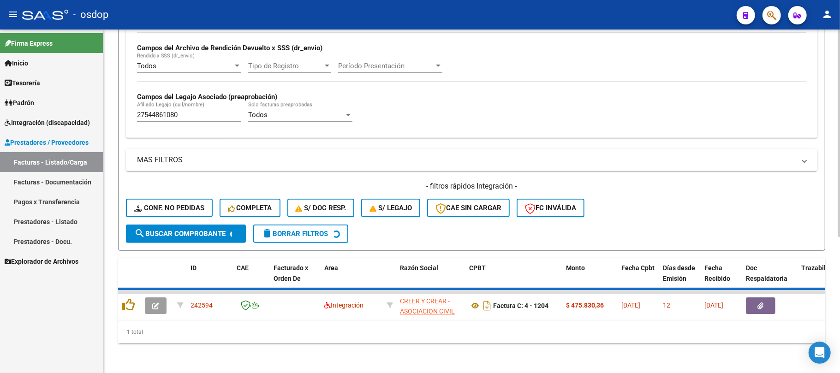
scroll to position [207, 0]
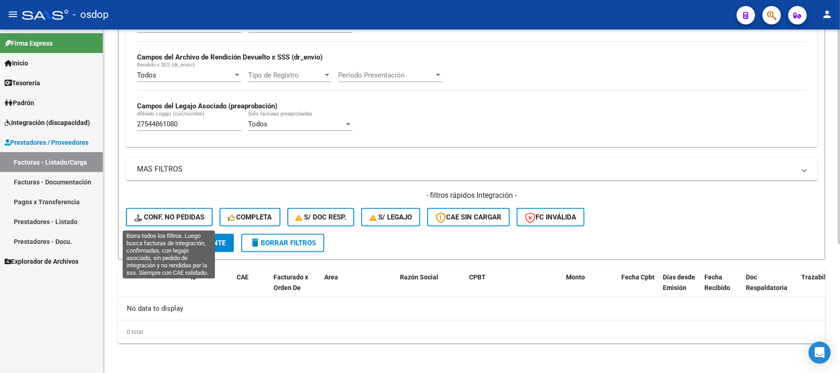
click at [185, 221] on span "Conf. no pedidas" at bounding box center [169, 217] width 70 height 8
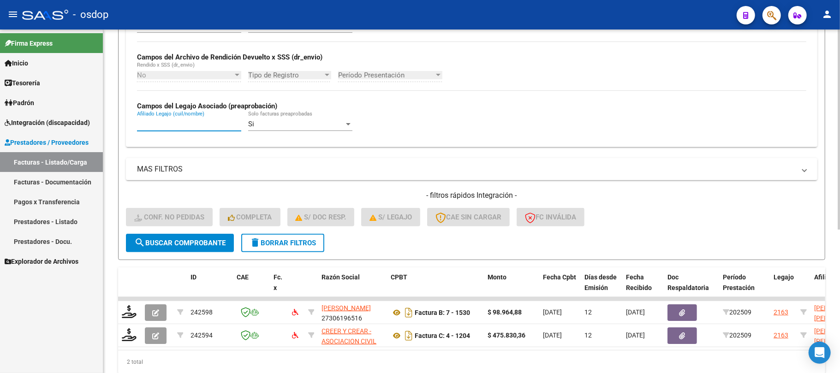
click at [176, 124] on input "Afiliado Legajo (cuil/nombre)" at bounding box center [189, 124] width 104 height 8
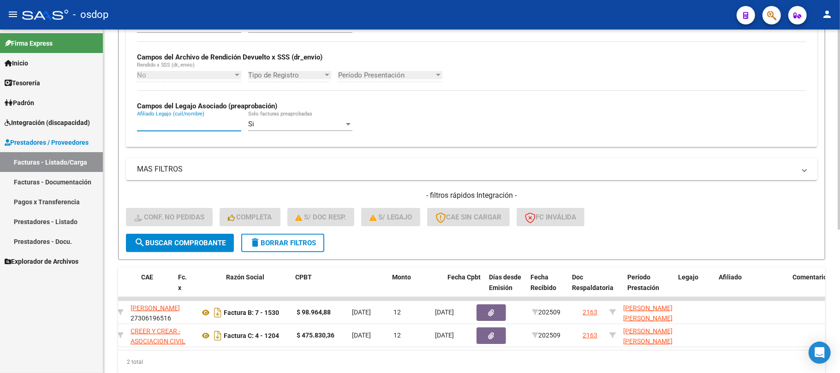
scroll to position [0, 0]
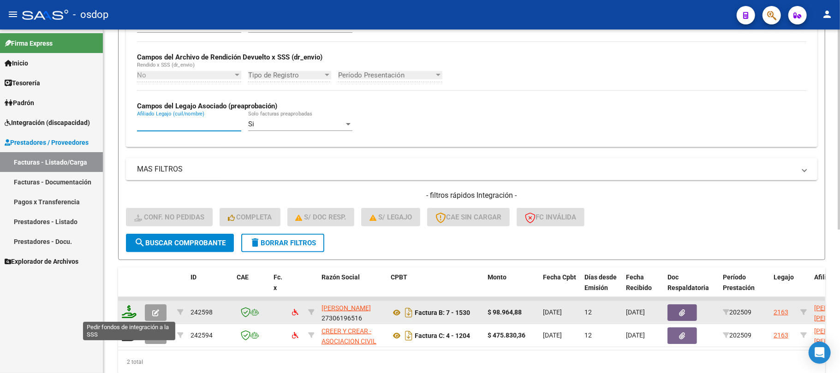
click at [130, 314] on icon at bounding box center [129, 311] width 15 height 13
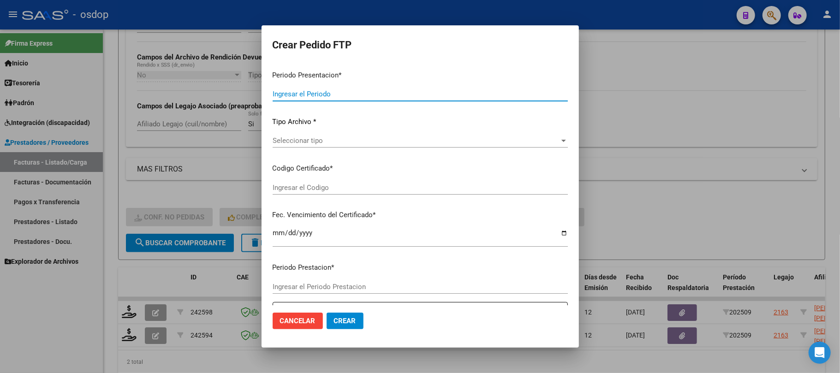
type input "202509"
type input "$ 98.964,88"
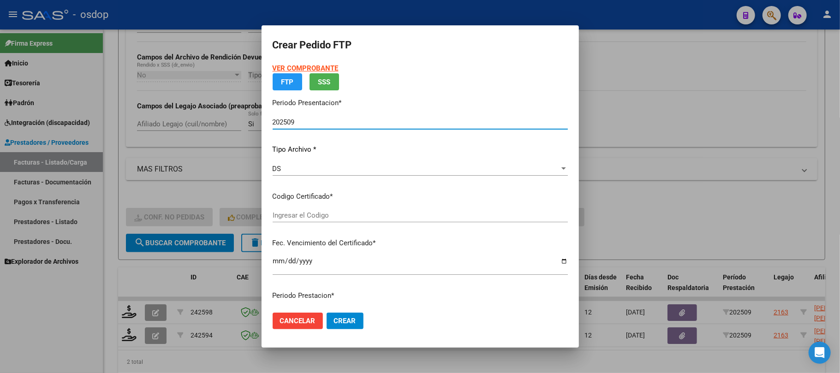
type input "9795564960"
type input "[DATE]"
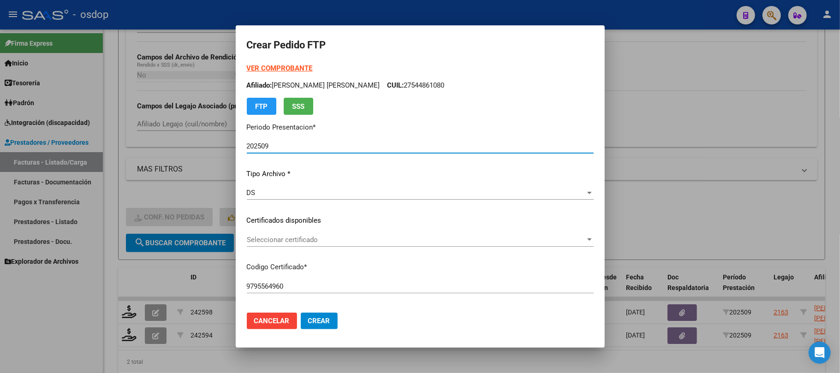
click at [316, 237] on span "Seleccionar certificado" at bounding box center [416, 240] width 339 height 8
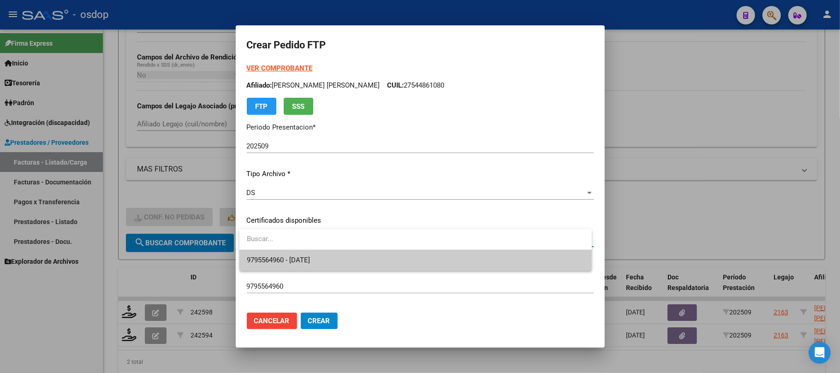
click at [316, 266] on span "9795564960 - [DATE]" at bounding box center [416, 260] width 338 height 21
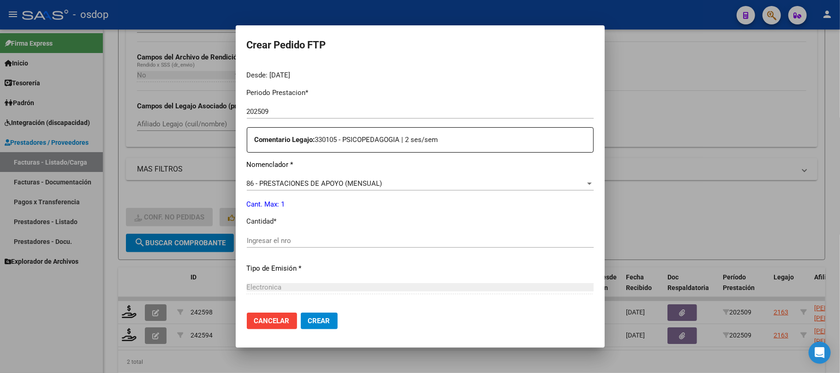
scroll to position [307, 0]
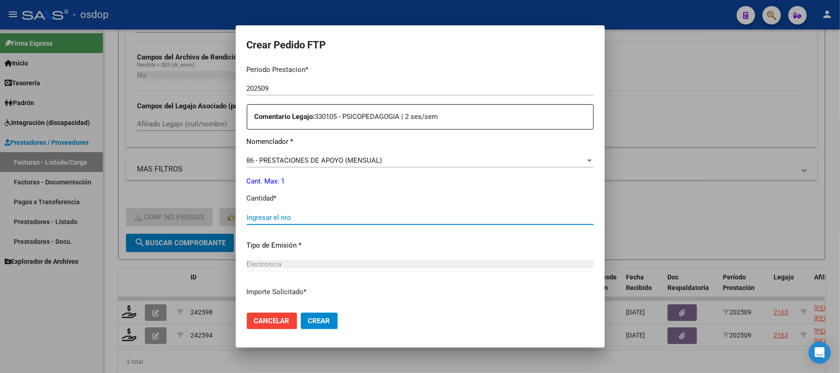
click at [313, 220] on input "Ingresar el nro" at bounding box center [420, 218] width 347 height 8
type input "1"
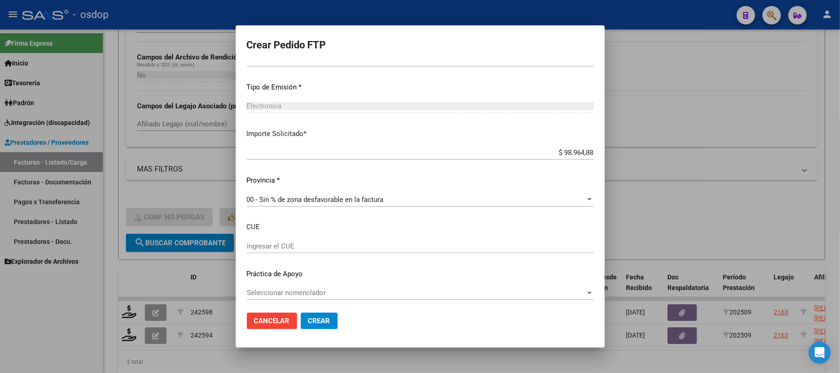
scroll to position [468, 0]
click at [321, 323] on span "Crear" at bounding box center [319, 321] width 22 height 8
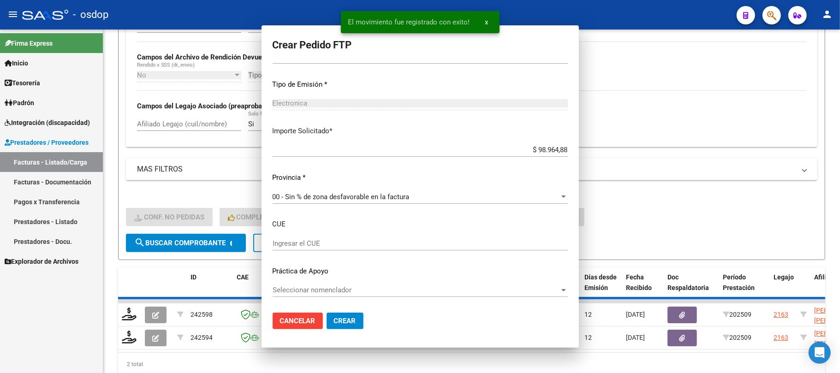
scroll to position [0, 0]
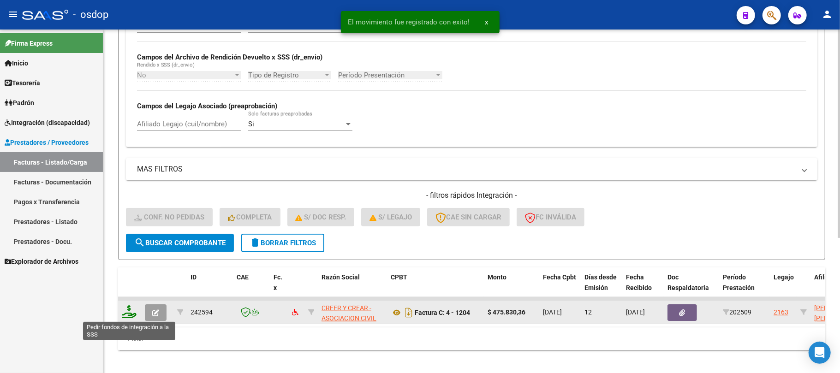
click at [128, 313] on icon at bounding box center [129, 311] width 15 height 13
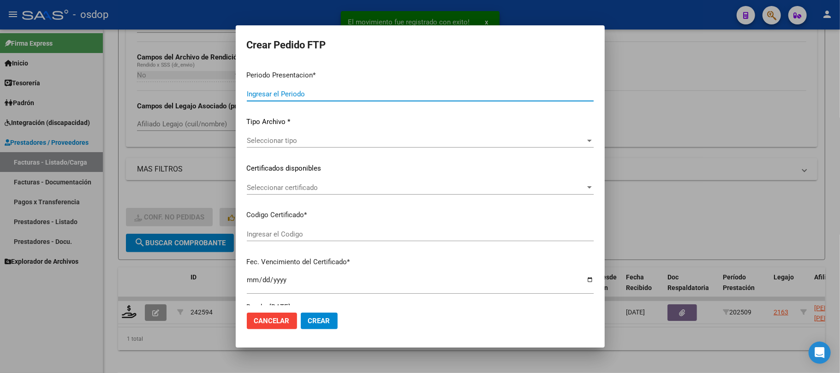
type input "202509"
type input "$ 475.830,36"
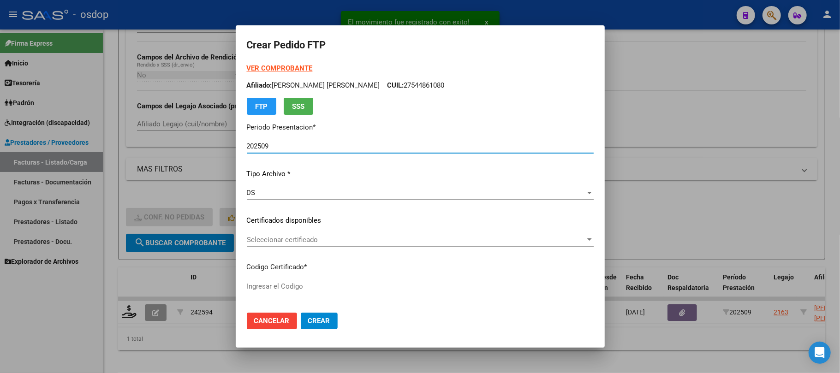
type input "9795564960"
type input "[DATE]"
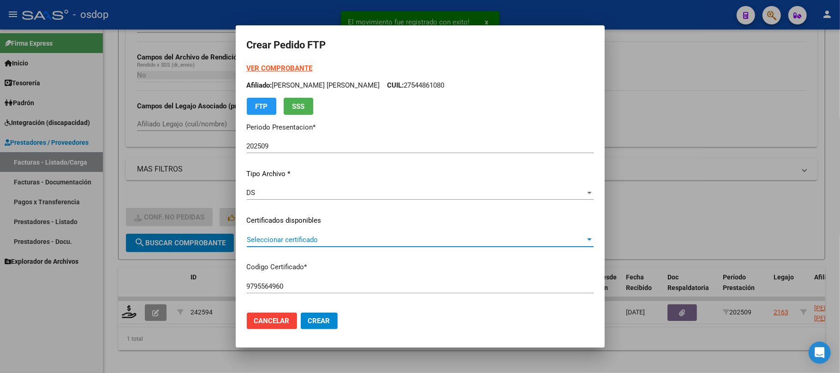
click at [356, 238] on span "Seleccionar certificado" at bounding box center [416, 240] width 339 height 8
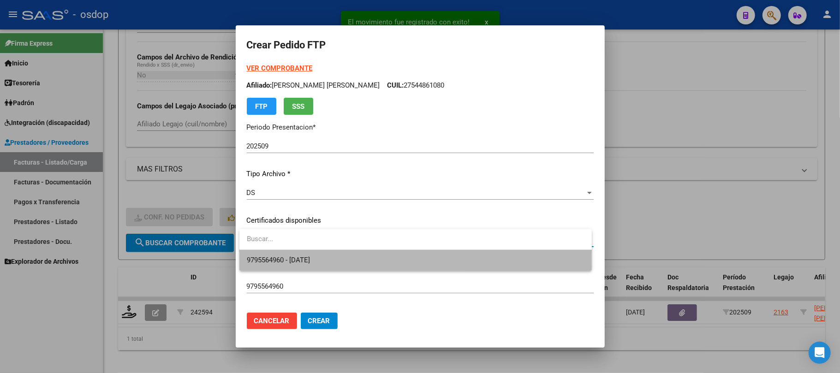
click at [353, 256] on span "9795564960 - [DATE]" at bounding box center [416, 260] width 338 height 21
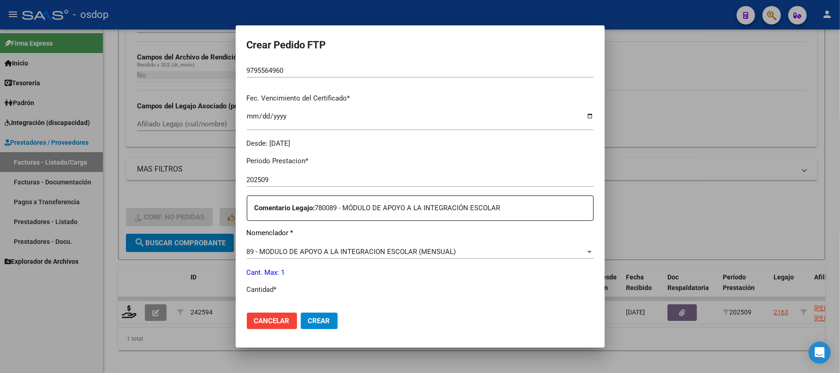
scroll to position [246, 0]
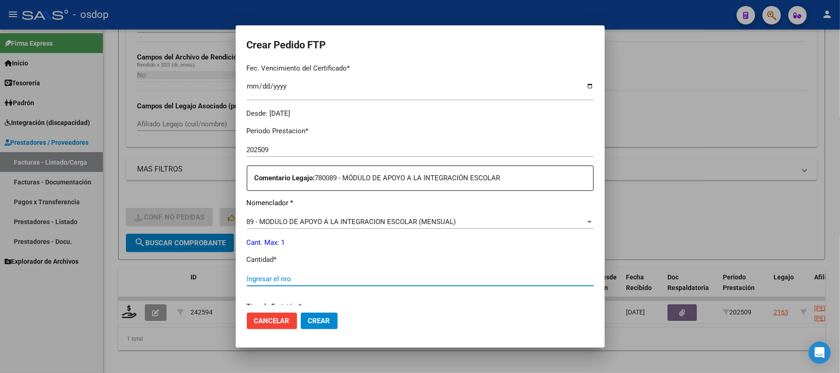
click at [312, 275] on input "Ingresar el nro" at bounding box center [420, 279] width 347 height 8
type input "1"
click at [329, 321] on span "Crear" at bounding box center [319, 321] width 22 height 8
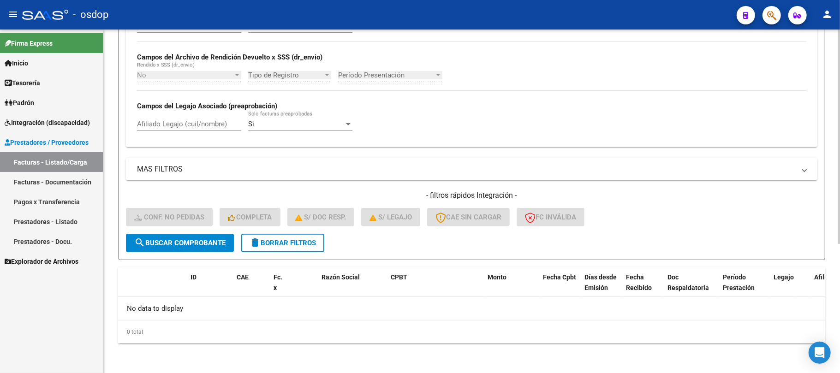
click at [307, 240] on span "delete Borrar Filtros" at bounding box center [283, 243] width 66 height 8
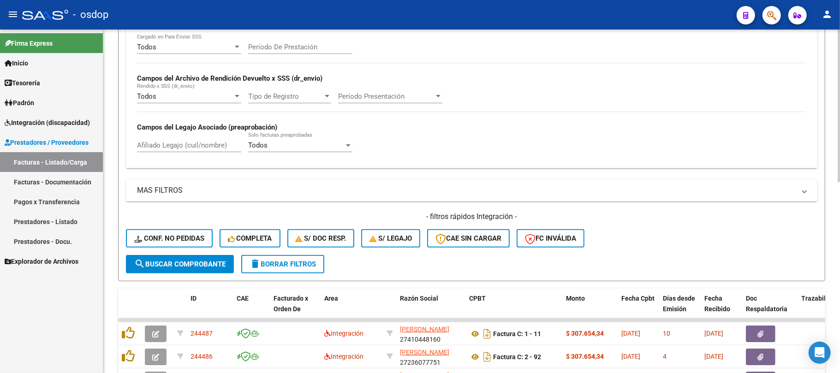
scroll to position [207, 0]
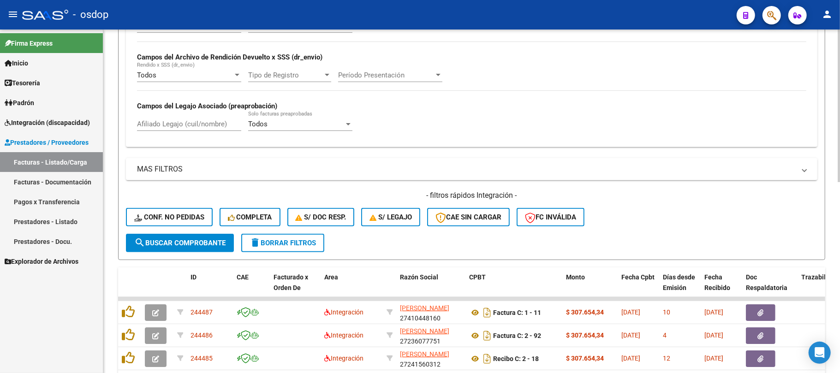
click at [181, 122] on input "Afiliado Legajo (cuil/nombre)" at bounding box center [189, 124] width 104 height 8
paste input "27487415745"
type input "27487415745"
click at [207, 245] on span "search Buscar Comprobante" at bounding box center [179, 243] width 91 height 8
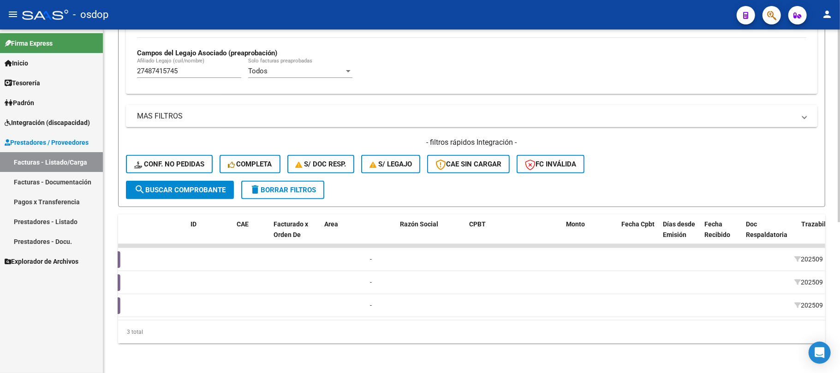
scroll to position [0, 0]
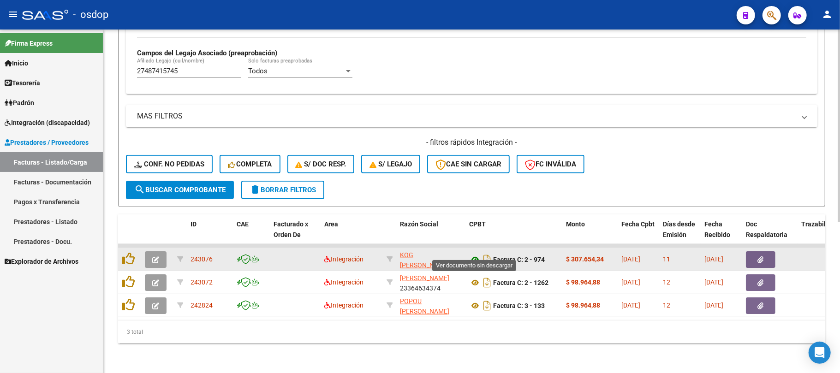
click at [476, 254] on icon at bounding box center [475, 259] width 12 height 11
click at [771, 251] on button "button" at bounding box center [761, 259] width 30 height 17
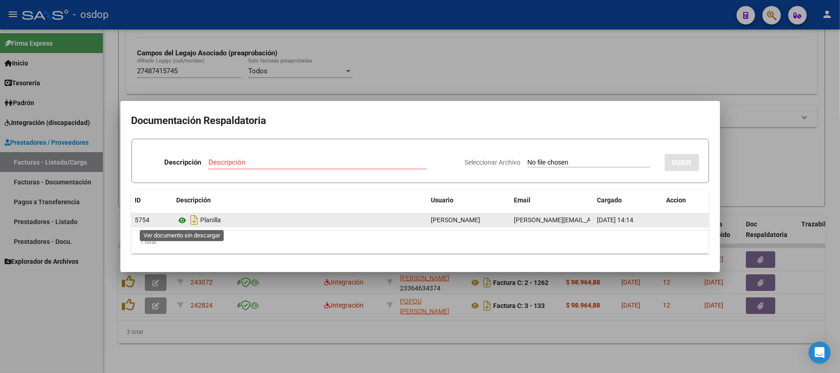
click at [181, 222] on icon at bounding box center [183, 220] width 12 height 11
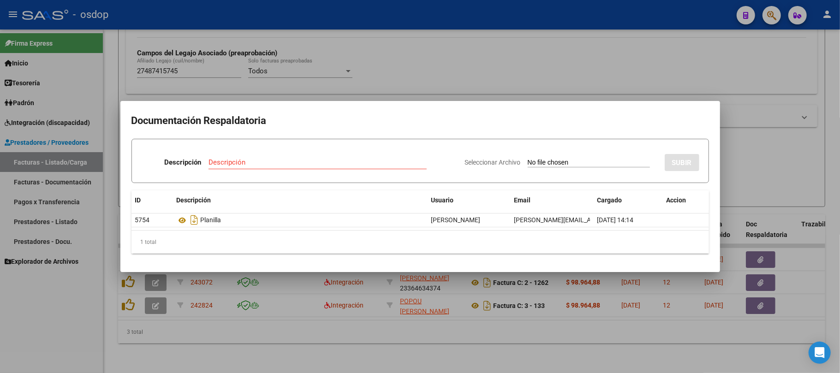
click at [439, 364] on div at bounding box center [420, 186] width 840 height 373
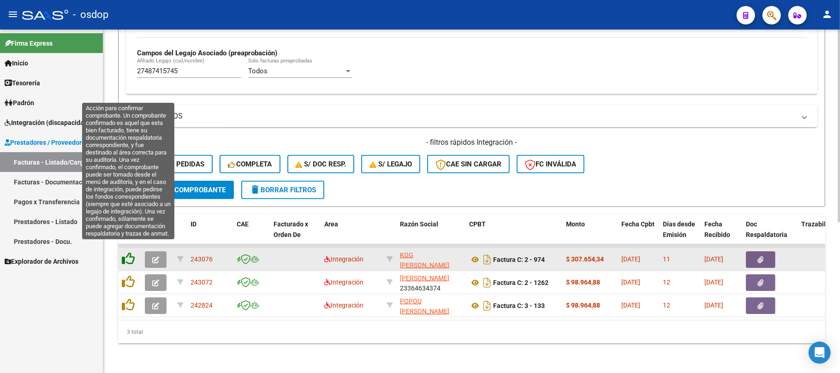
click at [128, 252] on icon at bounding box center [128, 258] width 13 height 13
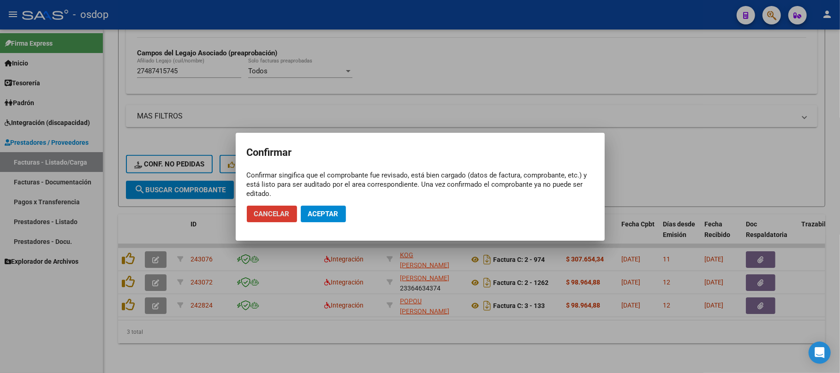
click at [340, 209] on button "Aceptar" at bounding box center [323, 214] width 45 height 17
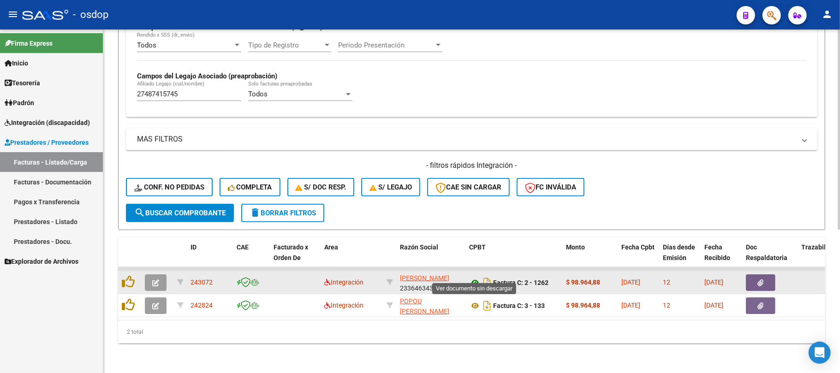
scroll to position [246, 0]
click at [474, 277] on icon at bounding box center [475, 282] width 12 height 11
click at [769, 278] on button "button" at bounding box center [761, 282] width 30 height 17
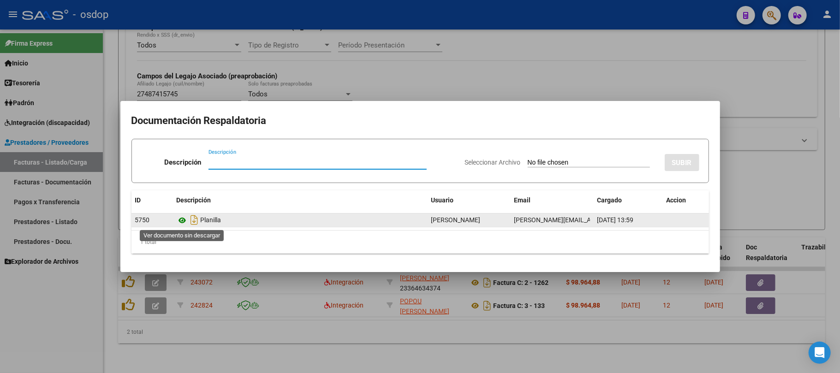
click at [181, 221] on icon at bounding box center [183, 220] width 12 height 11
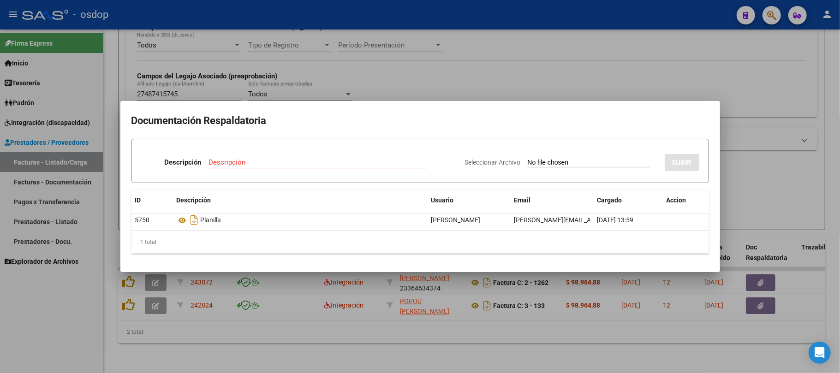
click at [371, 336] on div at bounding box center [420, 186] width 840 height 373
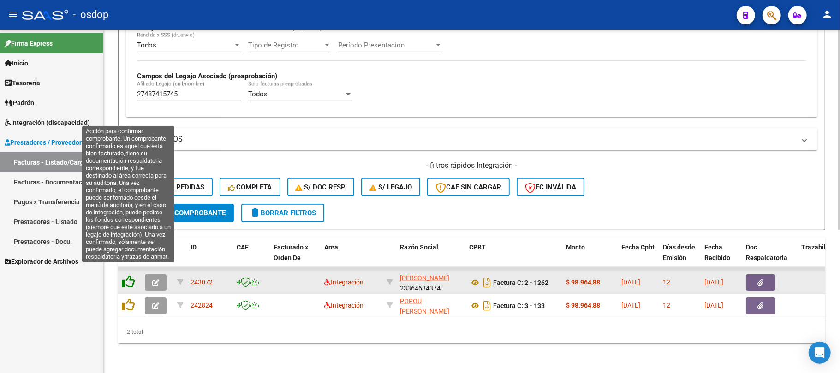
click at [132, 275] on icon at bounding box center [128, 281] width 13 height 13
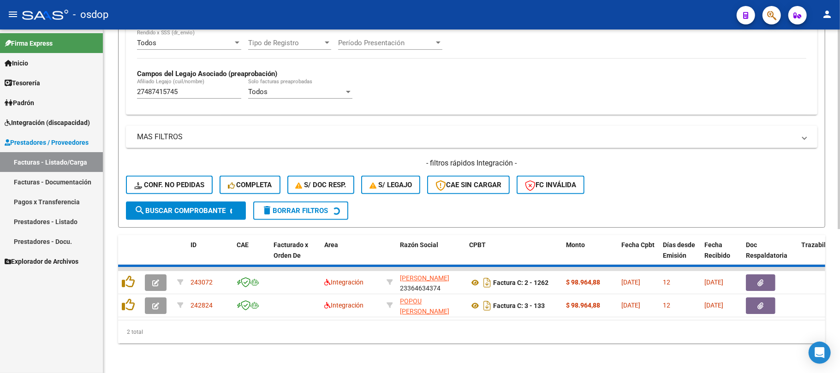
scroll to position [222, 0]
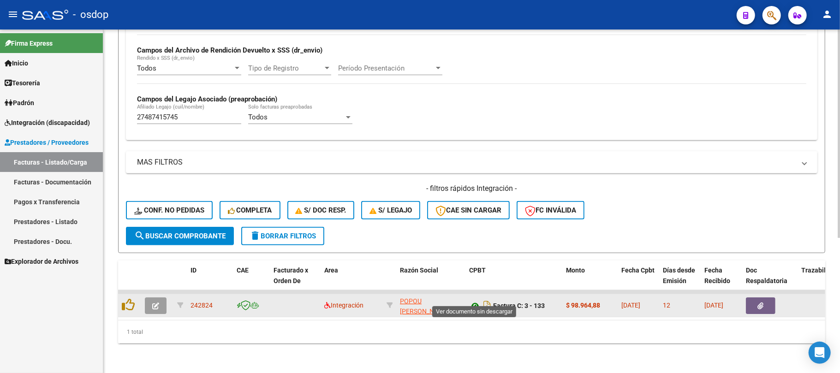
click at [476, 300] on icon at bounding box center [475, 305] width 12 height 11
click at [759, 301] on button "button" at bounding box center [761, 306] width 30 height 17
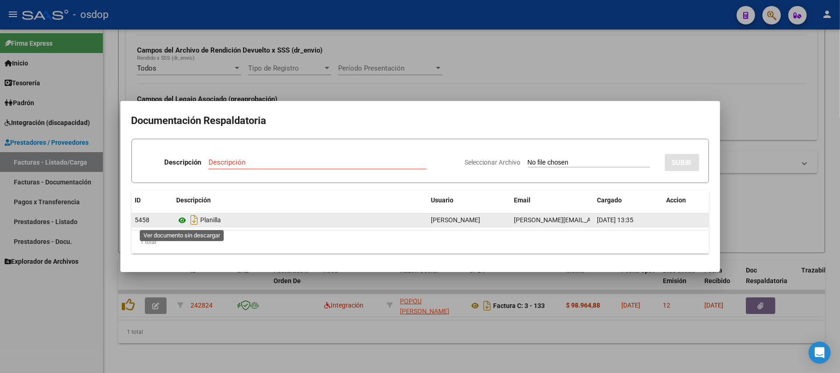
click at [181, 221] on icon at bounding box center [183, 220] width 12 height 11
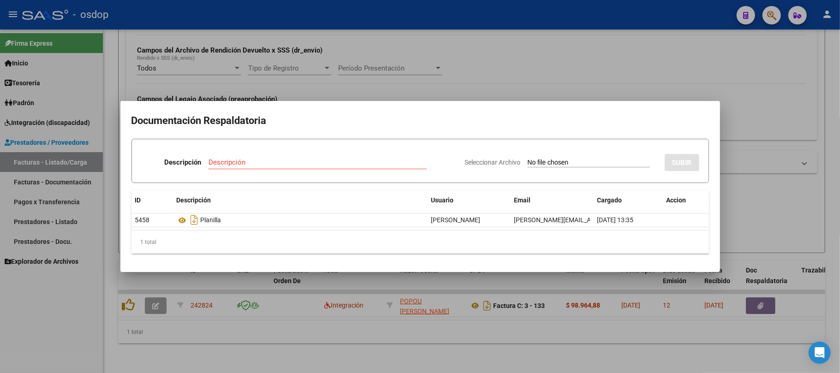
click at [365, 351] on div at bounding box center [420, 186] width 840 height 373
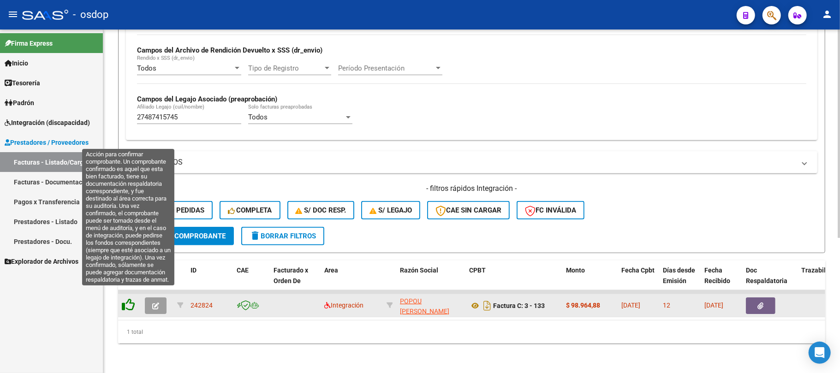
click at [129, 298] on icon at bounding box center [128, 304] width 13 height 13
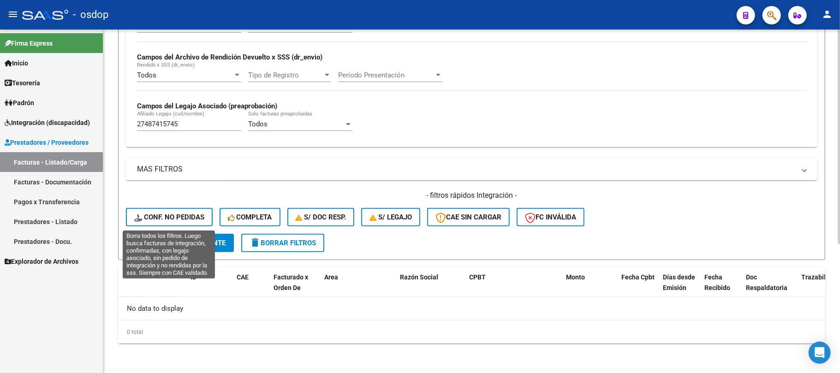
click at [170, 220] on span "Conf. no pedidas" at bounding box center [169, 217] width 70 height 8
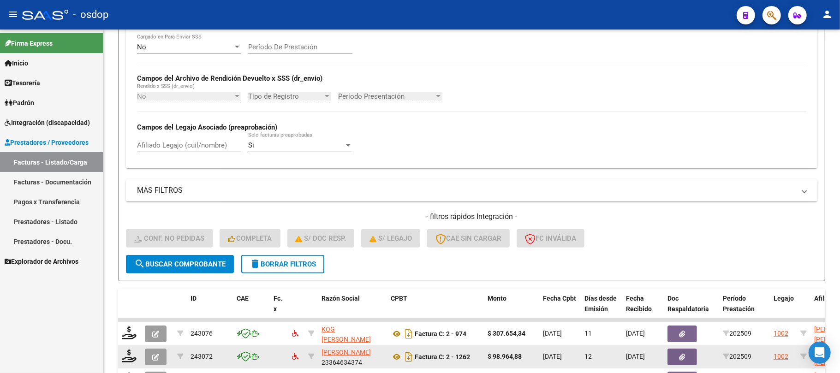
scroll to position [207, 0]
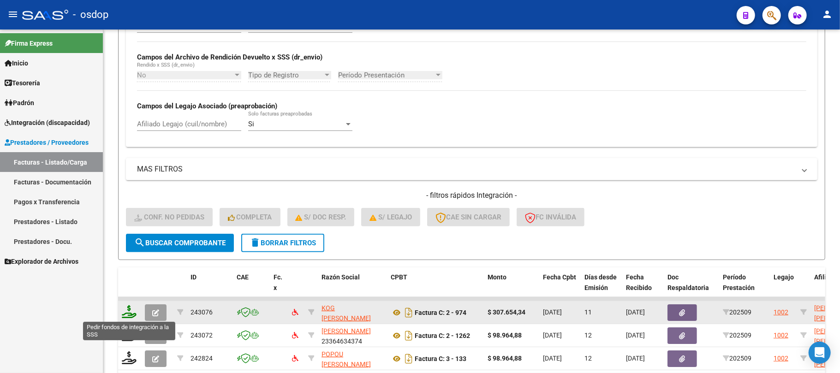
click at [127, 313] on icon at bounding box center [129, 311] width 15 height 13
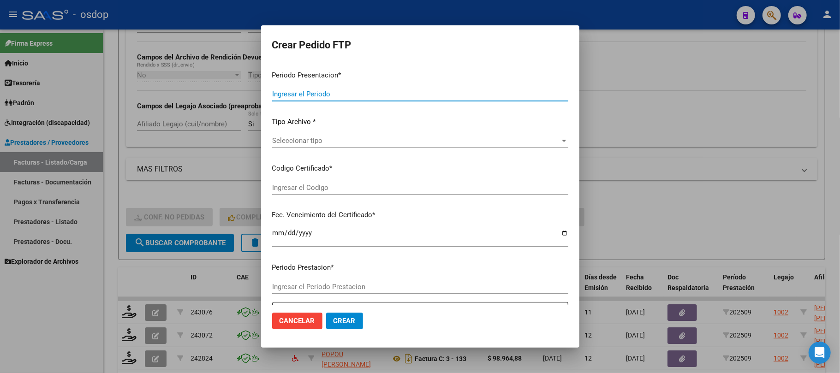
type input "202509"
type input "$ 307.654,34"
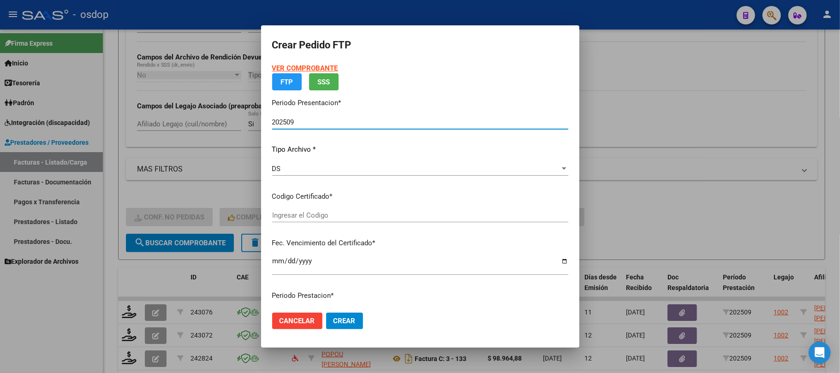
type input "5952356750"
type input "[DATE]"
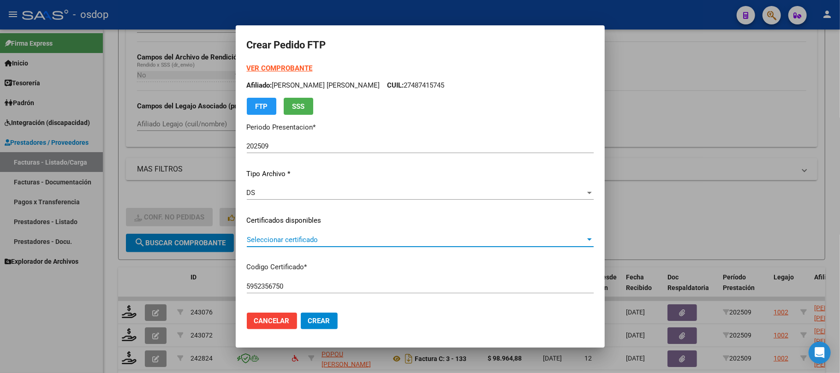
click at [324, 237] on span "Seleccionar certificado" at bounding box center [416, 240] width 339 height 8
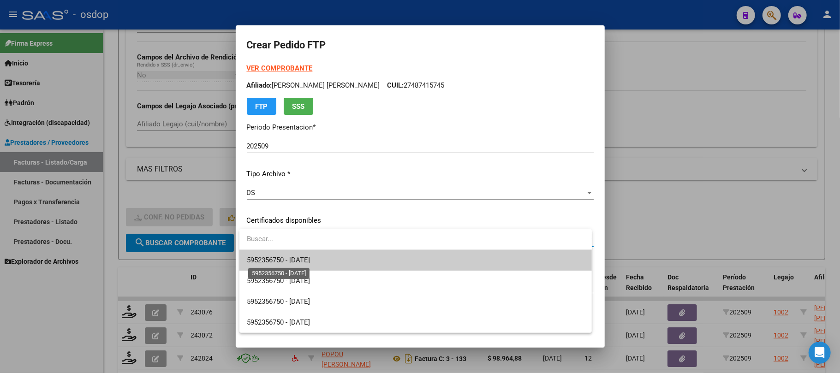
click at [310, 256] on span "5952356750 - [DATE]" at bounding box center [278, 260] width 63 height 8
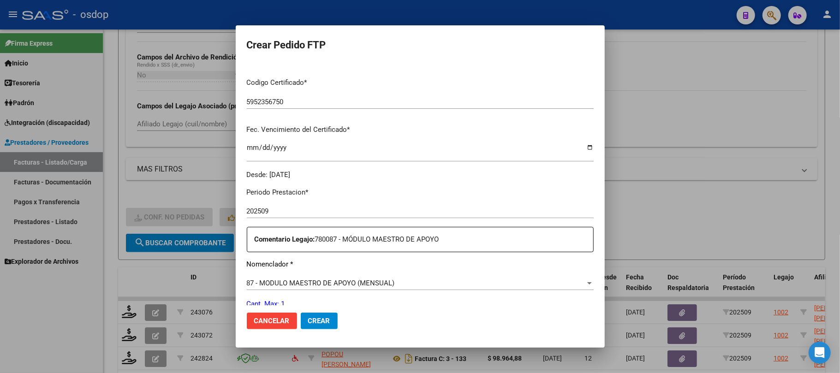
scroll to position [246, 0]
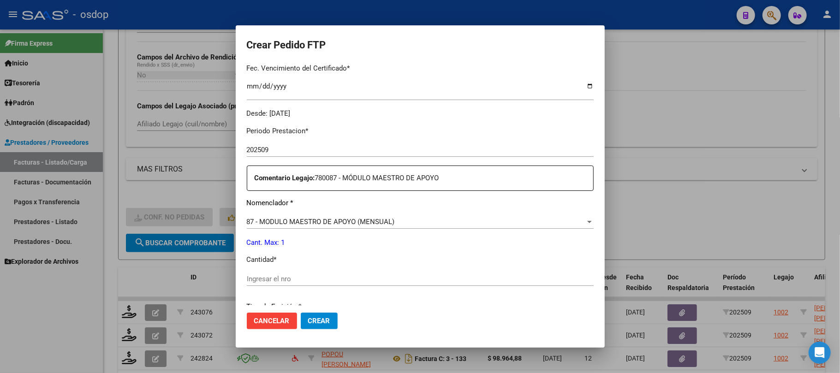
click at [277, 279] on input "Ingresar el nro" at bounding box center [420, 279] width 347 height 8
type input "1"
click at [314, 322] on span "Crear" at bounding box center [319, 321] width 22 height 8
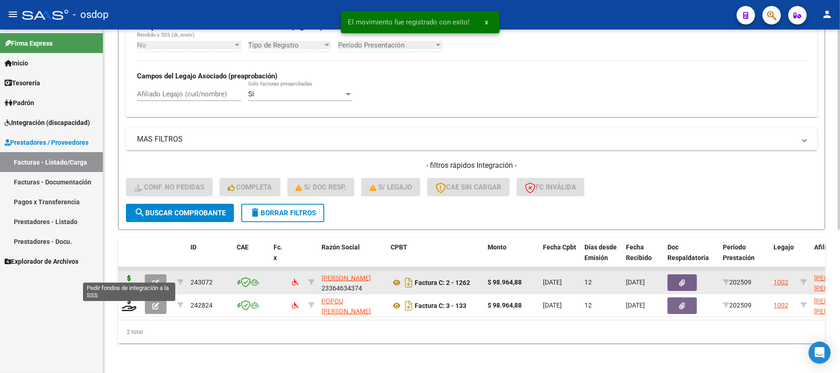
click at [125, 276] on icon at bounding box center [129, 281] width 15 height 13
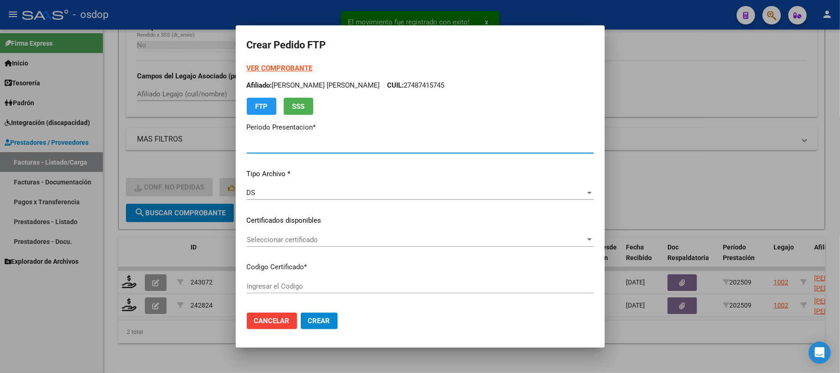
type input "202509"
type input "$ 98.964,88"
type input "5952356750"
type input "[DATE]"
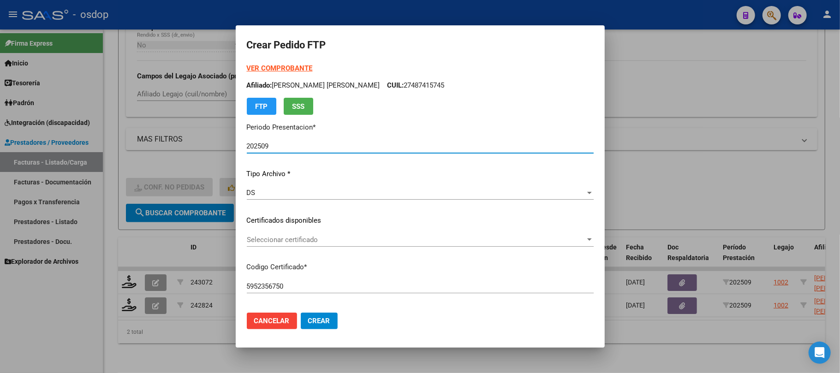
click at [365, 244] on span "Seleccionar certificado" at bounding box center [416, 240] width 339 height 8
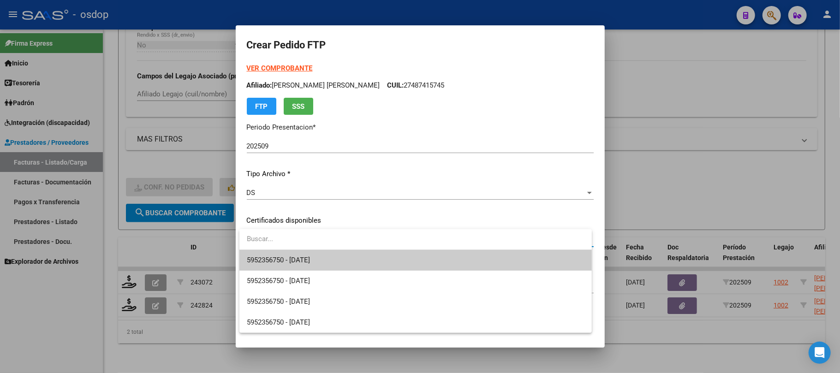
click at [359, 260] on span "5952356750 - [DATE]" at bounding box center [416, 260] width 338 height 21
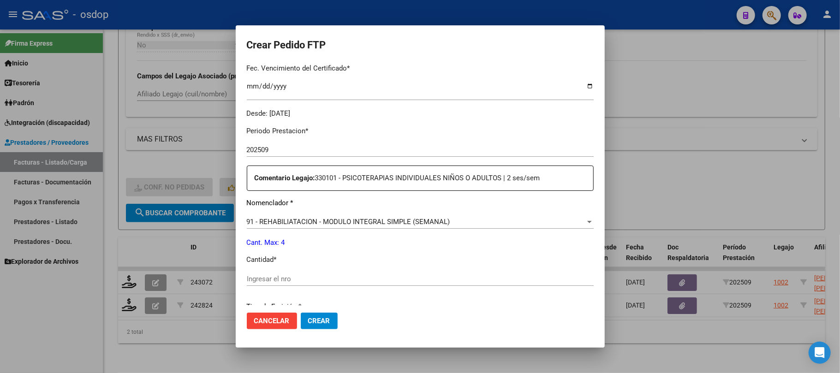
click at [304, 280] on input "Ingresar el nro" at bounding box center [420, 279] width 347 height 8
click at [353, 219] on span "91 - REHABILIATACION - MODULO INTEGRAL SIMPLE (SEMANAL)" at bounding box center [348, 222] width 203 height 8
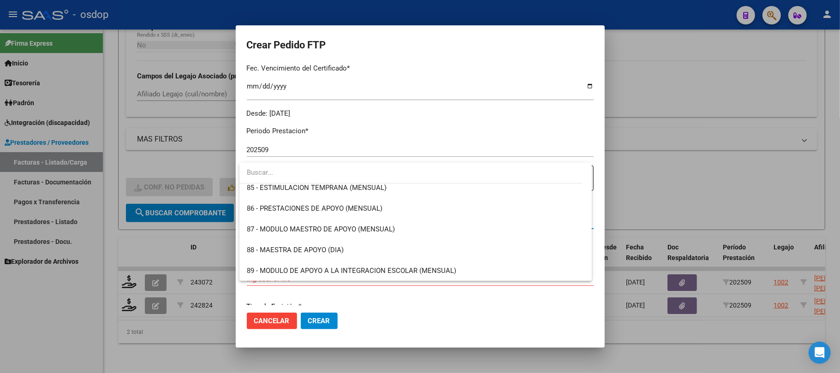
scroll to position [1717, 0]
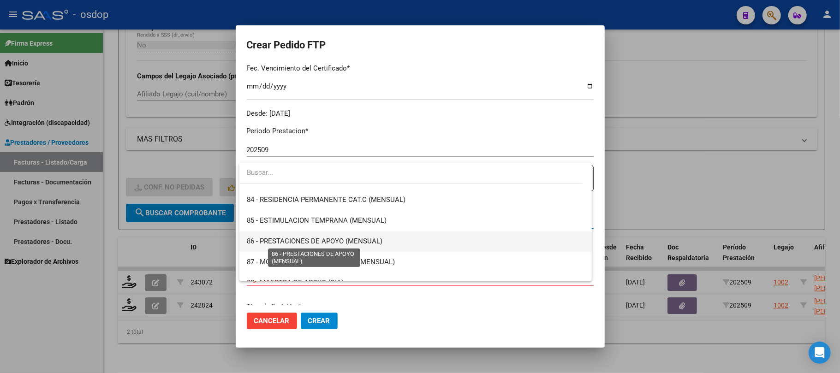
click at [338, 239] on span "86 - PRESTACIONES DE APOYO (MENSUAL)" at bounding box center [315, 241] width 136 height 8
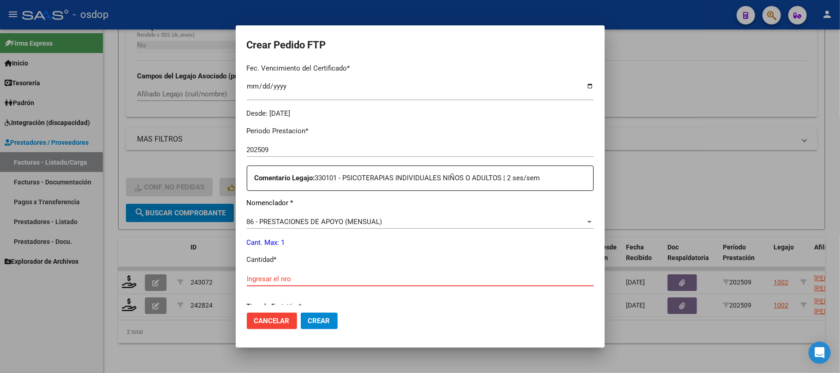
click at [298, 278] on input "Ingresar el nro" at bounding box center [420, 279] width 347 height 8
type input "1"
click at [322, 318] on span "Crear" at bounding box center [319, 321] width 22 height 8
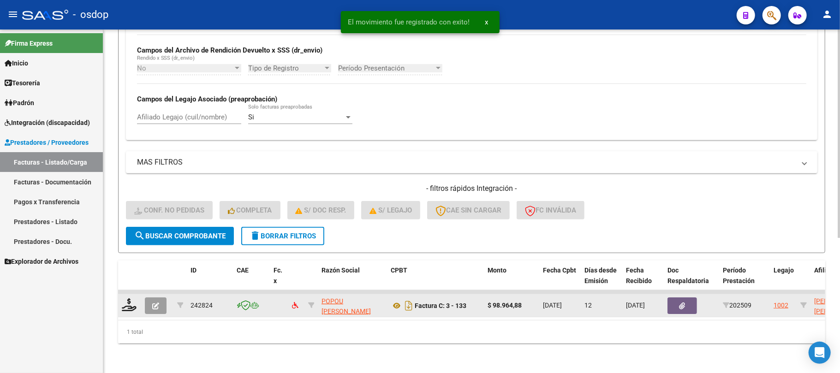
scroll to position [222, 0]
click at [130, 301] on icon at bounding box center [129, 304] width 15 height 13
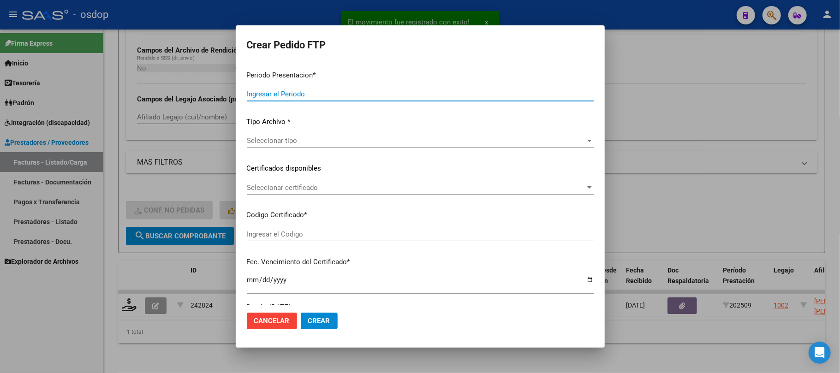
type input "202509"
type input "$ 98.964,88"
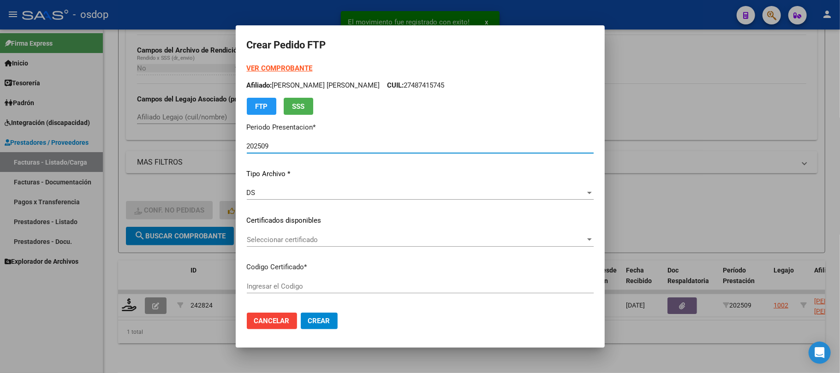
type input "5952356750"
type input "[DATE]"
click at [335, 236] on span "Seleccionar certificado" at bounding box center [416, 240] width 339 height 8
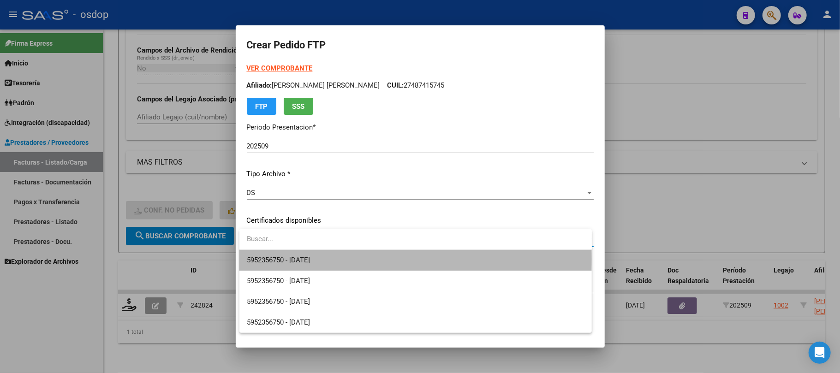
click at [331, 259] on span "5952356750 - [DATE]" at bounding box center [416, 260] width 338 height 21
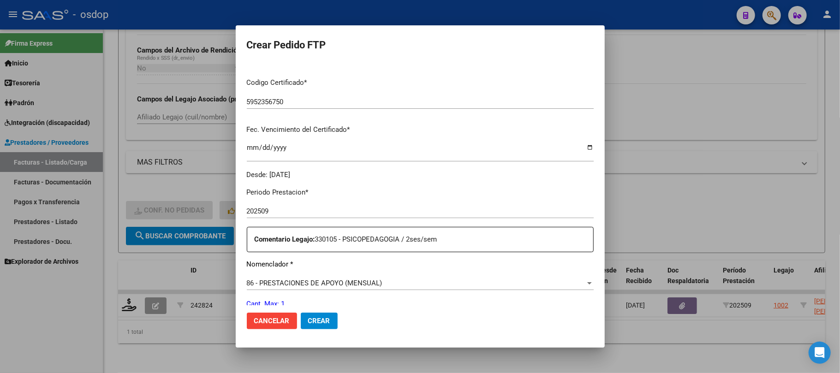
scroll to position [246, 0]
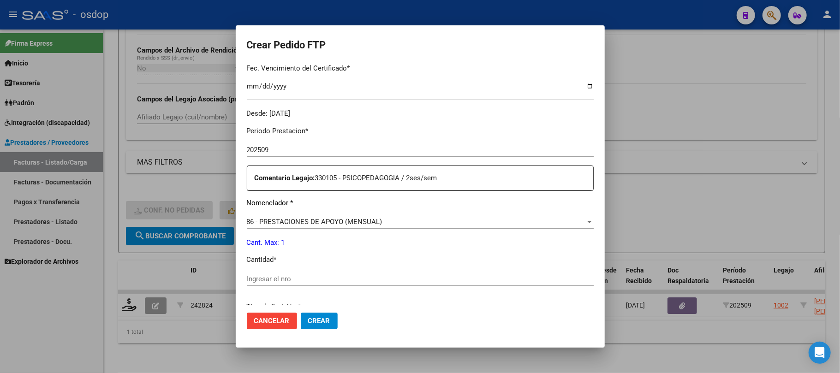
click at [274, 277] on input "Ingresar el nro" at bounding box center [420, 279] width 347 height 8
type input "1"
click at [325, 327] on button "Crear" at bounding box center [319, 321] width 37 height 17
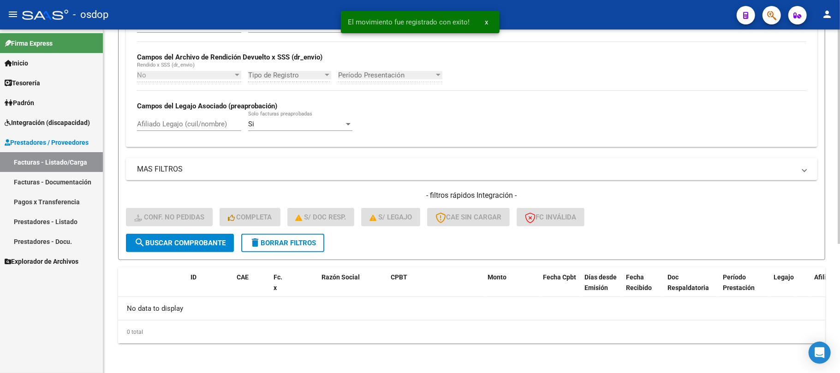
scroll to position [207, 0]
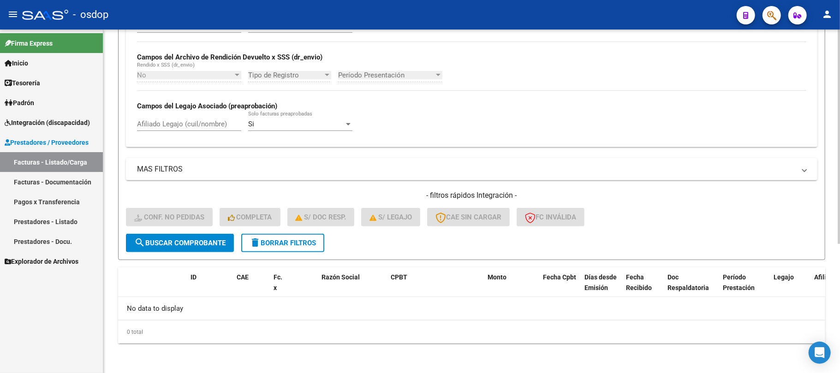
click at [288, 245] on span "delete Borrar Filtros" at bounding box center [283, 243] width 66 height 8
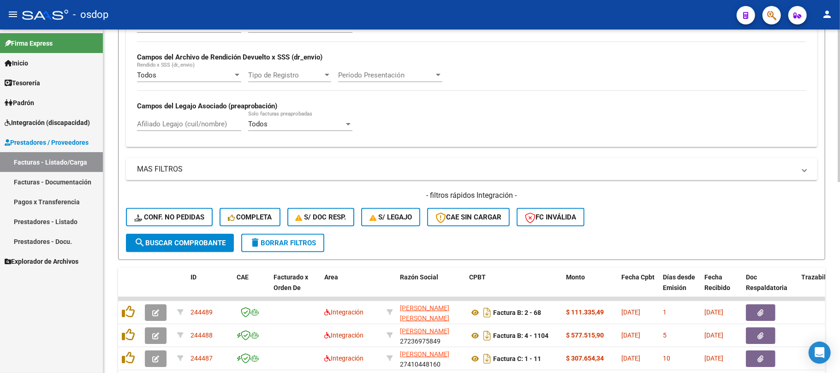
click at [193, 124] on input "Afiliado Legajo (cuil/nombre)" at bounding box center [189, 124] width 104 height 8
paste input "20540374490"
type input "20540374490"
click at [179, 248] on button "search Buscar Comprobante" at bounding box center [180, 243] width 108 height 18
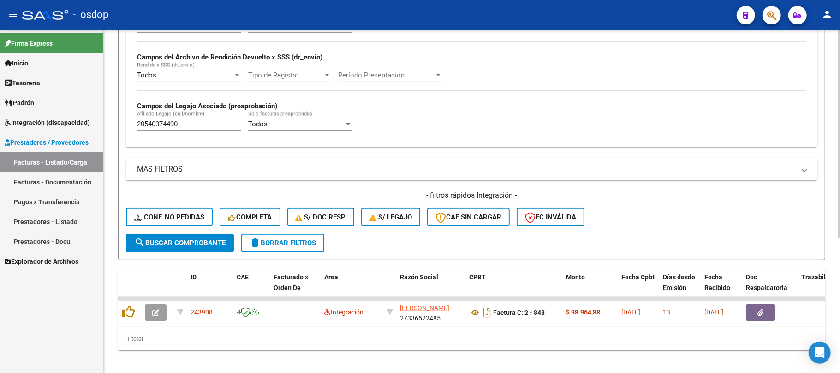
scroll to position [222, 0]
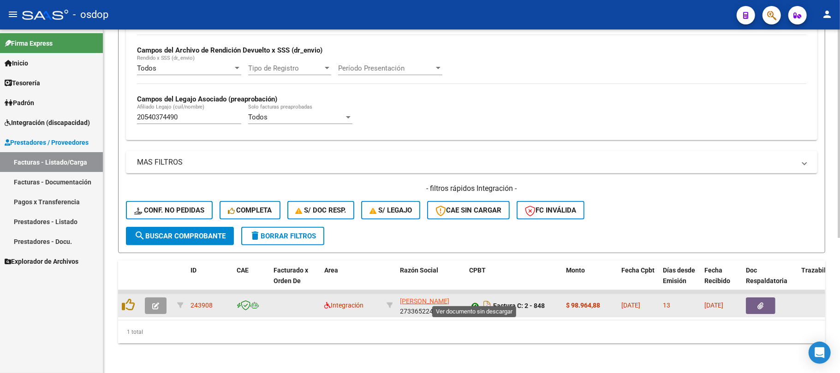
click at [476, 300] on icon at bounding box center [475, 305] width 12 height 11
click at [765, 298] on button "button" at bounding box center [761, 306] width 30 height 17
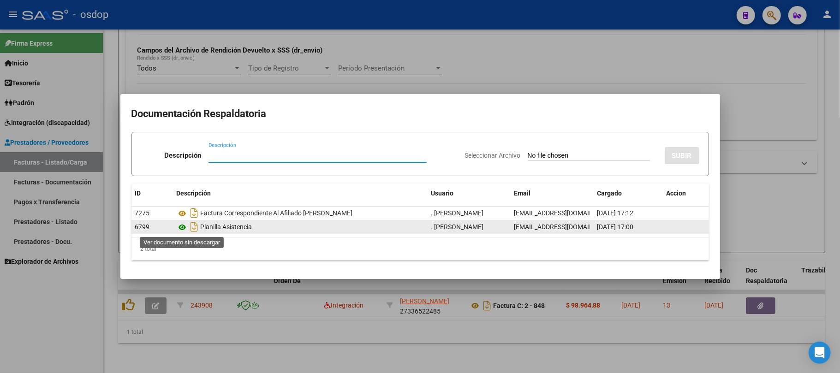
click at [181, 227] on icon at bounding box center [183, 227] width 12 height 11
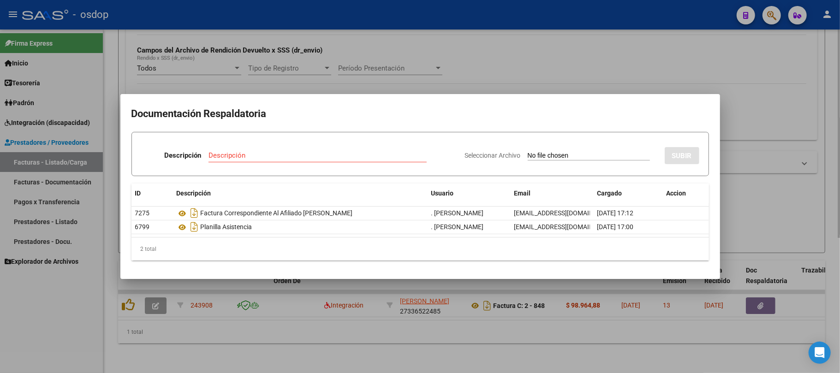
drag, startPoint x: 615, startPoint y: 328, endPoint x: 487, endPoint y: 317, distance: 128.7
click at [613, 328] on div at bounding box center [420, 186] width 840 height 373
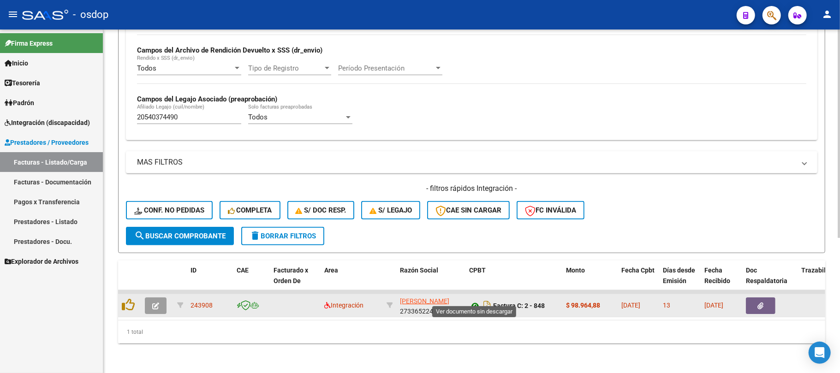
click at [472, 300] on icon at bounding box center [475, 305] width 12 height 11
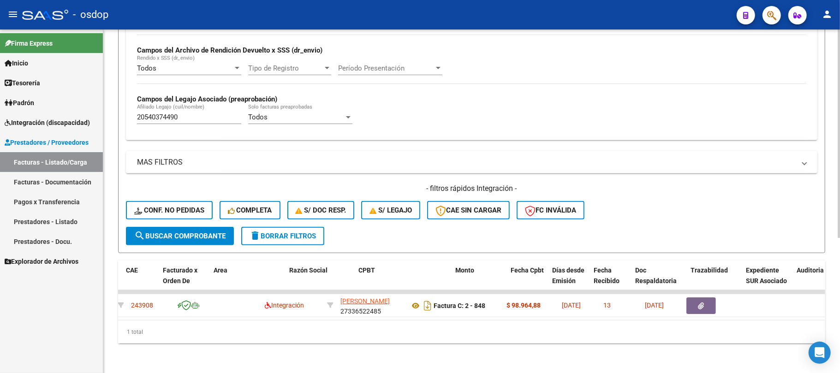
scroll to position [0, 0]
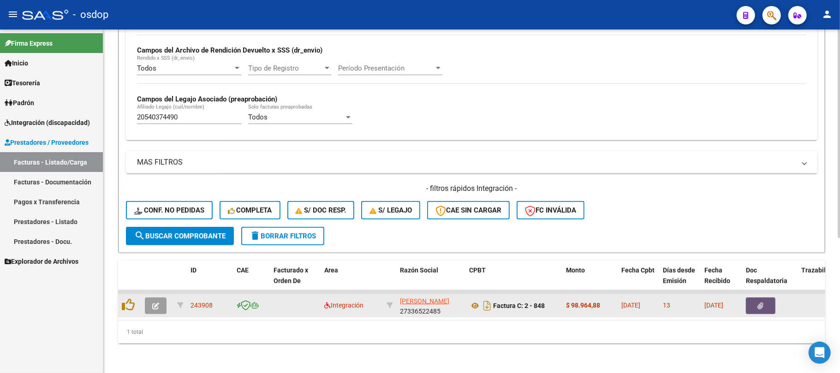
click at [763, 303] on icon "button" at bounding box center [761, 306] width 6 height 7
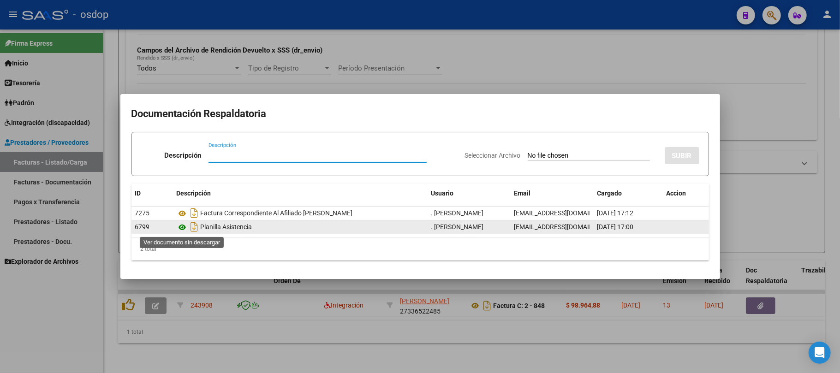
click at [183, 226] on icon at bounding box center [183, 227] width 12 height 11
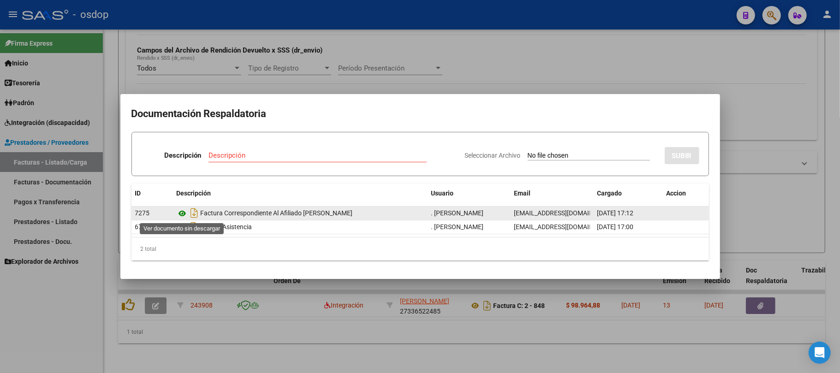
click at [180, 215] on icon at bounding box center [183, 213] width 12 height 11
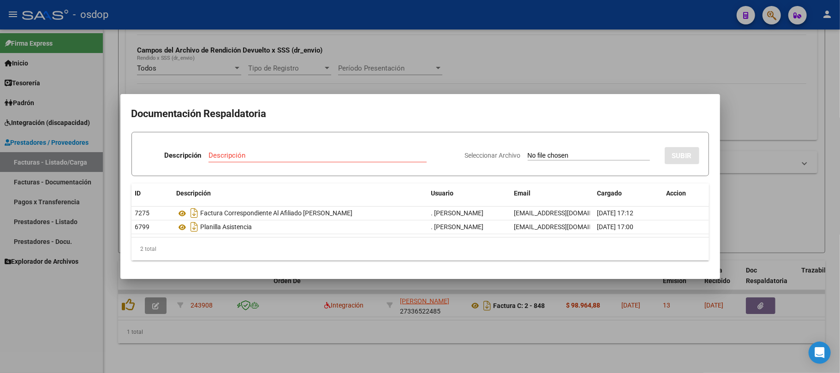
click at [416, 303] on div at bounding box center [420, 186] width 840 height 373
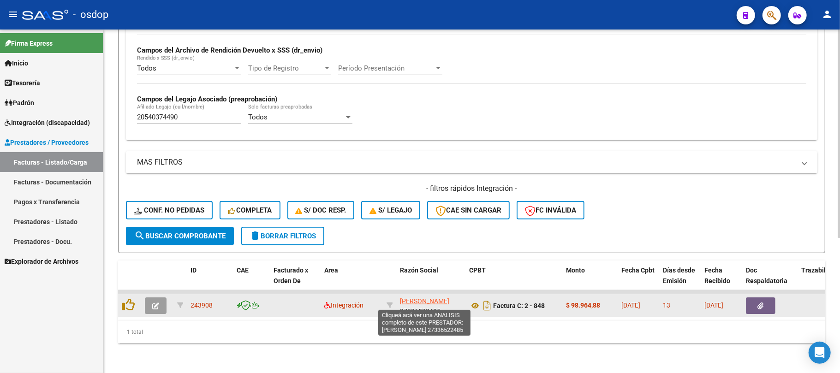
click at [416, 303] on span "[PERSON_NAME]" at bounding box center [424, 301] width 49 height 7
type textarea "27336522485"
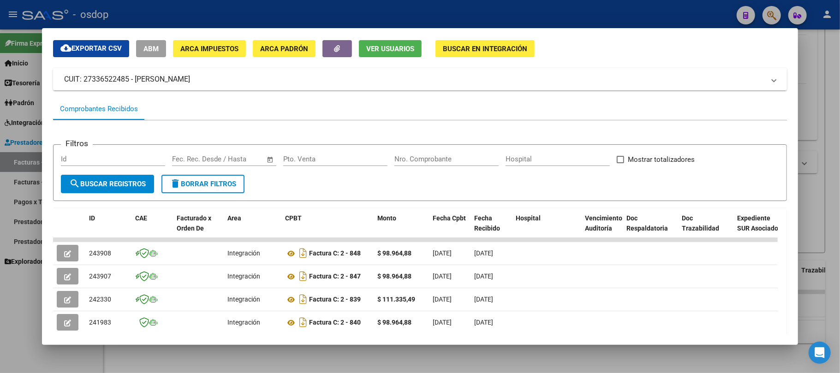
scroll to position [61, 0]
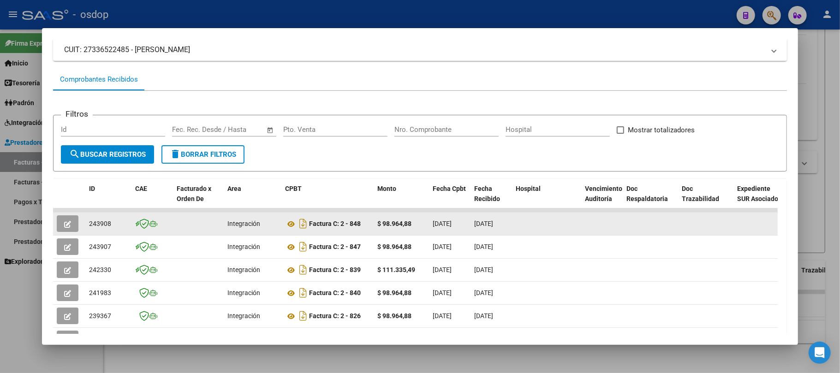
click at [65, 221] on icon "button" at bounding box center [67, 224] width 7 height 7
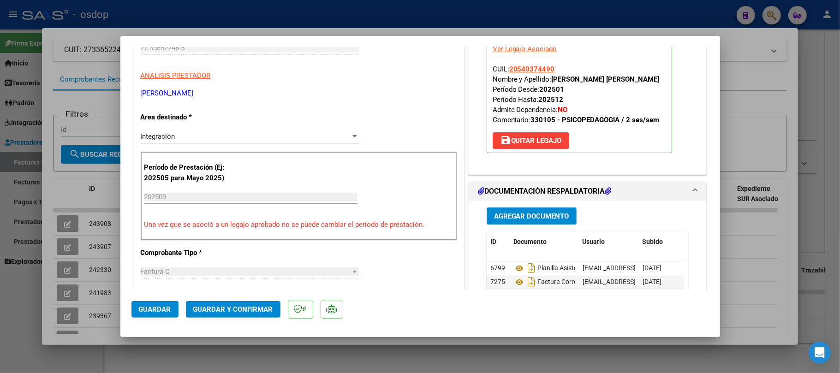
scroll to position [0, 0]
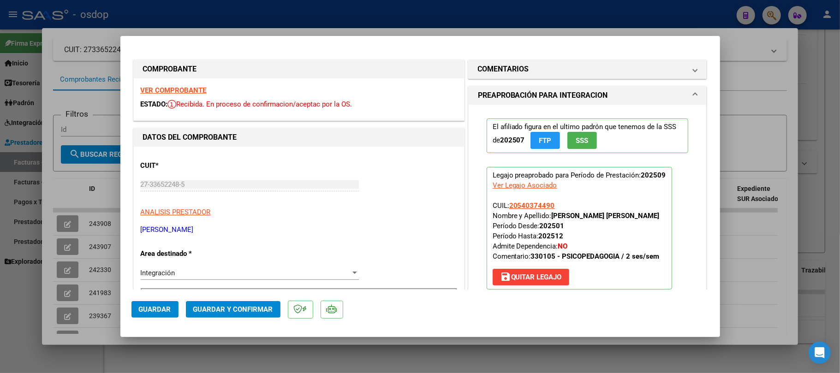
click at [364, 368] on div at bounding box center [420, 186] width 840 height 373
type input "$ 0,00"
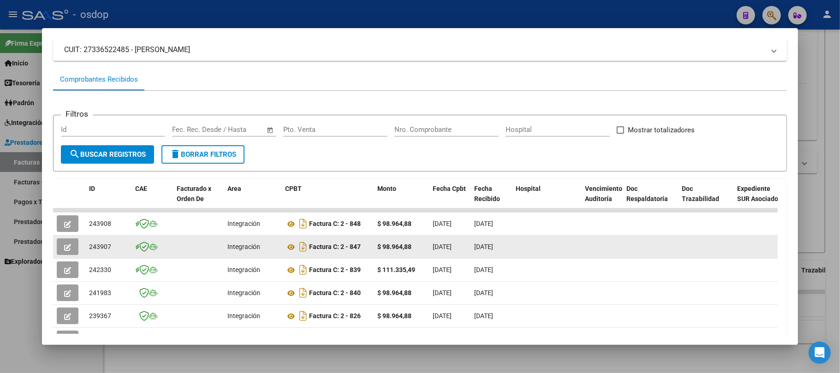
click at [65, 249] on icon "button" at bounding box center [67, 247] width 7 height 7
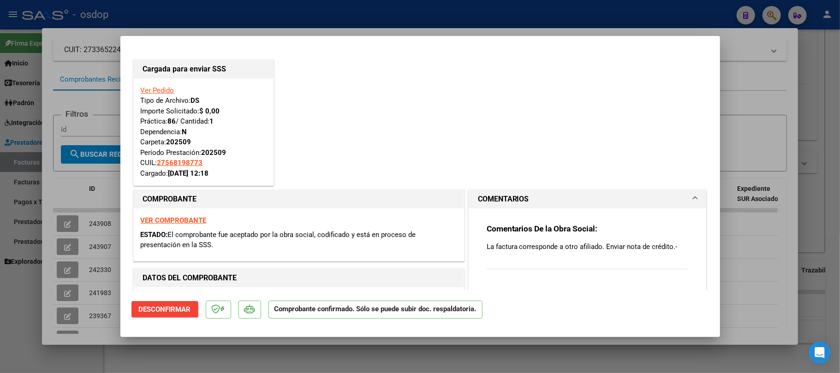
click at [621, 360] on div at bounding box center [420, 186] width 840 height 373
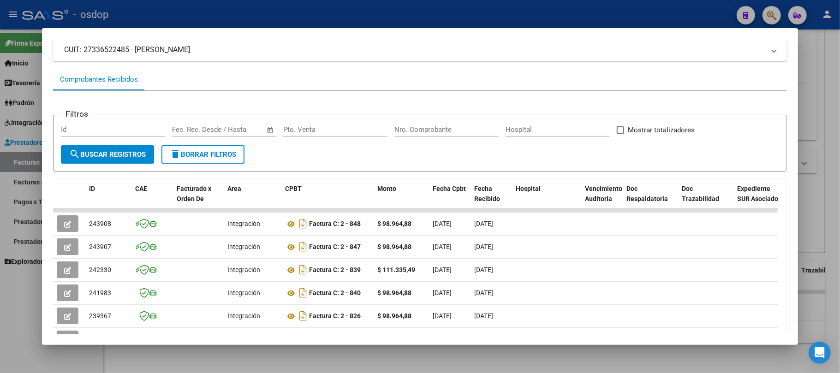
click at [317, 361] on div at bounding box center [420, 186] width 840 height 373
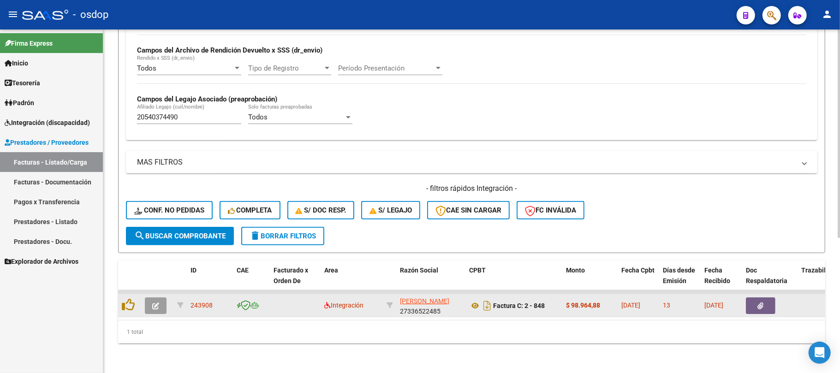
click at [156, 303] on icon "button" at bounding box center [155, 306] width 7 height 7
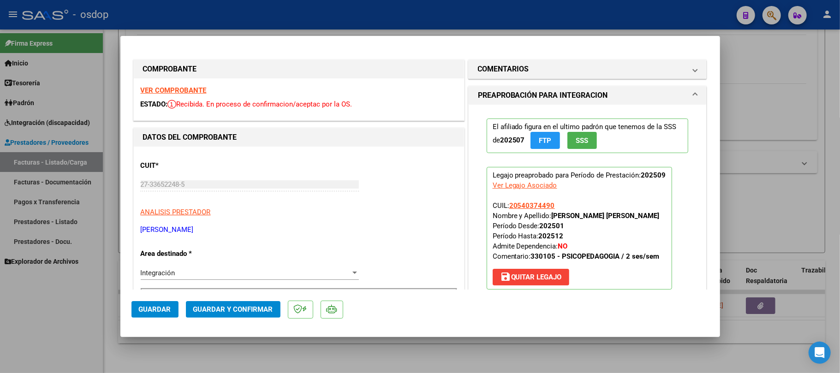
click at [281, 362] on div at bounding box center [420, 186] width 840 height 373
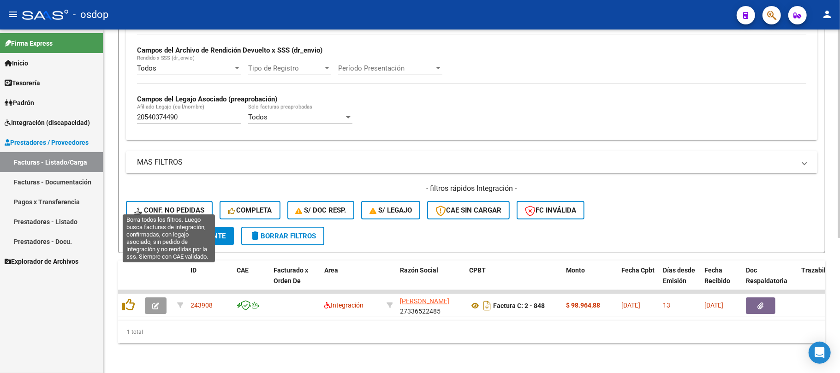
scroll to position [38, 0]
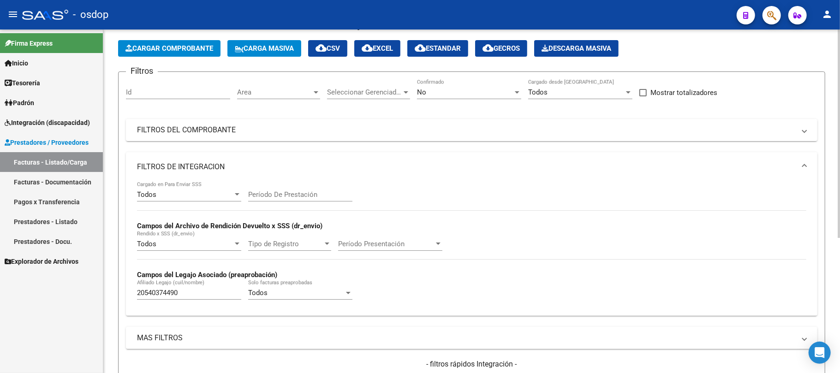
click at [148, 91] on input "Id" at bounding box center [178, 92] width 104 height 8
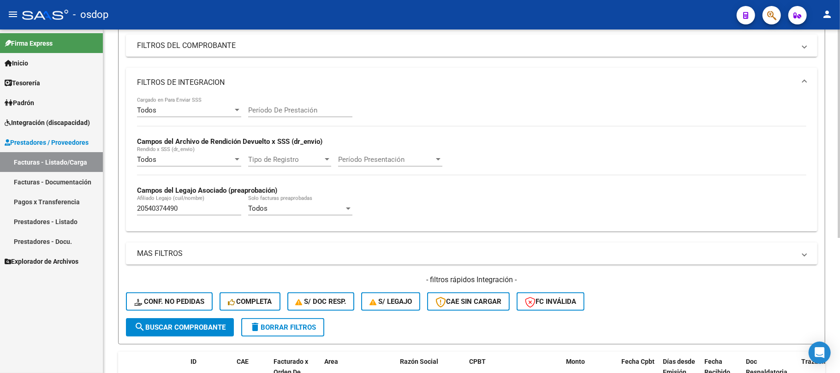
scroll to position [222, 0]
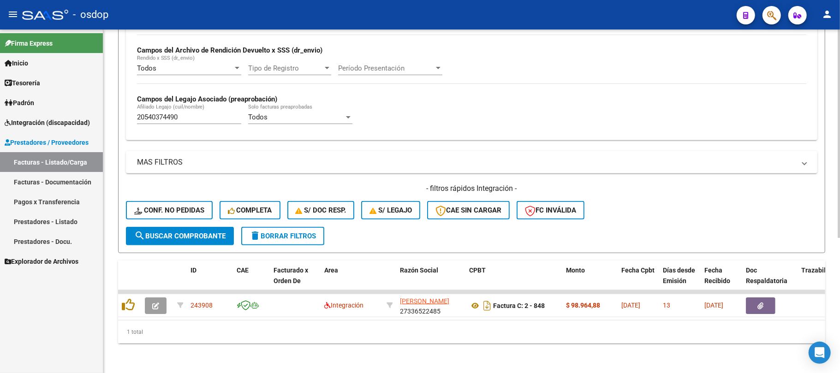
click at [197, 232] on span "search Buscar Comprobante" at bounding box center [179, 236] width 91 height 8
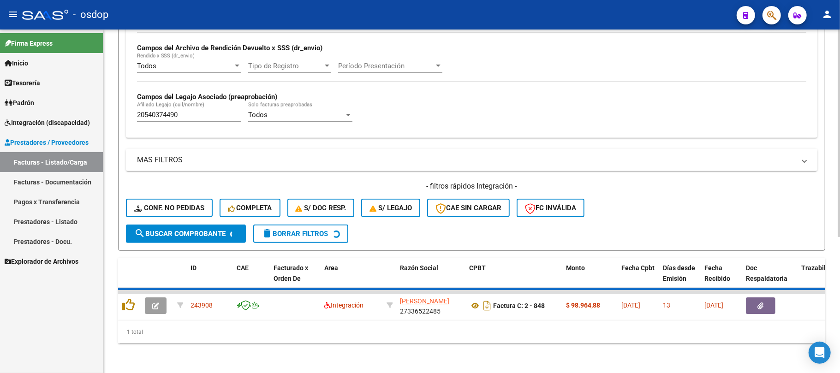
scroll to position [207, 0]
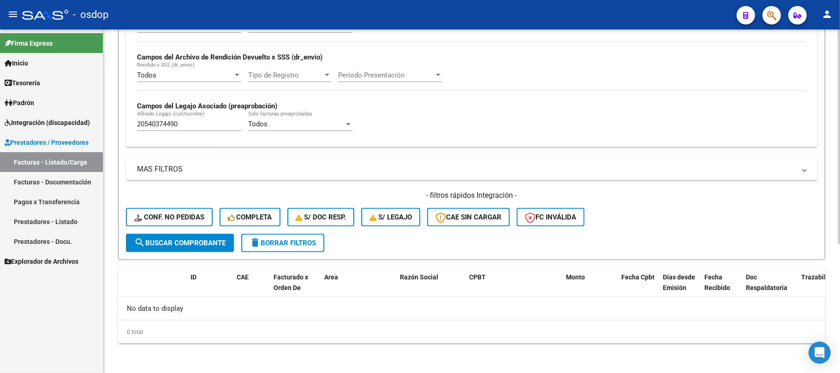
drag, startPoint x: 299, startPoint y: 242, endPoint x: 294, endPoint y: 242, distance: 5.1
click at [299, 242] on span "delete Borrar Filtros" at bounding box center [283, 243] width 66 height 8
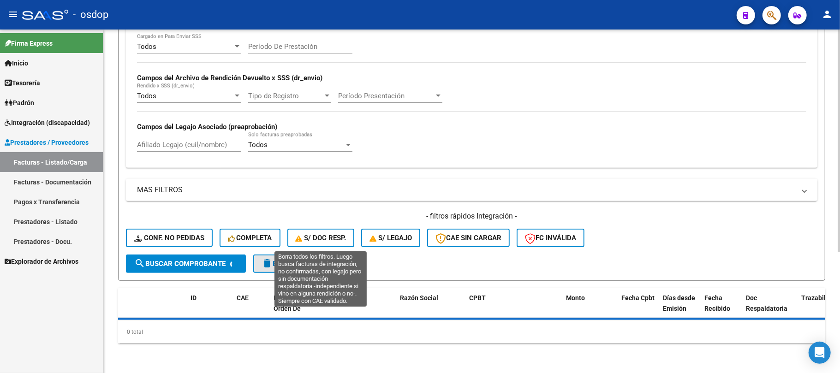
scroll to position [185, 0]
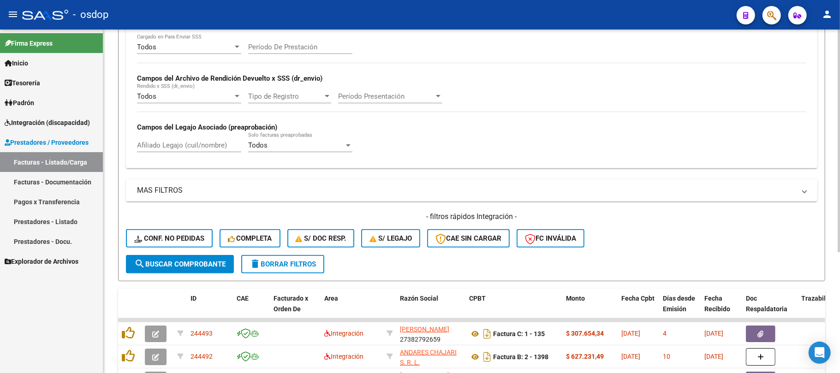
click at [174, 148] on div "Filtros Id Area Area Seleccionar Gerenciador Seleccionar Gerenciador No Confirm…" at bounding box center [472, 93] width 692 height 323
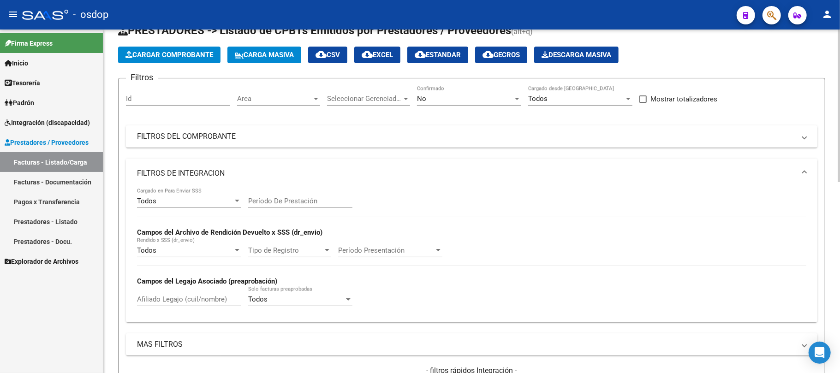
scroll to position [22, 0]
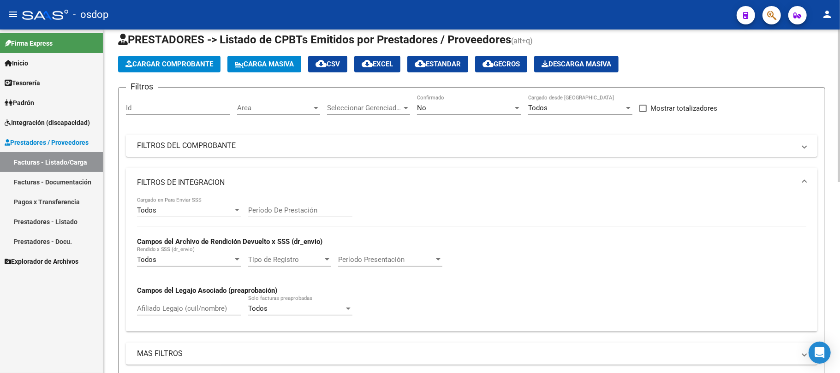
click at [166, 101] on div "Id" at bounding box center [178, 105] width 104 height 20
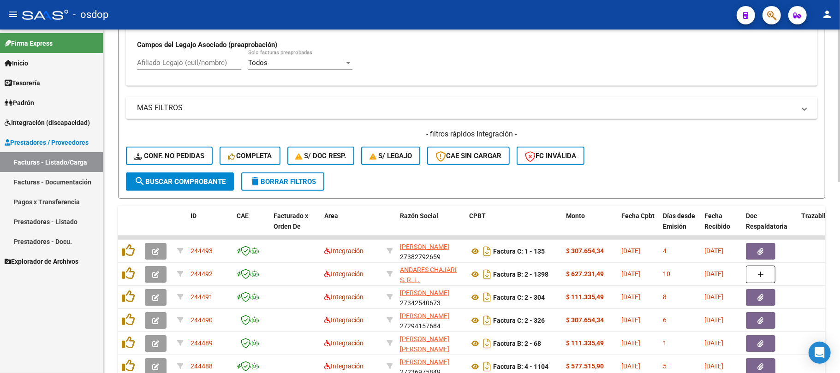
click at [170, 185] on span "search Buscar Comprobante" at bounding box center [179, 182] width 91 height 8
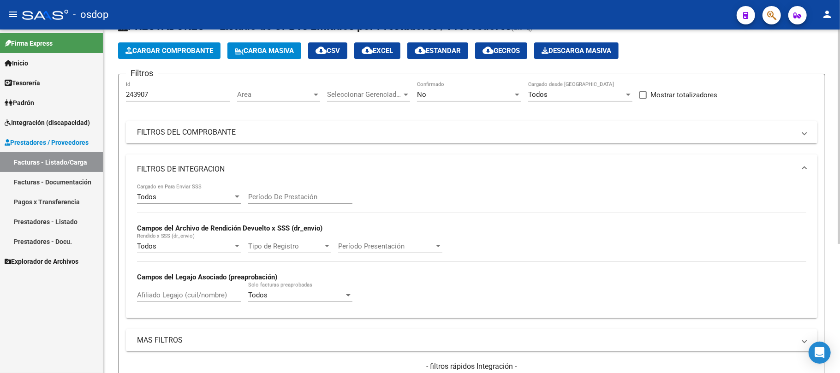
scroll to position [0, 0]
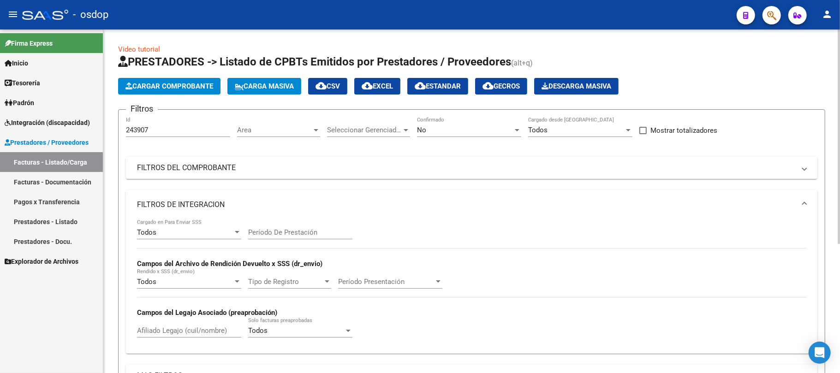
click at [460, 130] on div "No" at bounding box center [465, 130] width 96 height 8
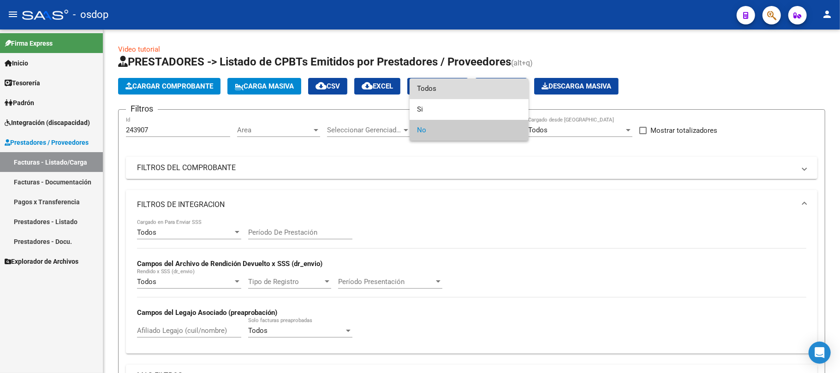
click at [460, 93] on span "Todos" at bounding box center [469, 88] width 104 height 21
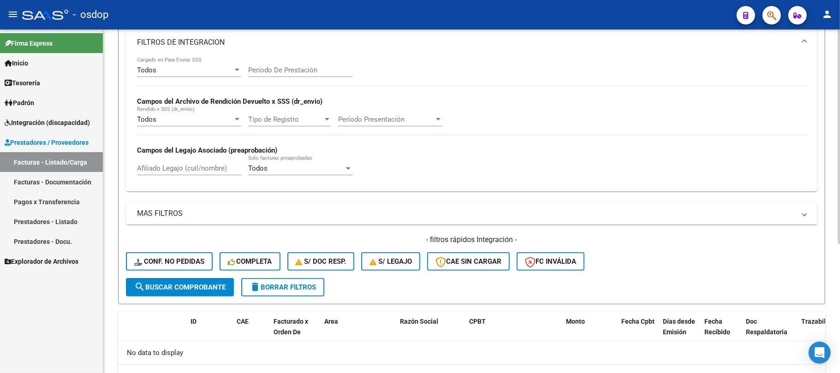
scroll to position [185, 0]
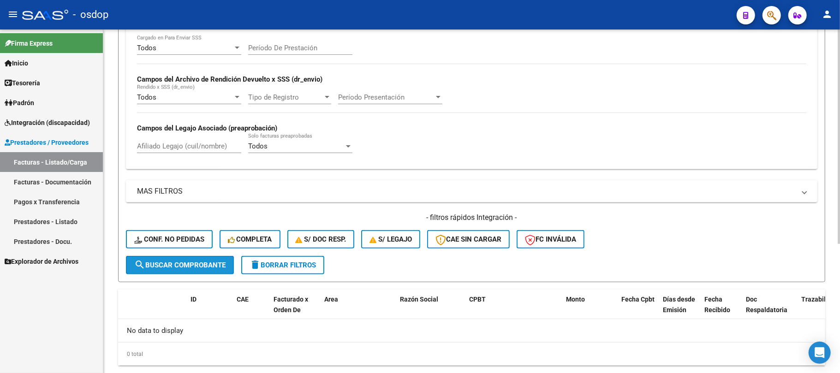
click at [207, 266] on span "search Buscar Comprobante" at bounding box center [179, 265] width 91 height 8
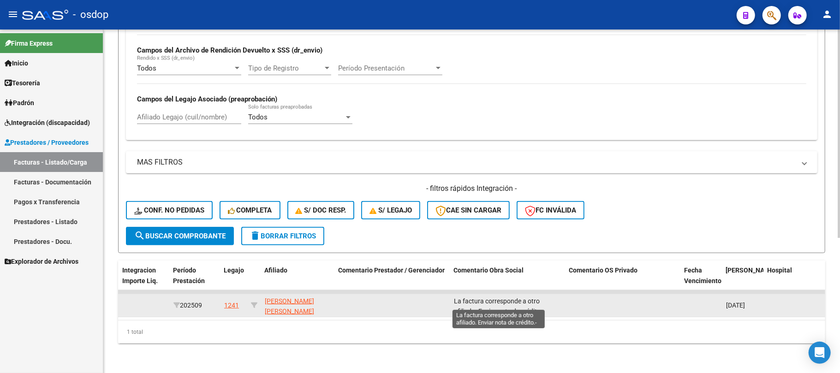
scroll to position [1, 0]
drag, startPoint x: 452, startPoint y: 292, endPoint x: 547, endPoint y: 303, distance: 95.7
click at [547, 303] on datatable-body-cell "La factura corresponde a otro afiliado. Enviar nota de crédito.-" at bounding box center [507, 305] width 115 height 23
copy span "La factura corresponde a otro afiliado. Enviar nota de crédito.-"
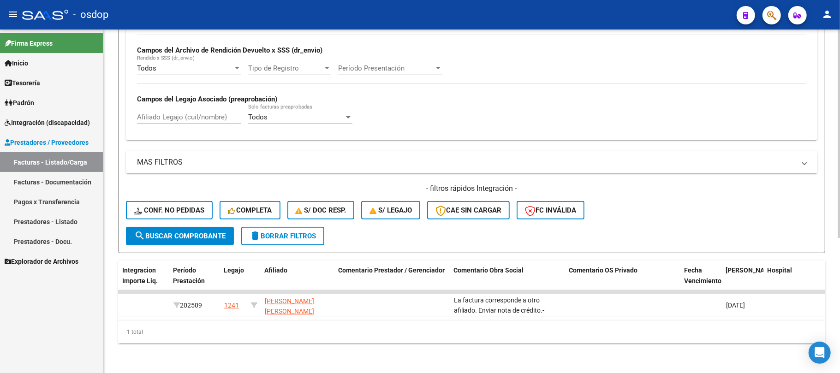
copy span "La factura corresponde a otro afiliado. Enviar nota de crédito.-"
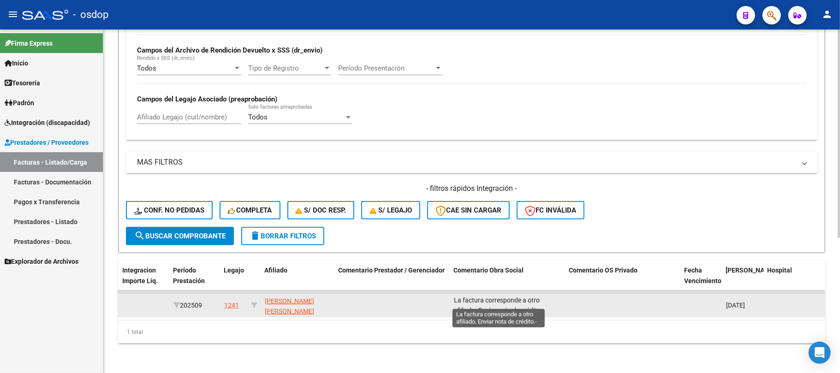
click at [504, 298] on span "La factura corresponde a otro afiliado. Enviar nota de crédito.-" at bounding box center [499, 306] width 90 height 18
click at [553, 303] on div "La factura corresponde a otro afiliado. Enviar nota de crédito.-" at bounding box center [508, 305] width 108 height 19
drag, startPoint x: 549, startPoint y: 303, endPoint x: 447, endPoint y: 292, distance: 101.5
click at [447, 294] on div "243907 Integración [PERSON_NAME] 27336522485 Factura C: 2 - 847 $ 98.964,88 [DA…" at bounding box center [31, 305] width 2379 height 23
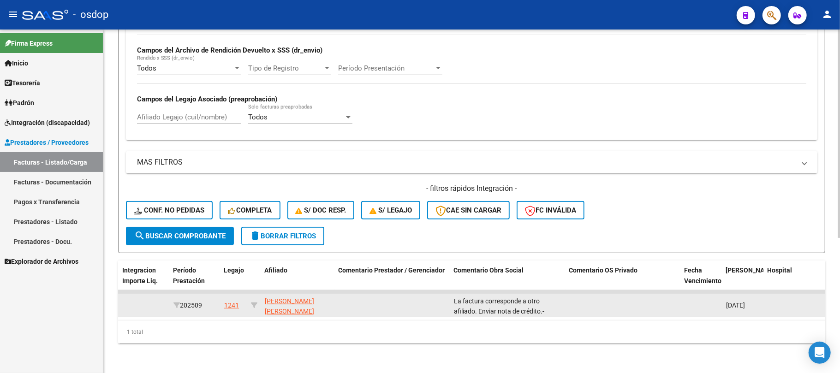
copy span "La factura corresponde a otro afiliado. Enviar nota de crédito.-"
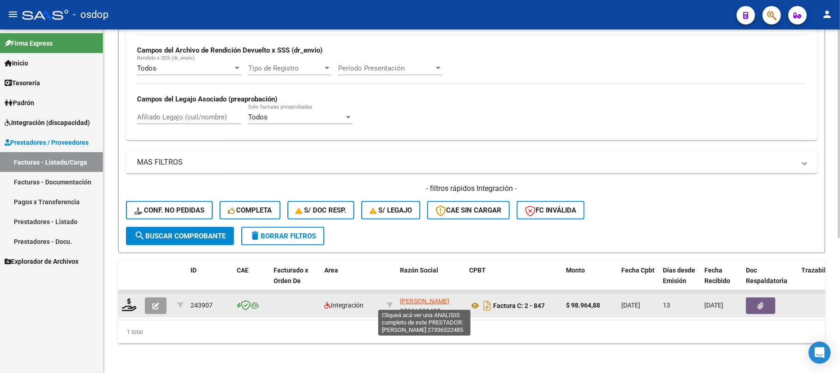
click at [410, 298] on span "[PERSON_NAME]" at bounding box center [424, 301] width 49 height 7
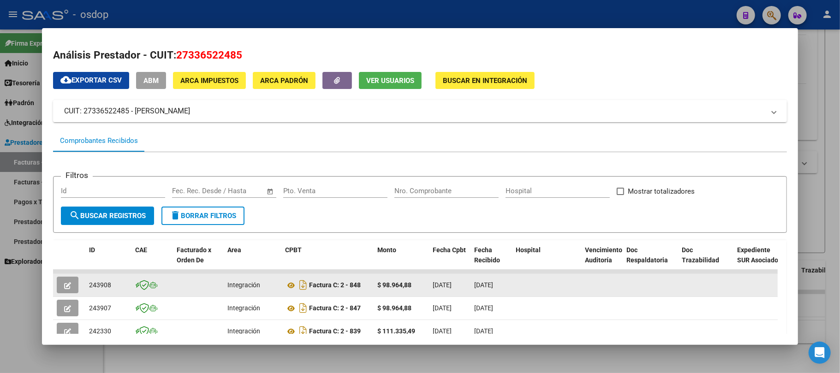
click at [66, 285] on icon "button" at bounding box center [67, 285] width 7 height 7
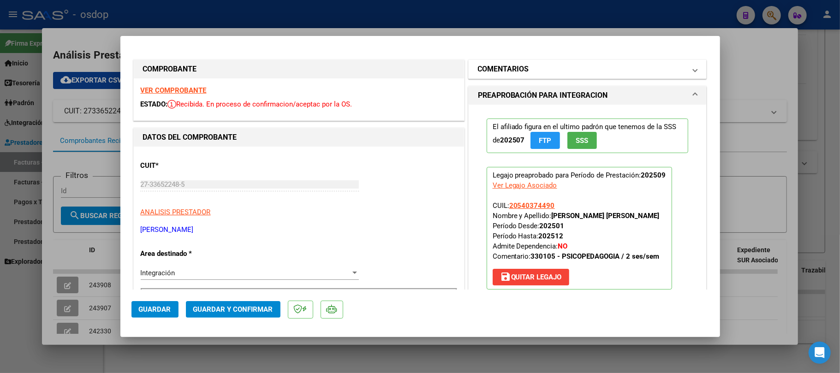
click at [531, 72] on mat-panel-title "COMENTARIOS" at bounding box center [582, 69] width 209 height 11
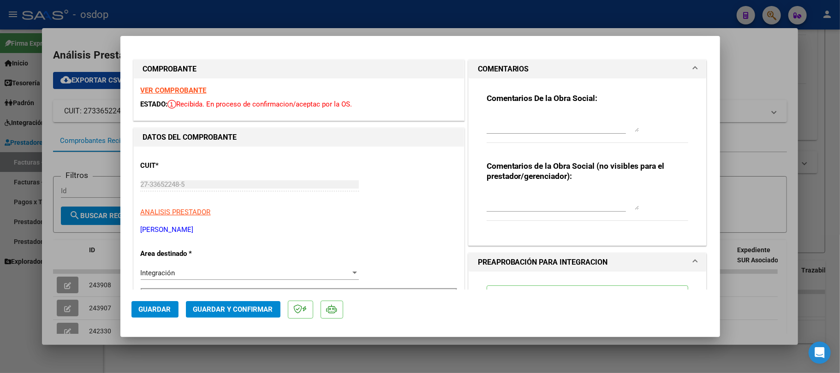
click at [513, 120] on textarea at bounding box center [563, 122] width 152 height 18
paste textarea "27336522485"
drag, startPoint x: 526, startPoint y: 117, endPoint x: 430, endPoint y: 121, distance: 96.0
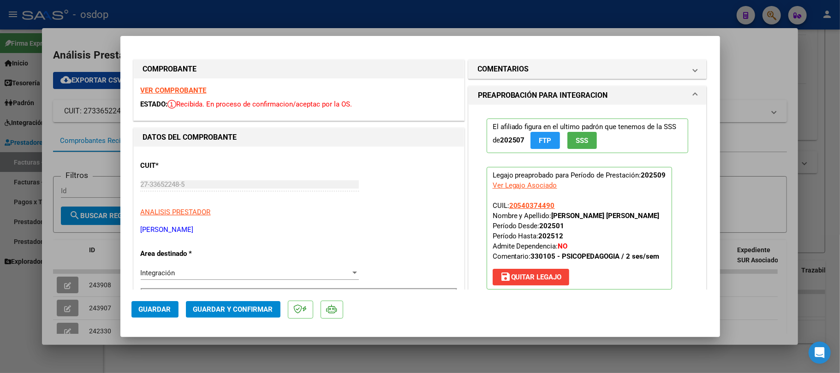
click at [325, 357] on div at bounding box center [420, 186] width 840 height 373
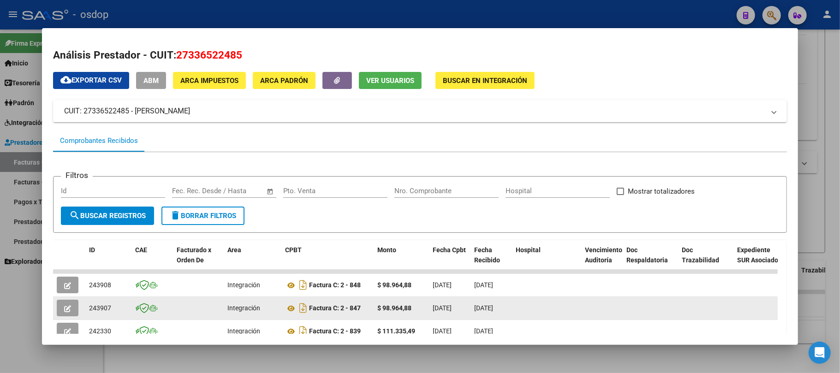
click at [66, 309] on icon "button" at bounding box center [67, 308] width 7 height 7
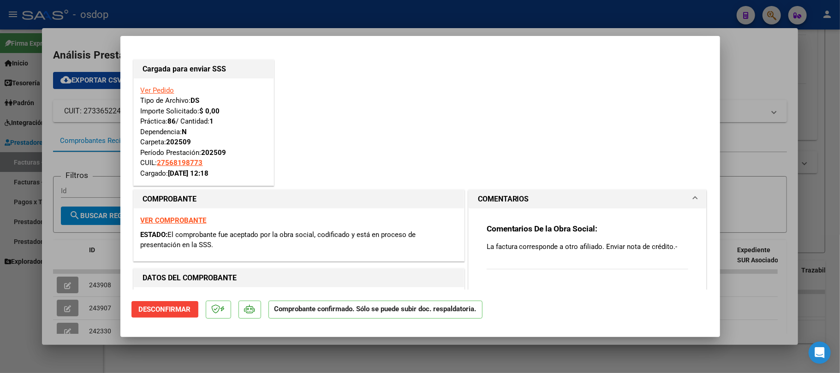
drag, startPoint x: 482, startPoint y: 249, endPoint x: 672, endPoint y: 246, distance: 190.1
click at [672, 246] on p "La factura corresponde a otro afiliado. Enviar nota de crédito.-" at bounding box center [588, 247] width 202 height 10
copy p "La factura corresponde a otro afiliado. Enviar nota de crédito.-"
click at [248, 362] on div at bounding box center [420, 186] width 840 height 373
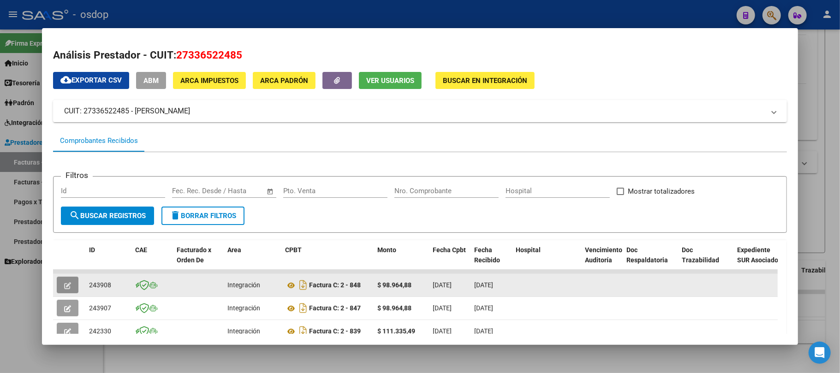
click at [68, 286] on icon "button" at bounding box center [67, 285] width 7 height 7
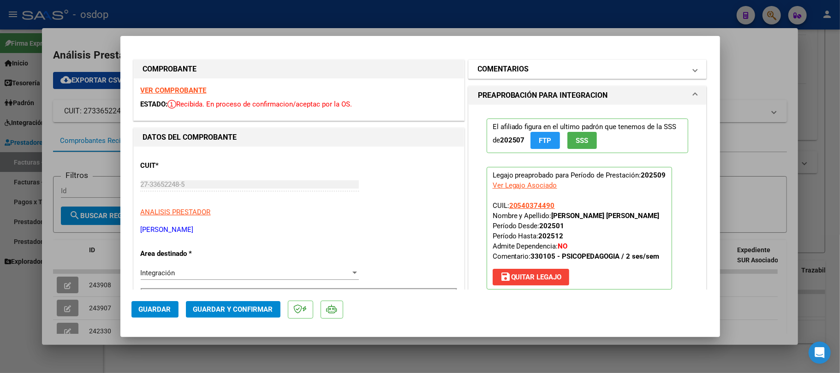
click at [554, 68] on mat-panel-title "COMENTARIOS" at bounding box center [582, 69] width 209 height 11
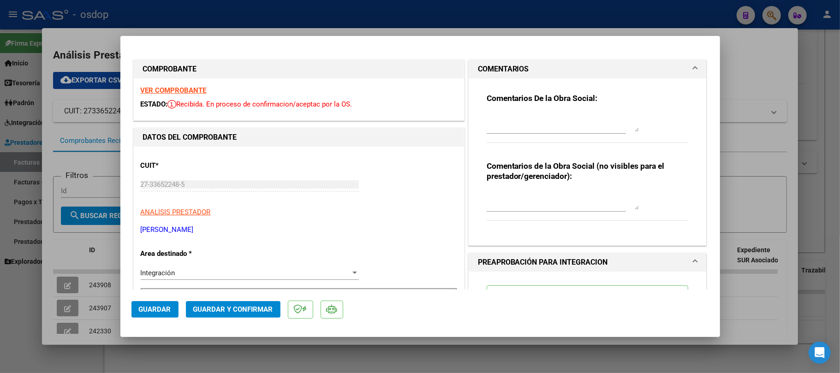
click at [534, 120] on textarea at bounding box center [563, 122] width 152 height 18
paste textarea "La factura corresponde a otro afiliado. Enviar nota de crédito.-"
click at [192, 89] on strong "VER COMPROBANTE" at bounding box center [174, 90] width 66 height 8
click at [222, 312] on span "Guardar y Confirmar" at bounding box center [233, 309] width 80 height 8
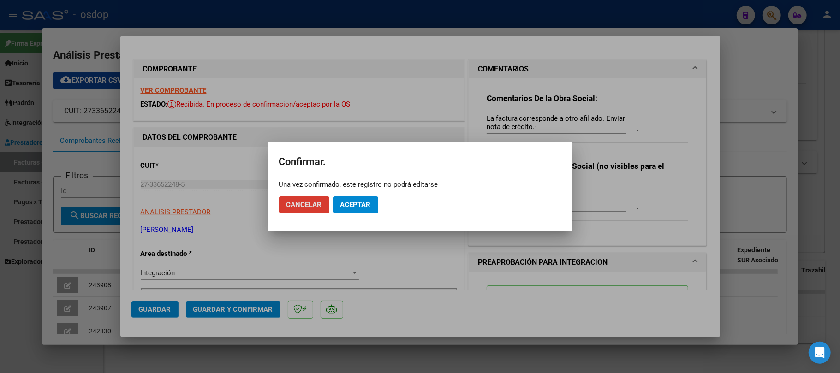
click at [362, 202] on span "Aceptar" at bounding box center [355, 205] width 30 height 8
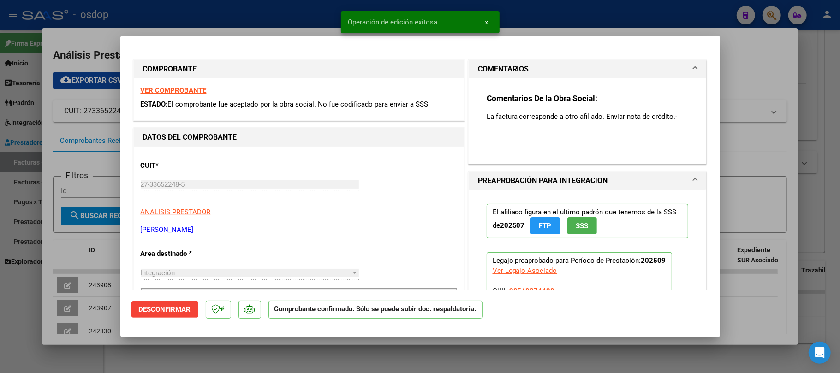
click at [329, 364] on div at bounding box center [420, 186] width 840 height 373
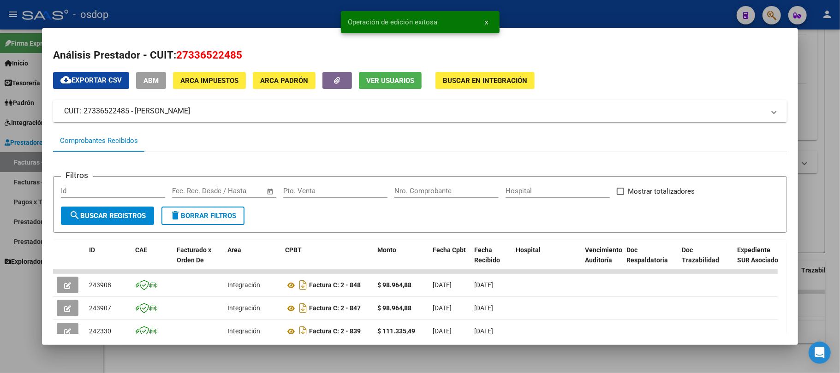
click at [329, 364] on div at bounding box center [420, 186] width 840 height 373
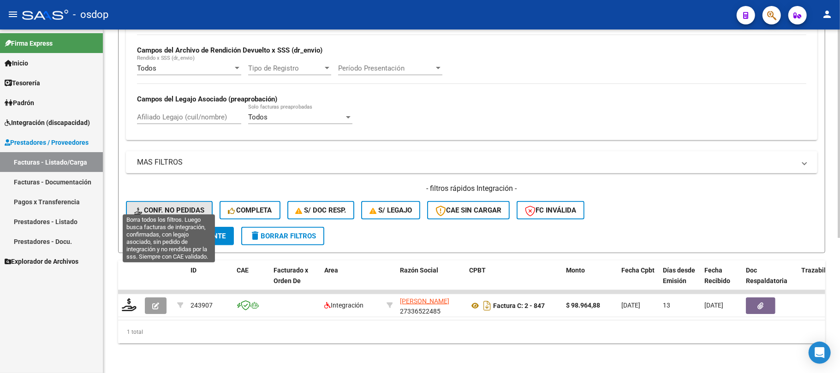
click at [188, 206] on span "Conf. no pedidas" at bounding box center [169, 210] width 70 height 8
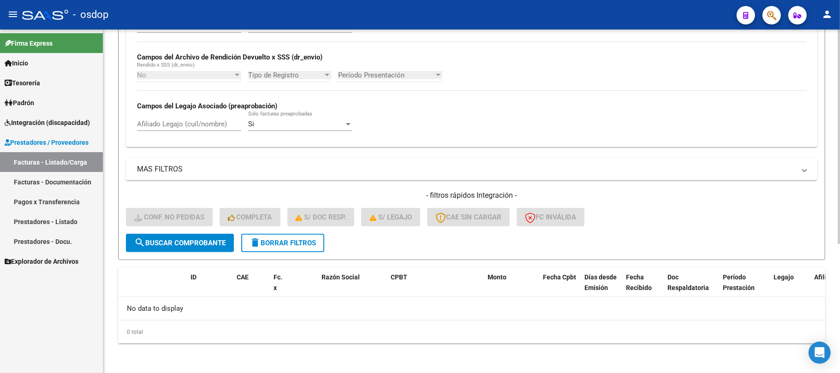
scroll to position [207, 0]
click at [209, 126] on input "Afiliado Legajo (cuil/nombre)" at bounding box center [189, 124] width 104 height 8
paste input "La factura corresponde a otro afiliado. Enviar nota de crédito.-"
drag, startPoint x: 241, startPoint y: 125, endPoint x: 113, endPoint y: 135, distance: 128.2
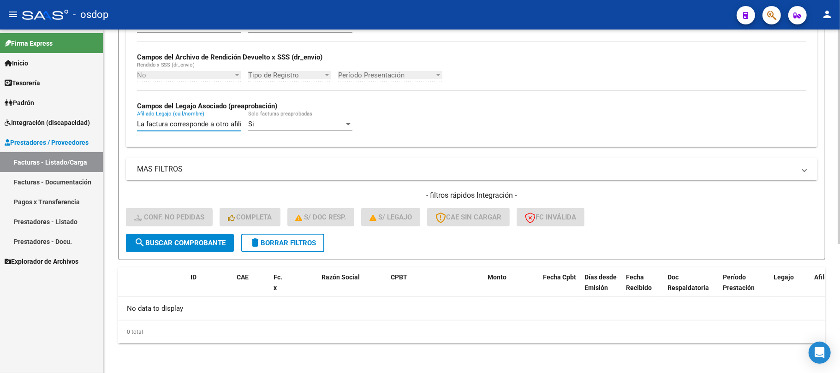
click at [113, 135] on div "Video tutorial PRESTADORES -> Listado de CPBTs Emitidos por Prestadores / Prove…" at bounding box center [471, 98] width 737 height 550
click at [154, 122] on input "Afiliado Legajo (cuil/nombre)" at bounding box center [189, 124] width 104 height 8
paste input "20540374490"
click at [203, 242] on span "search Buscar Comprobante" at bounding box center [179, 243] width 91 height 8
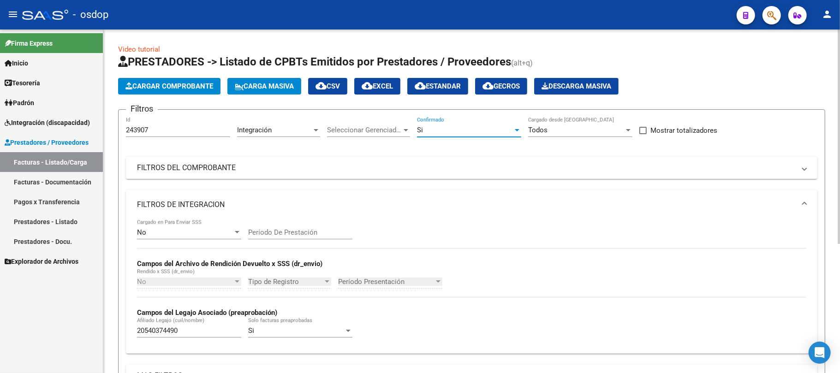
click at [474, 130] on div "Si" at bounding box center [465, 130] width 96 height 8
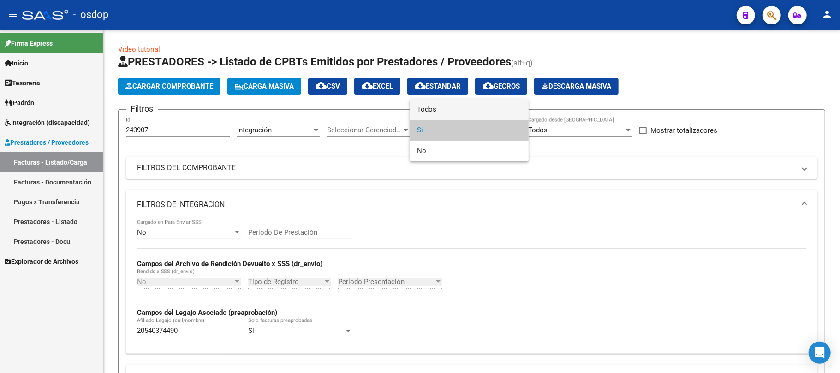
click at [475, 111] on span "Todos" at bounding box center [469, 109] width 104 height 21
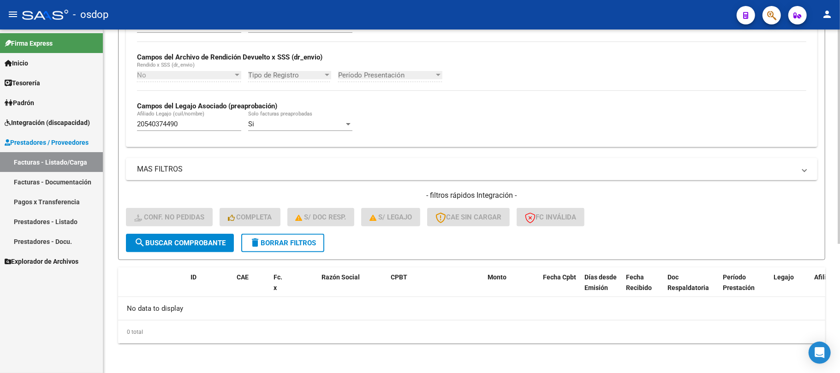
click at [190, 250] on button "search Buscar Comprobante" at bounding box center [180, 243] width 108 height 18
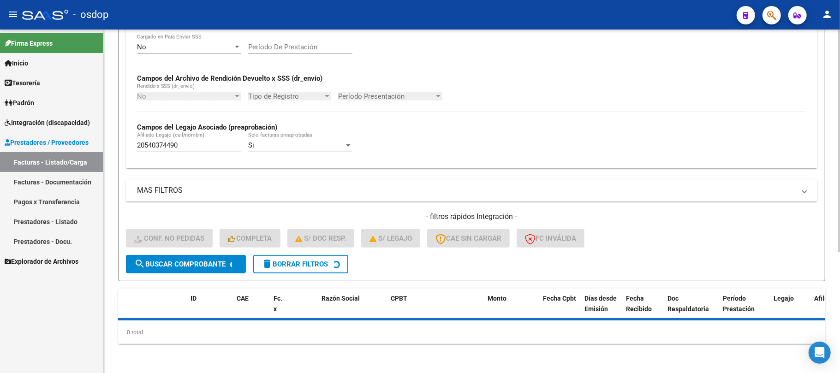
scroll to position [207, 0]
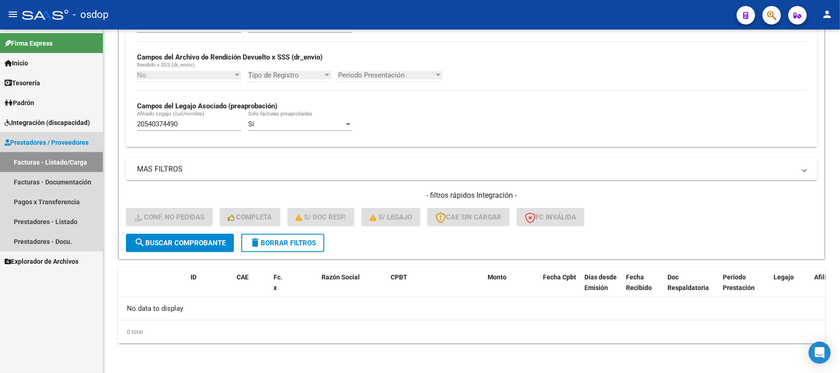
click at [80, 165] on link "Facturas - Listado/Carga" at bounding box center [51, 162] width 103 height 20
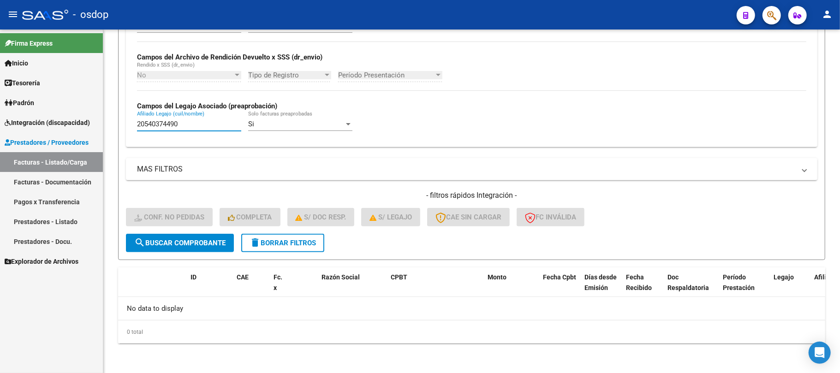
drag, startPoint x: 182, startPoint y: 120, endPoint x: 50, endPoint y: 127, distance: 132.1
click at [50, 127] on mat-sidenav-container "Firma Express Inicio Calendario SSS Instructivos Contacto OS Tesorería Extracto…" at bounding box center [420, 202] width 840 height 344
click at [315, 244] on span "delete Borrar Filtros" at bounding box center [283, 243] width 66 height 8
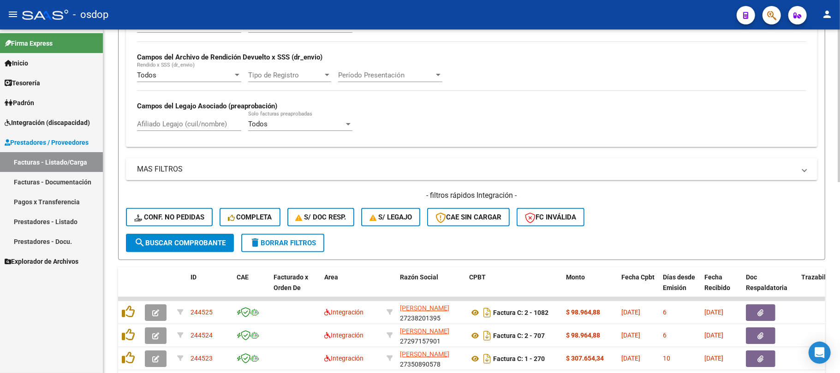
drag, startPoint x: 198, startPoint y: 126, endPoint x: 225, endPoint y: 209, distance: 87.2
click at [198, 126] on input "Afiliado Legajo (cuil/nombre)" at bounding box center [189, 124] width 104 height 8
paste input "20540374490"
click at [201, 250] on button "search Buscar Comprobante" at bounding box center [180, 243] width 108 height 18
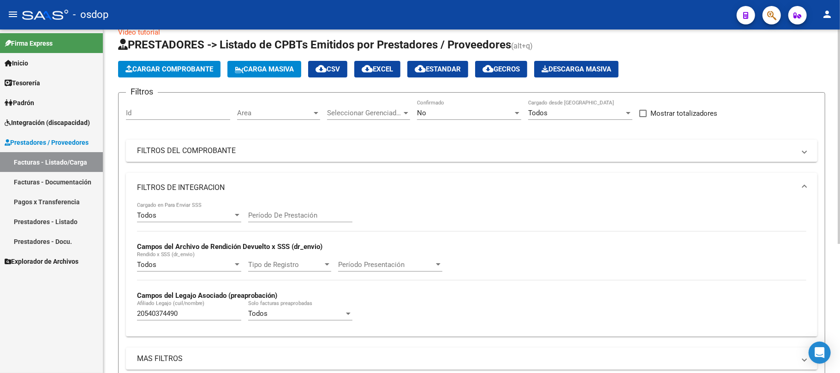
scroll to position [0, 0]
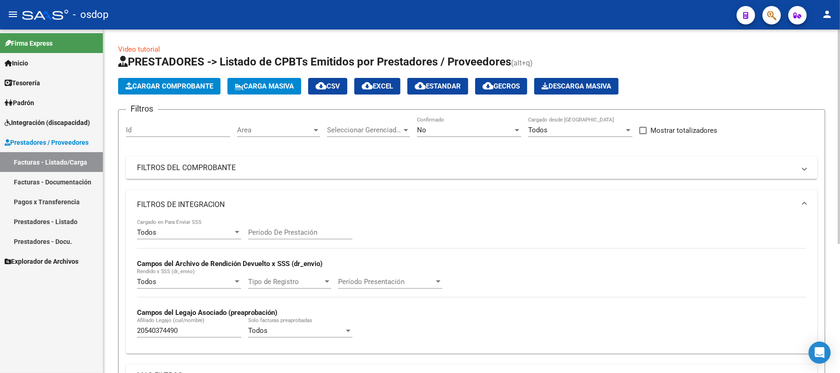
click at [499, 133] on div "No" at bounding box center [465, 130] width 96 height 8
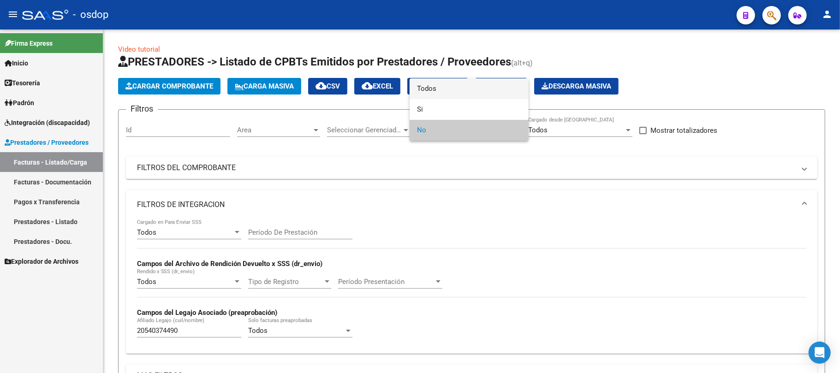
click at [456, 90] on span "Todos" at bounding box center [469, 88] width 104 height 21
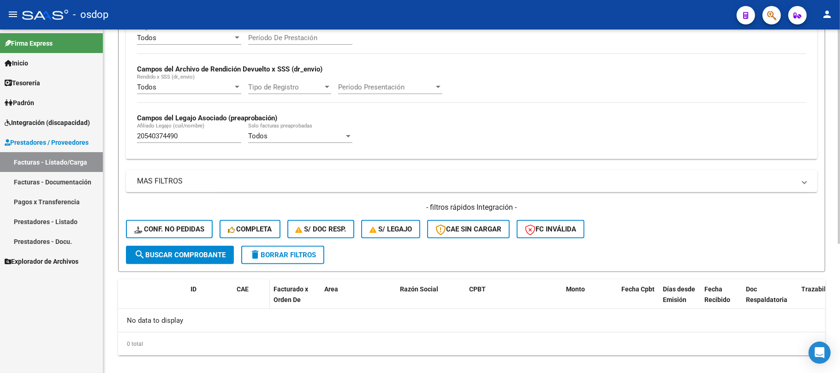
scroll to position [207, 0]
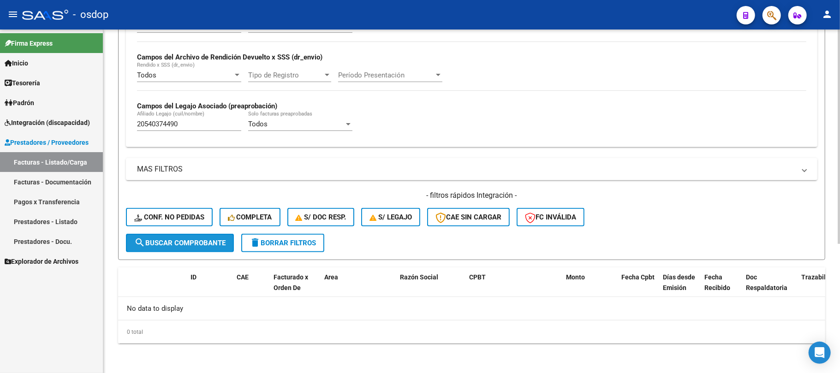
click at [178, 239] on span "search Buscar Comprobante" at bounding box center [179, 243] width 91 height 8
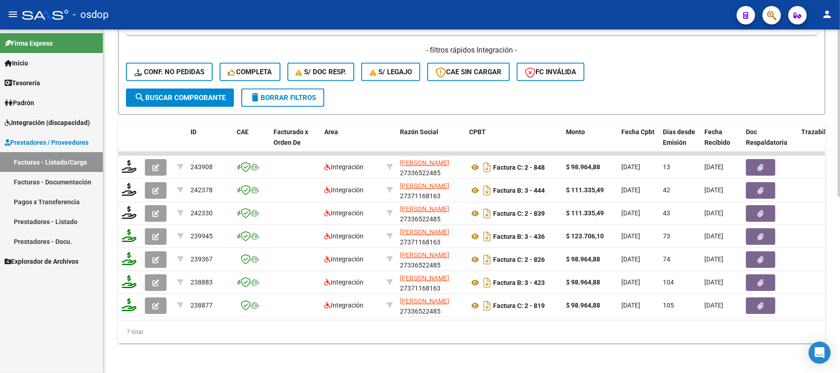
scroll to position [361, 0]
